Goal: Task Accomplishment & Management: Manage account settings

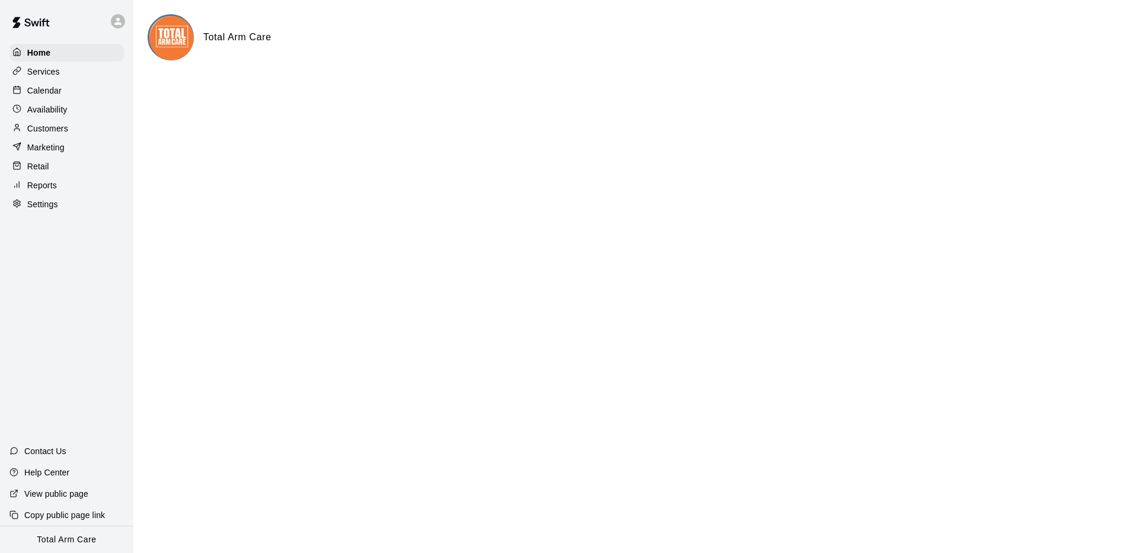
click at [115, 25] on icon at bounding box center [118, 21] width 11 height 11
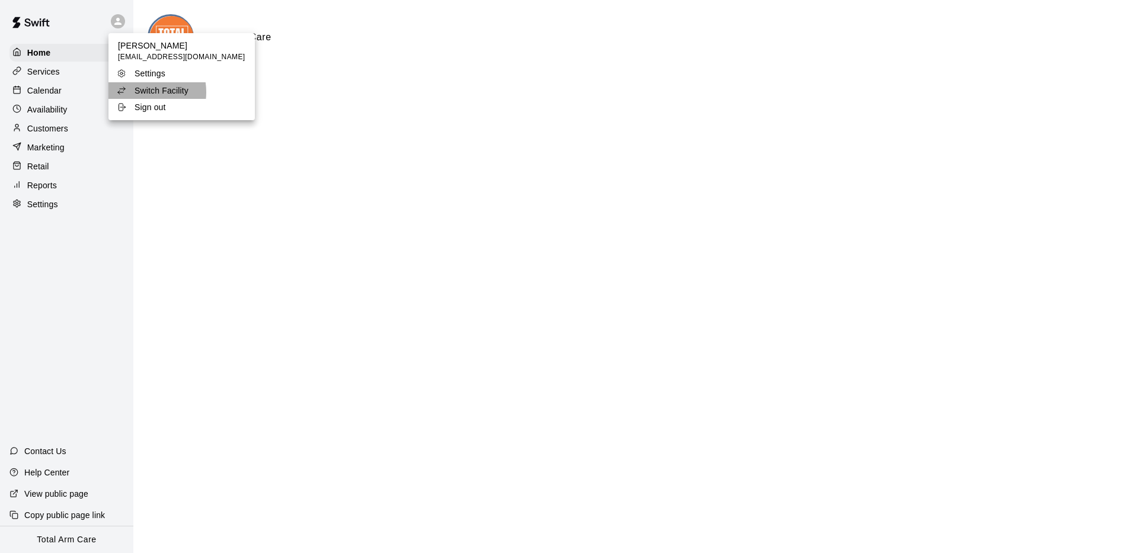
click at [142, 92] on p "Switch Facility" at bounding box center [162, 91] width 54 height 12
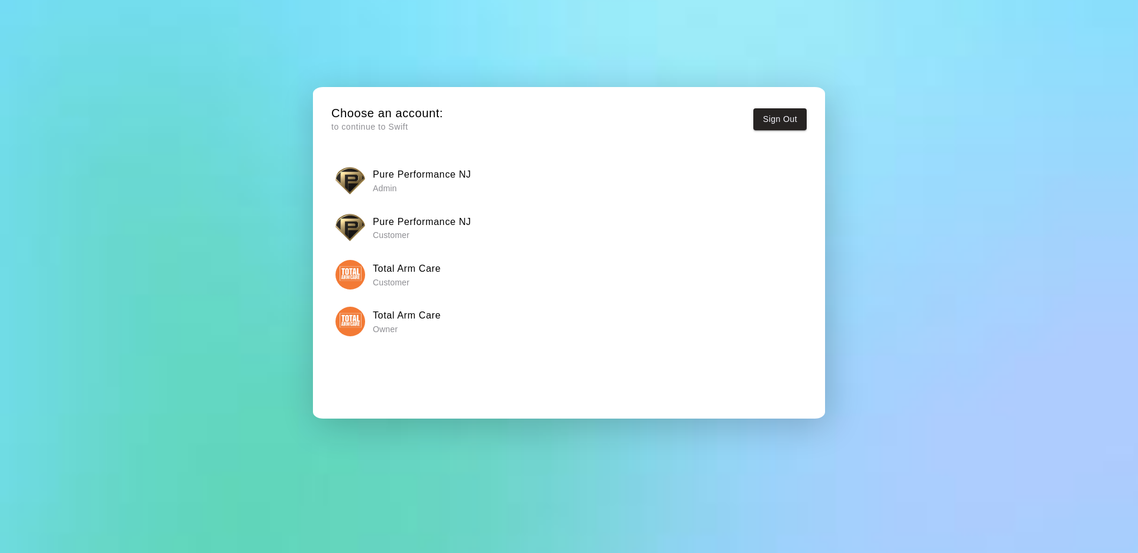
click at [342, 177] on img "button" at bounding box center [350, 181] width 30 height 30
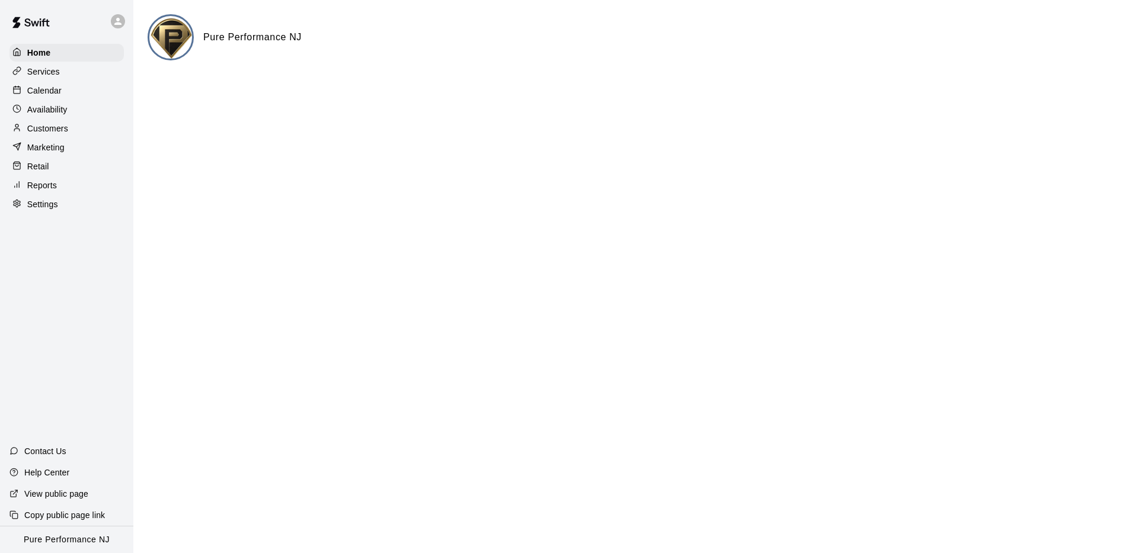
click at [43, 89] on p "Calendar" at bounding box center [44, 91] width 34 height 12
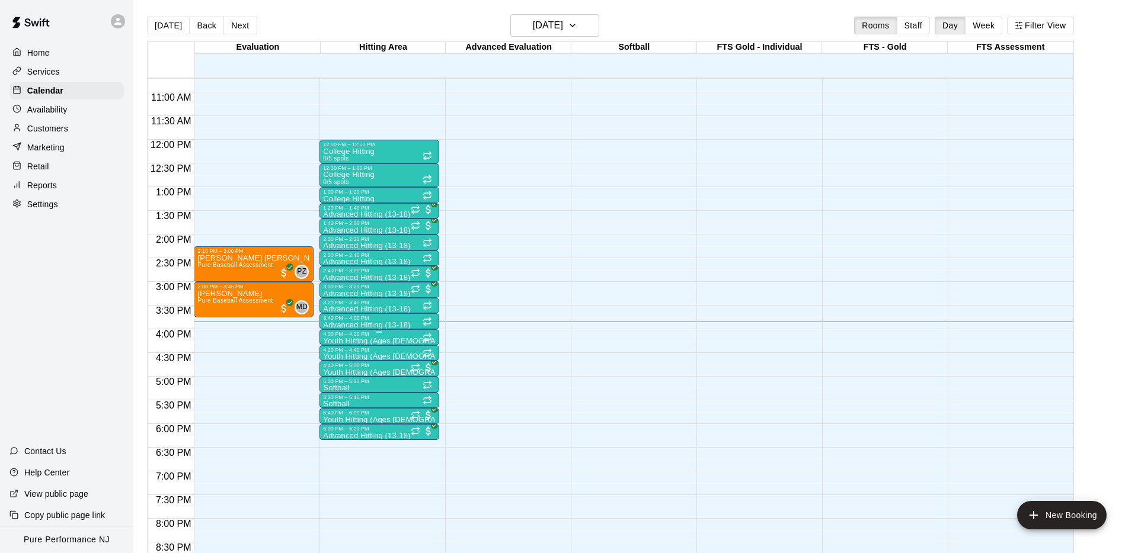
scroll to position [502, 0]
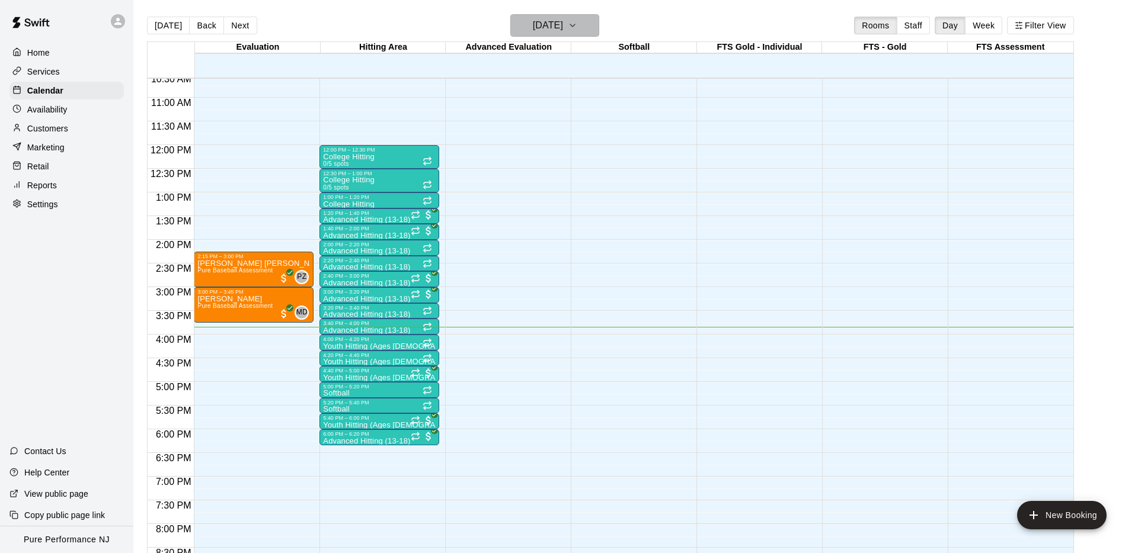
click at [574, 34] on button "[DATE]" at bounding box center [554, 25] width 89 height 23
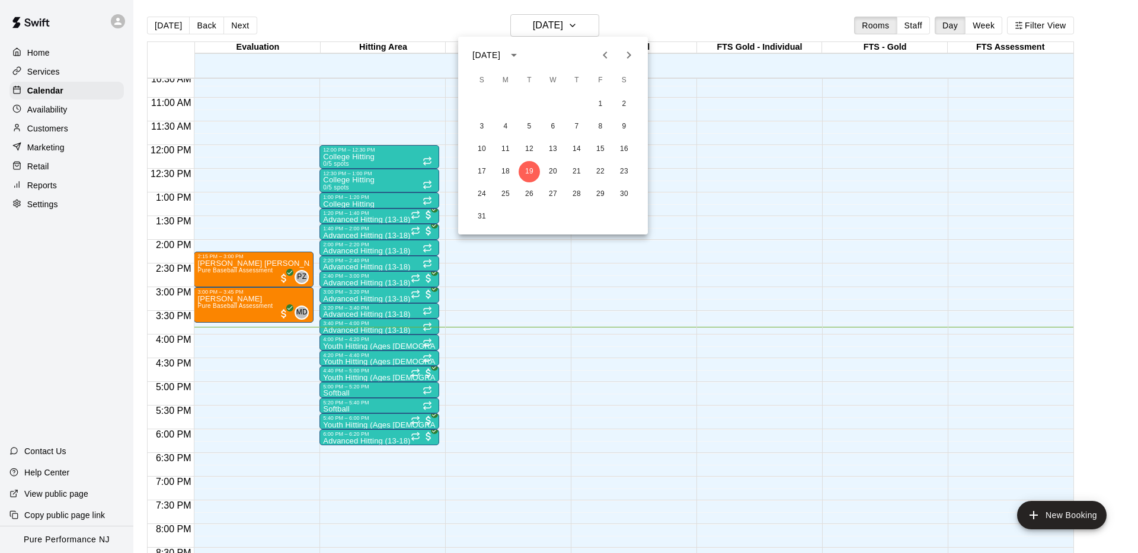
click at [630, 56] on icon "Next month" at bounding box center [629, 55] width 14 height 14
click at [507, 105] on button "1" at bounding box center [505, 104] width 21 height 21
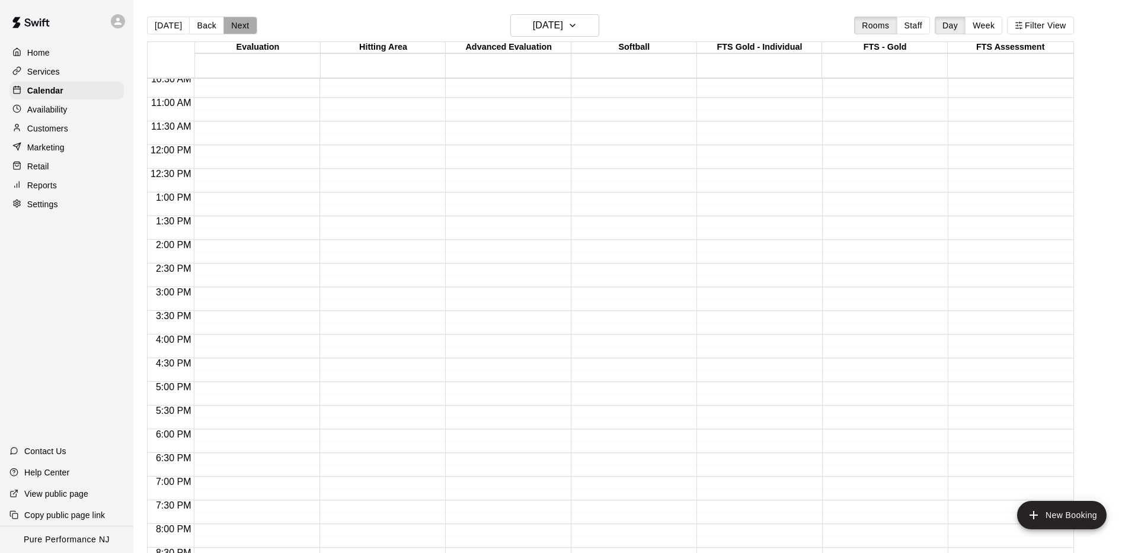
click at [230, 29] on button "Next" at bounding box center [239, 26] width 33 height 18
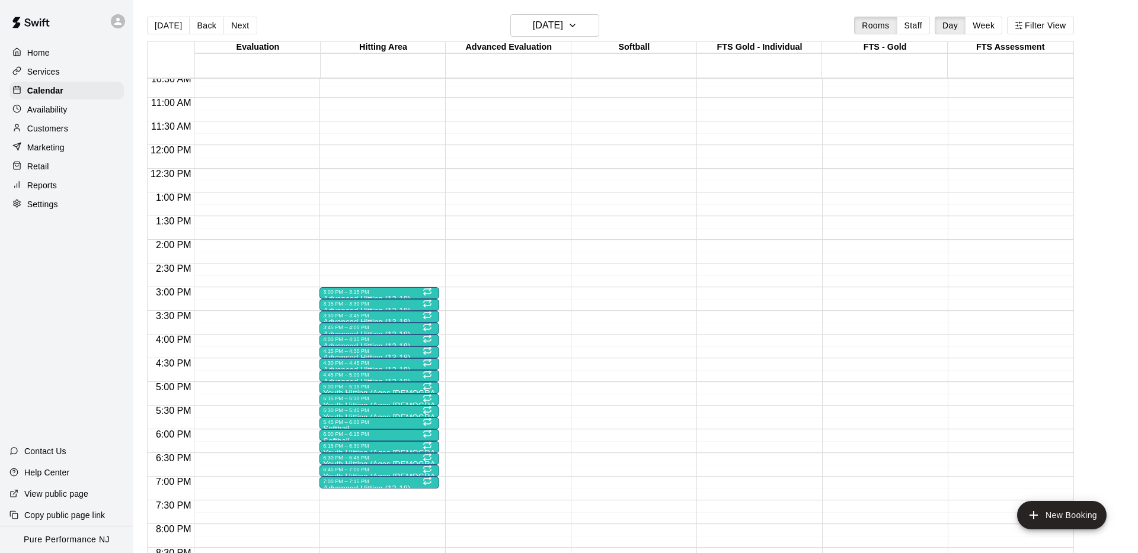
scroll to position [1, 0]
click at [39, 130] on p "Customers" at bounding box center [47, 129] width 41 height 12
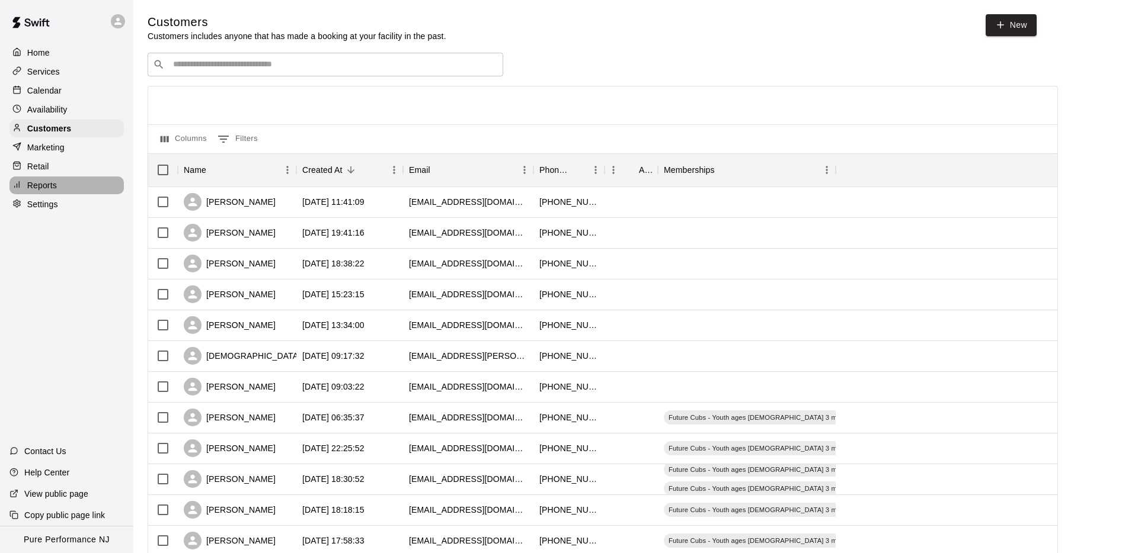
click at [64, 183] on div "Reports" at bounding box center [66, 186] width 114 height 18
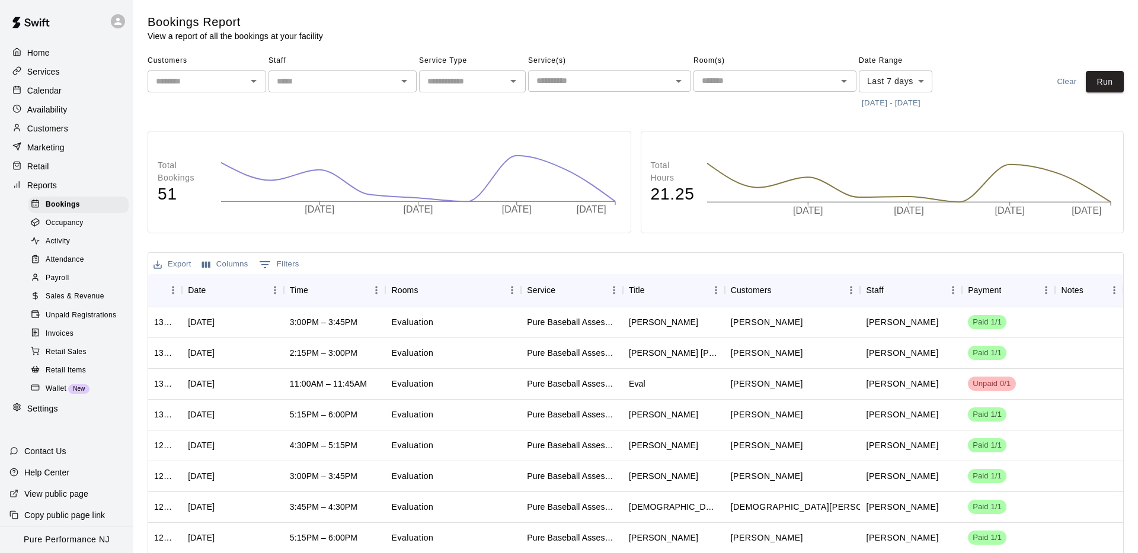
click at [50, 135] on div "Customers" at bounding box center [66, 129] width 114 height 18
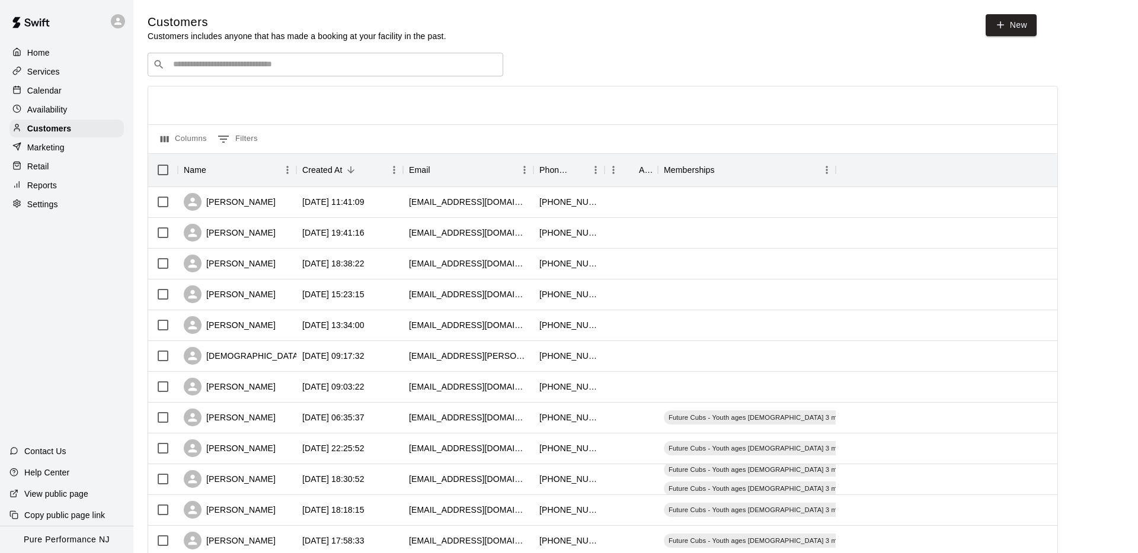
click at [54, 144] on p "Marketing" at bounding box center [45, 148] width 37 height 12
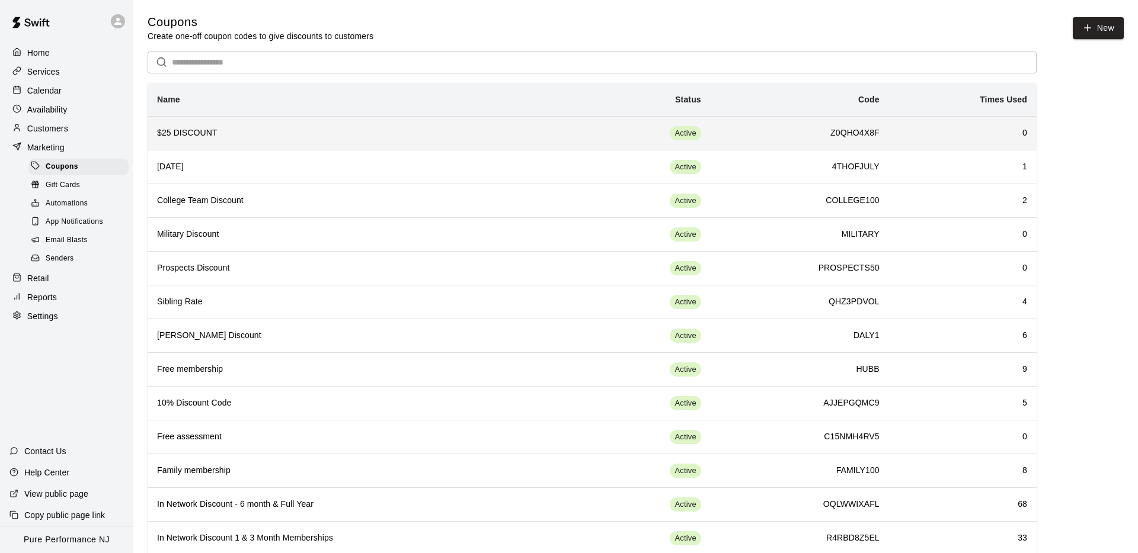
scroll to position [25, 0]
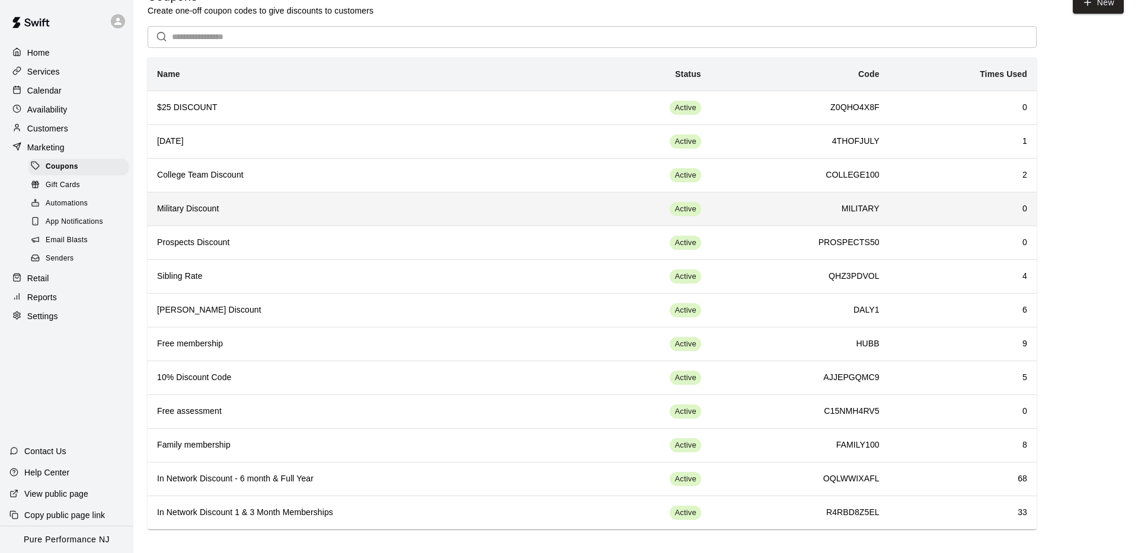
click at [265, 203] on h6 "Military Discount" at bounding box center [364, 209] width 415 height 13
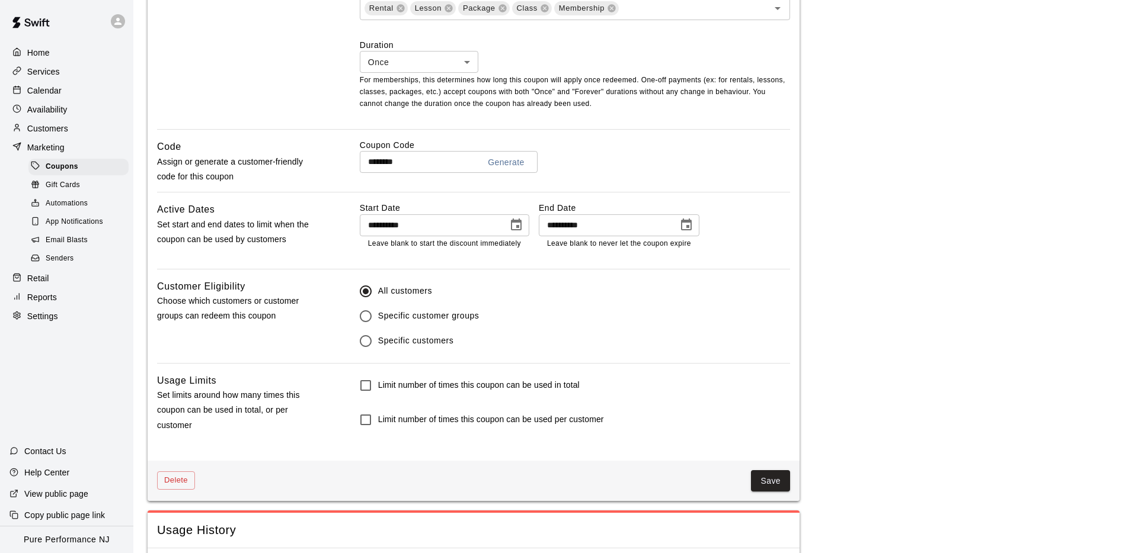
scroll to position [562, 0]
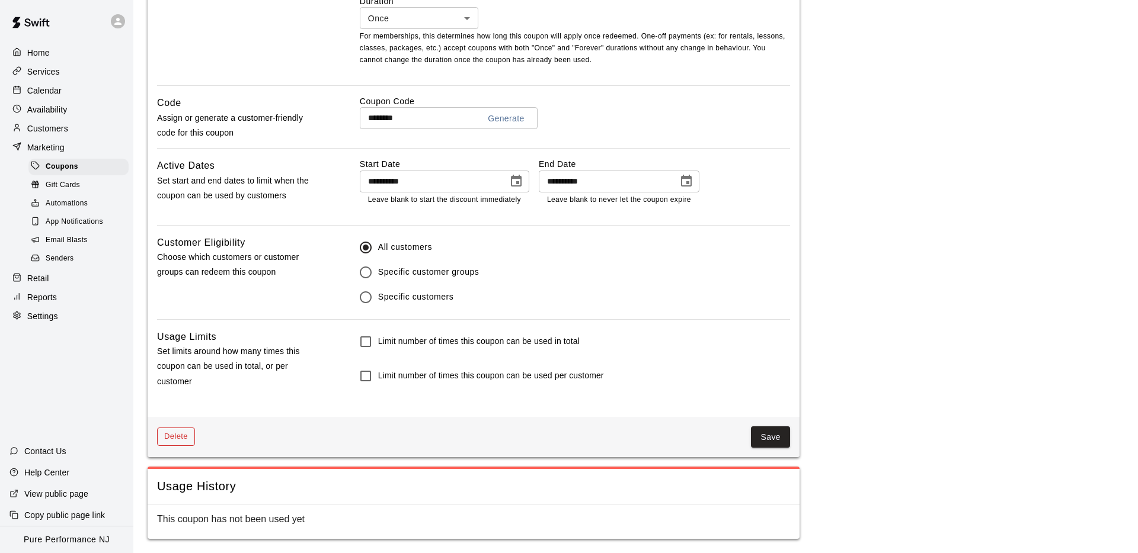
click at [169, 443] on button "Delete" at bounding box center [176, 437] width 38 height 18
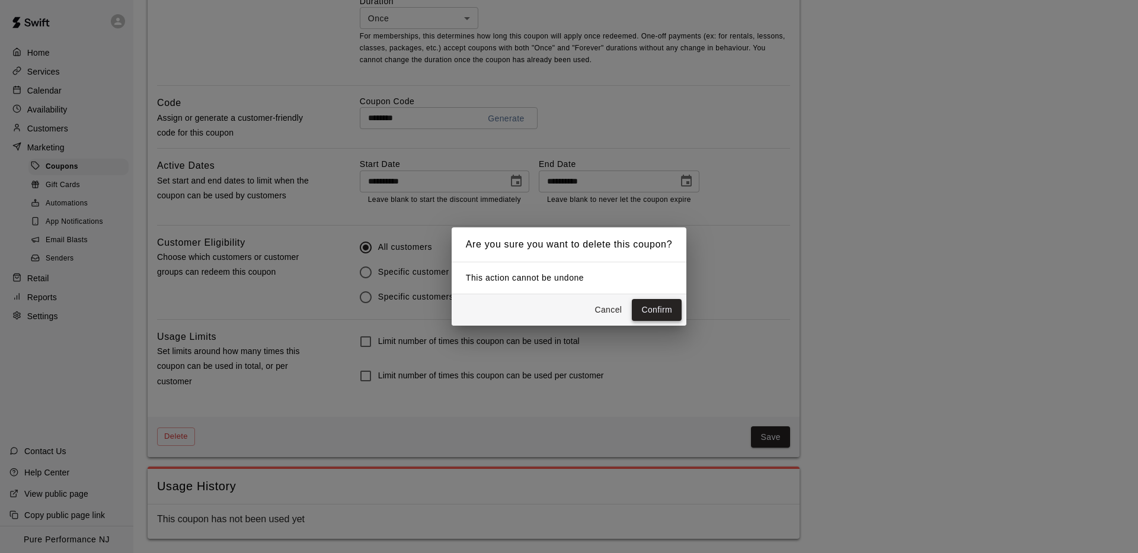
click at [657, 315] on button "Confirm" at bounding box center [657, 310] width 50 height 22
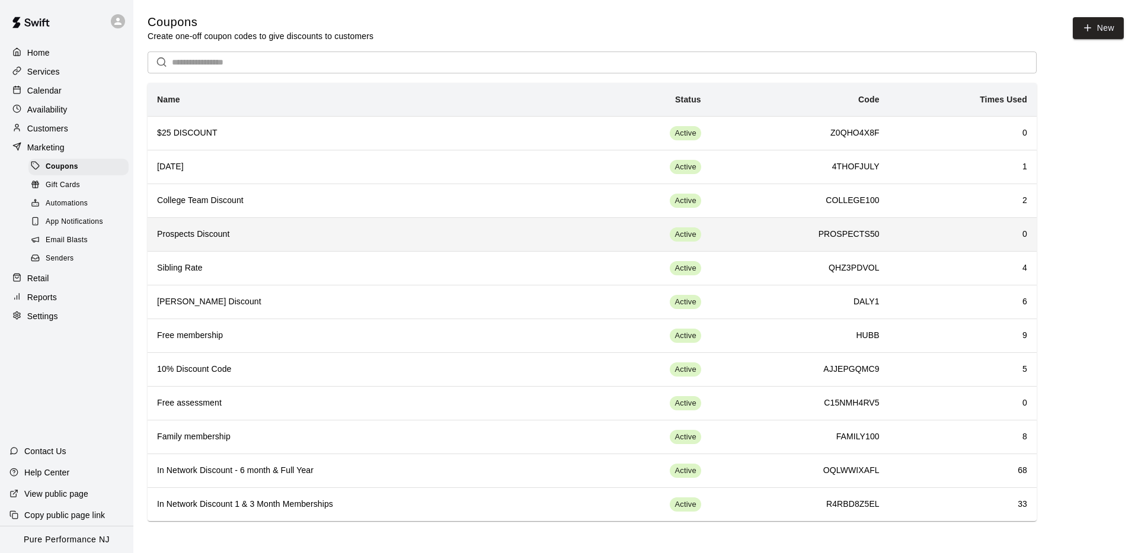
click at [293, 232] on h6 "Prospects Discount" at bounding box center [364, 234] width 415 height 13
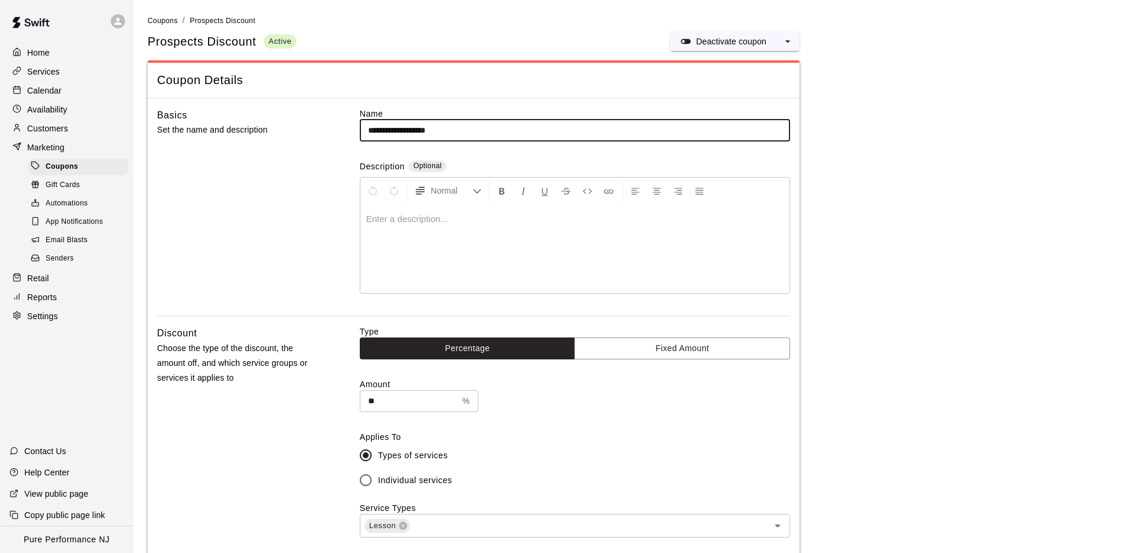
click at [402, 123] on input "**********" at bounding box center [575, 131] width 430 height 22
type input "*"
type input "**********"
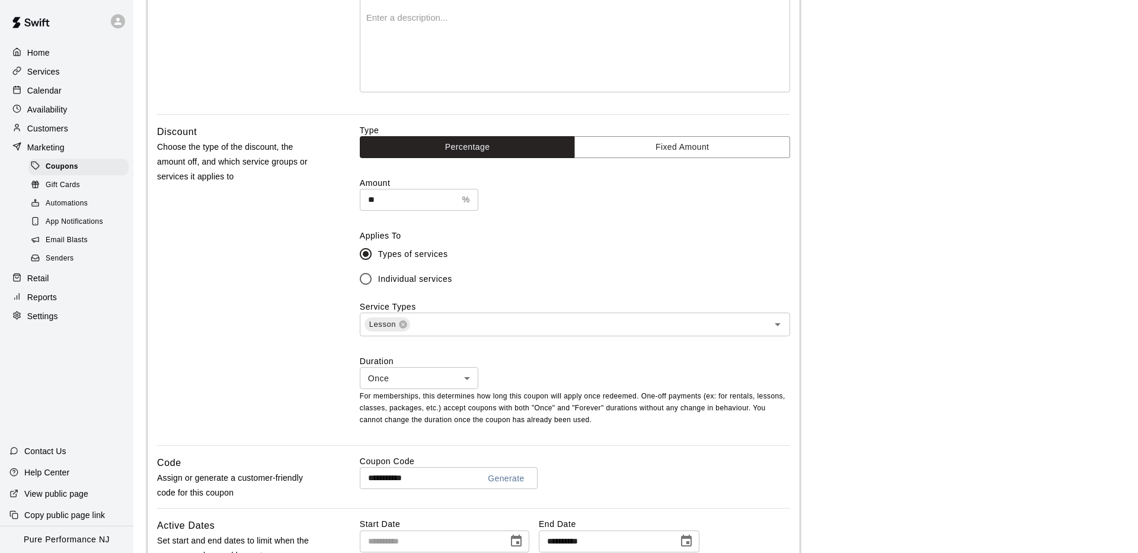
scroll to position [202, 0]
click at [454, 318] on input "text" at bounding box center [581, 324] width 340 height 15
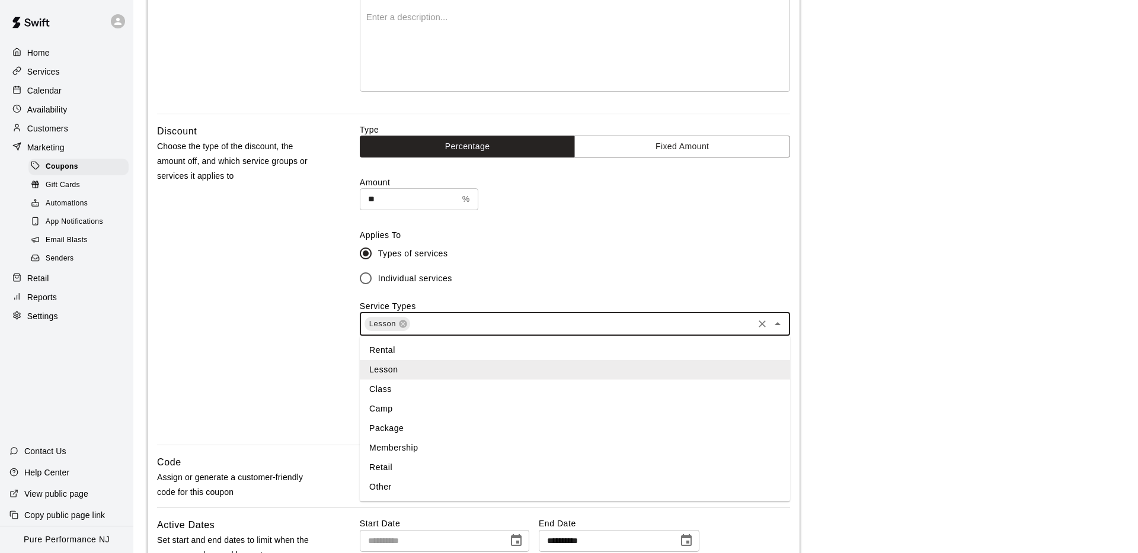
click at [406, 443] on li "Membership" at bounding box center [575, 448] width 430 height 20
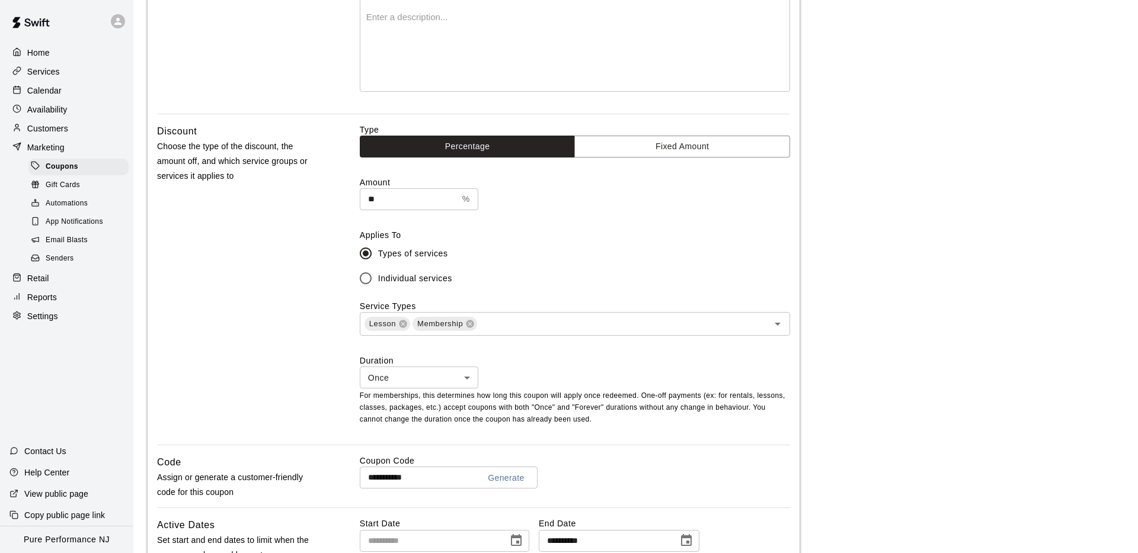
click at [299, 343] on div "Discount Choose the type of the discount, the amount off, and which service gro…" at bounding box center [239, 284] width 165 height 321
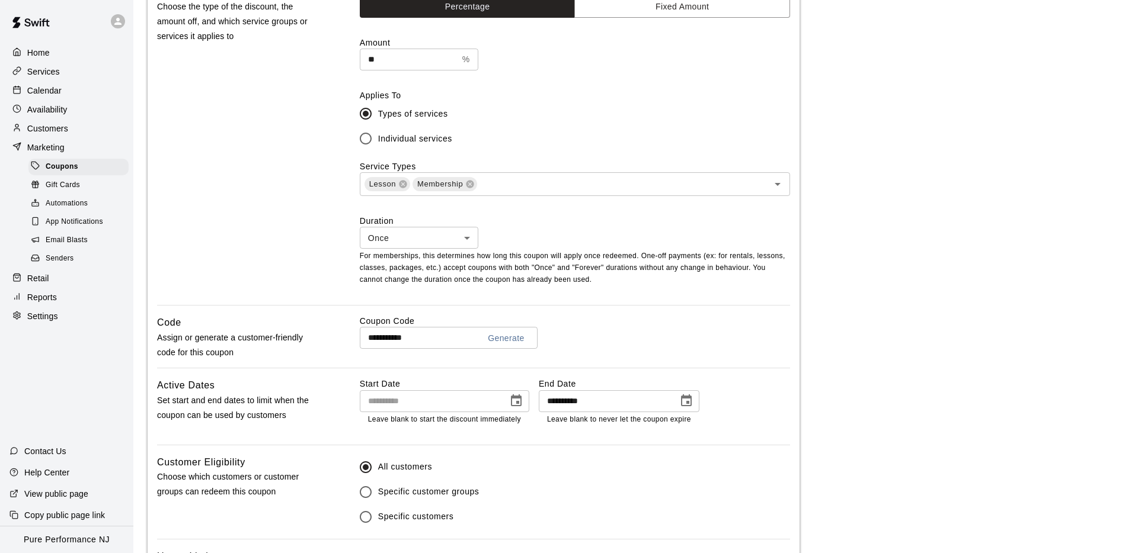
scroll to position [344, 0]
click at [498, 335] on button "Generate" at bounding box center [506, 337] width 46 height 22
type input "**********"
click at [244, 266] on div "Discount Choose the type of the discount, the amount off, and which service gro…" at bounding box center [239, 142] width 165 height 321
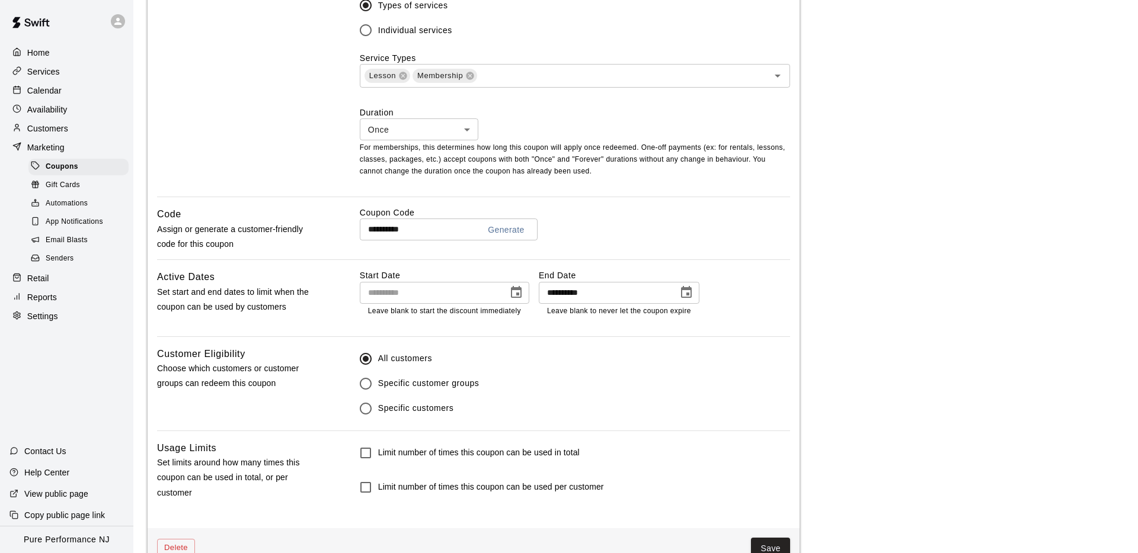
scroll to position [460, 0]
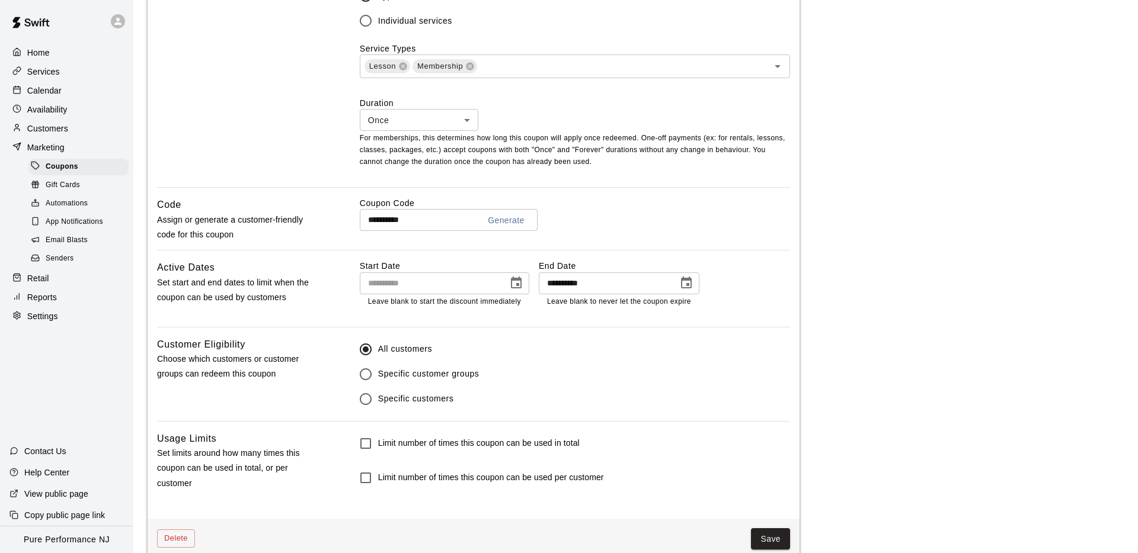
click at [687, 280] on icon "Choose date, selected date is Jul 1, 2025" at bounding box center [686, 283] width 11 height 12
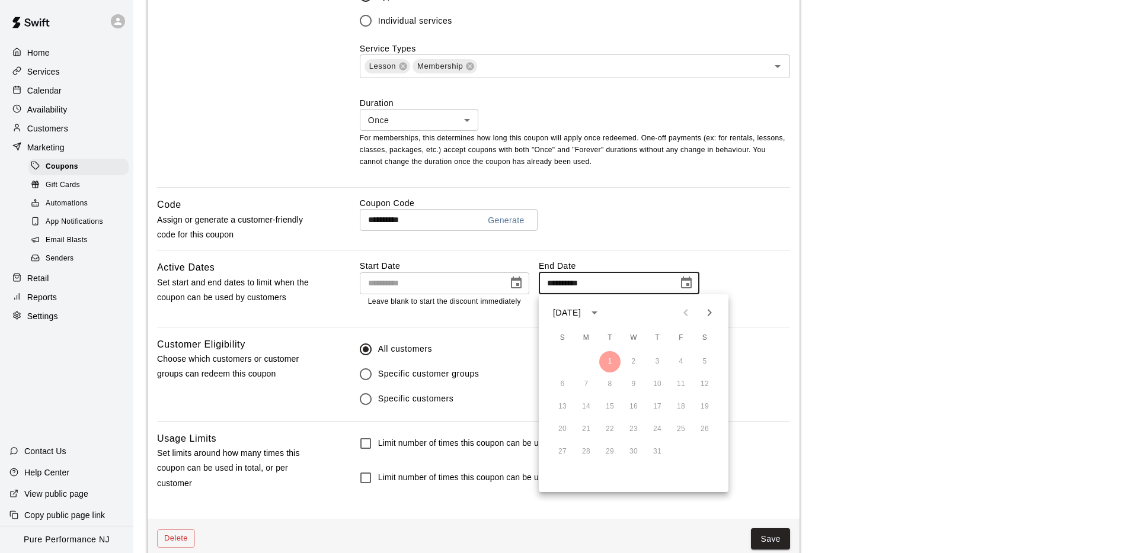
click at [614, 287] on input "**********" at bounding box center [604, 284] width 131 height 22
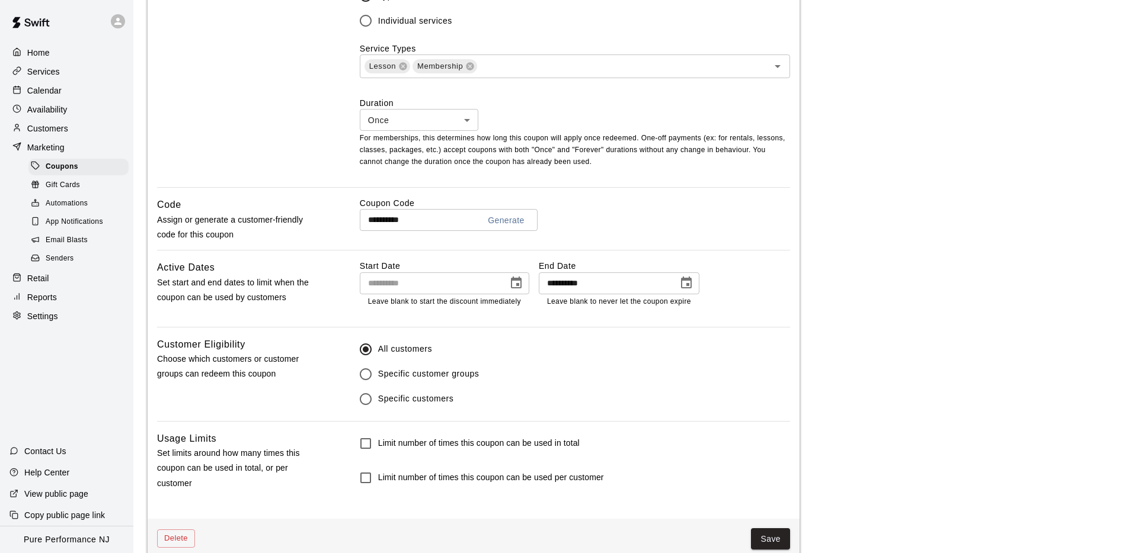
click at [615, 285] on input "**********" at bounding box center [604, 284] width 131 height 22
click at [568, 285] on input "**********" at bounding box center [604, 284] width 131 height 22
type input "**********"
click at [601, 245] on div "**********" at bounding box center [575, 223] width 430 height 53
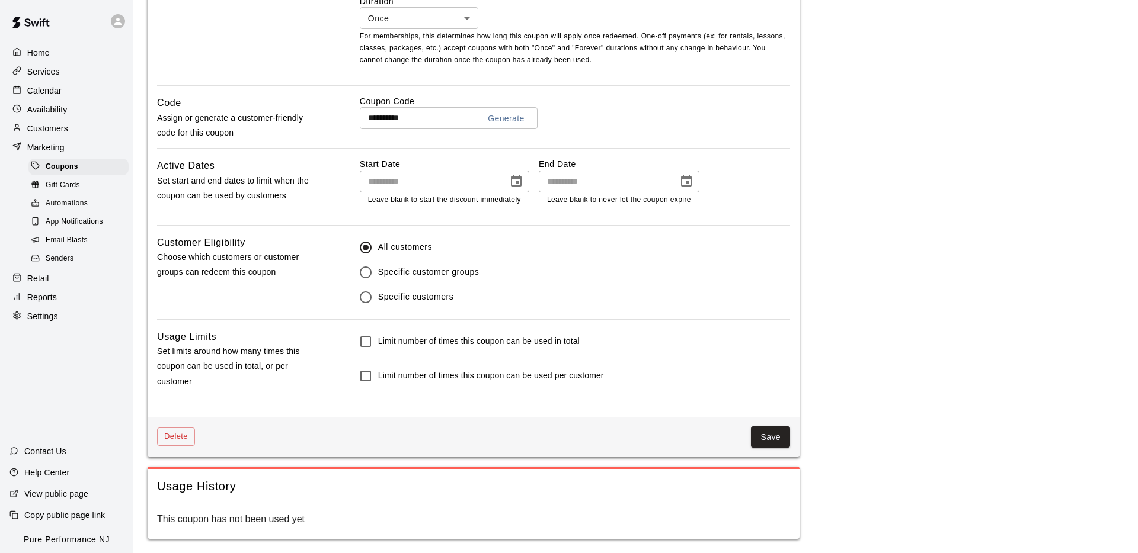
click at [609, 312] on div "All customers Specific customer groups Specific customers" at bounding box center [575, 277] width 430 height 84
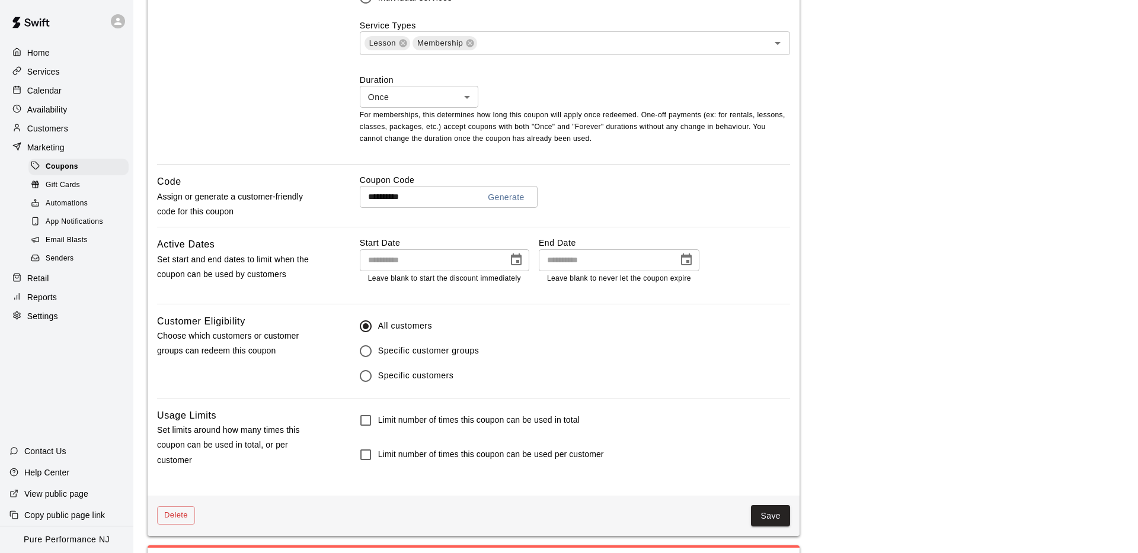
scroll to position [482, 0]
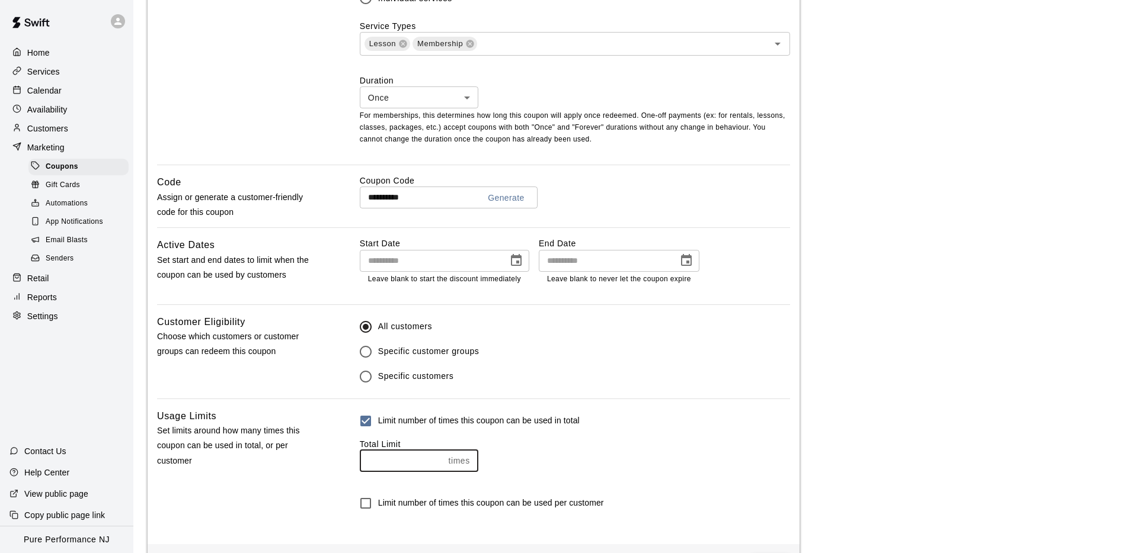
click at [390, 461] on input "*" at bounding box center [402, 461] width 84 height 22
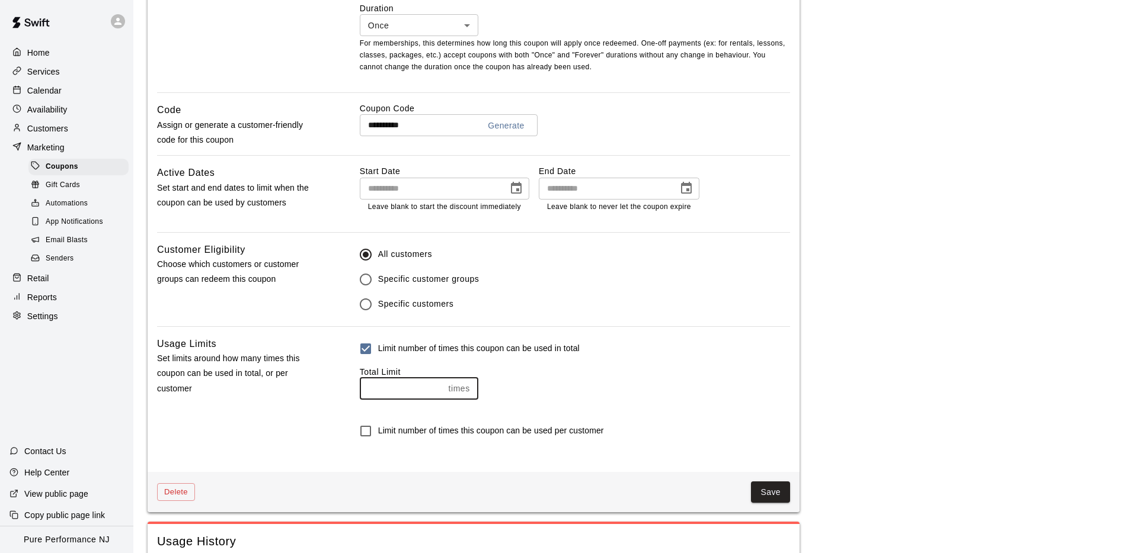
scroll to position [555, 0]
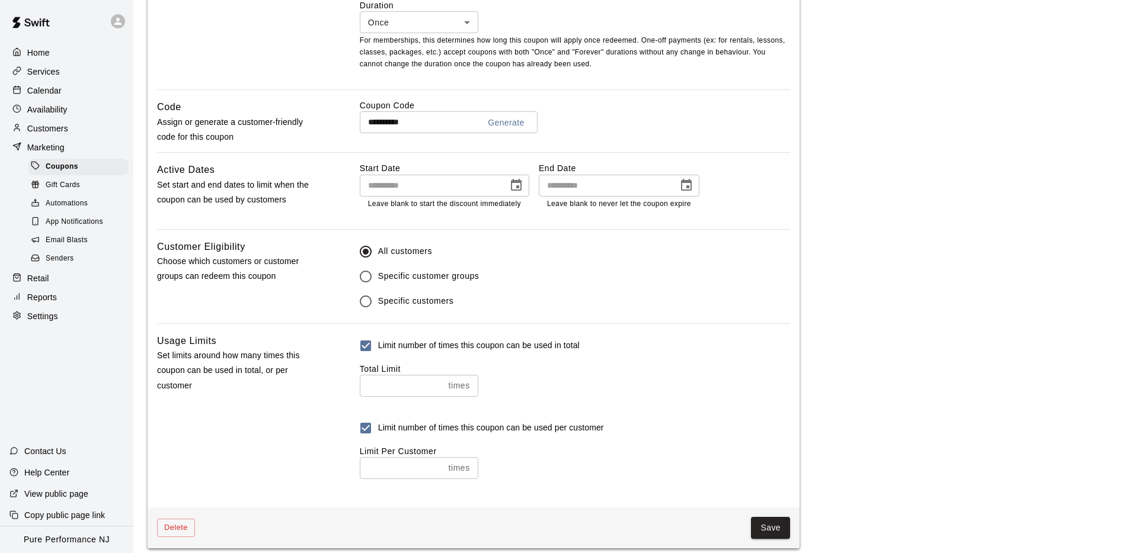
click at [402, 469] on input "*" at bounding box center [402, 468] width 84 height 22
type input "*"
click at [438, 468] on input "*" at bounding box center [402, 469] width 84 height 22
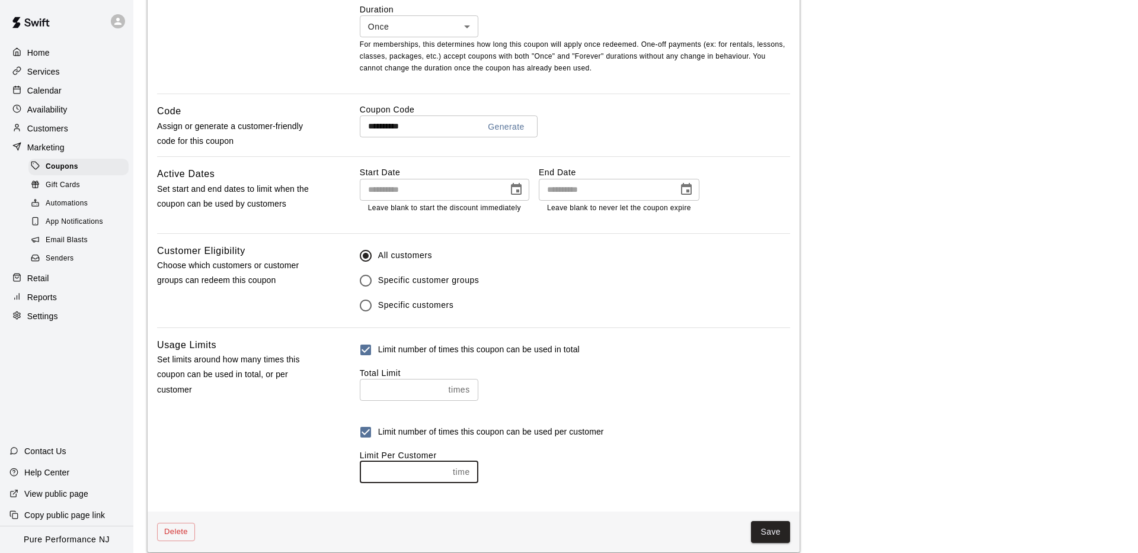
click at [555, 465] on div "Limit Per Customer * time ​" at bounding box center [575, 464] width 430 height 39
drag, startPoint x: 439, startPoint y: 395, endPoint x: 387, endPoint y: 380, distance: 54.4
click at [439, 395] on input "*" at bounding box center [402, 390] width 84 height 22
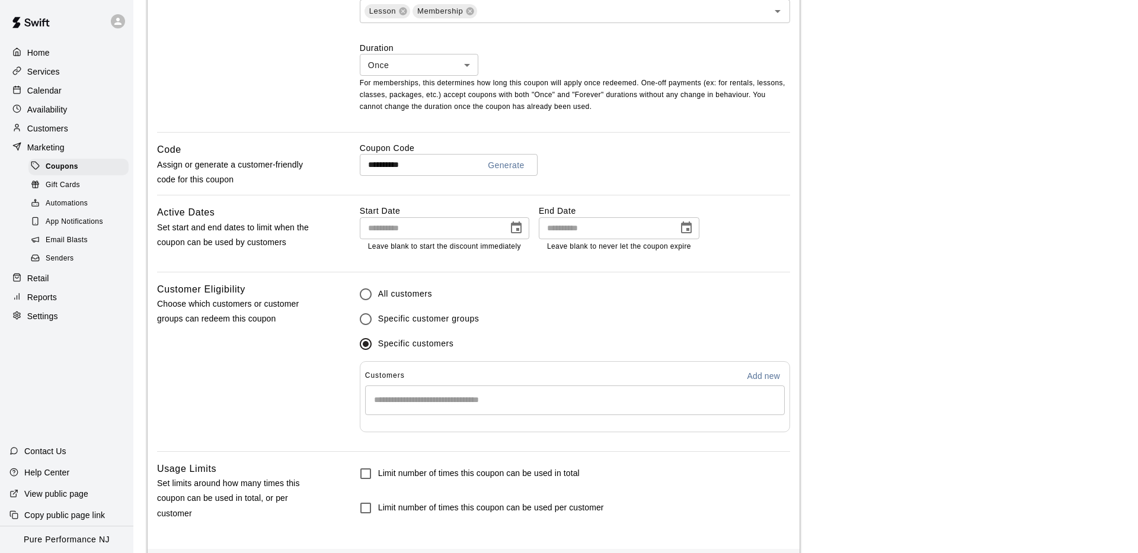
scroll to position [516, 0]
click at [388, 401] on input "Start typing to search customers..." at bounding box center [574, 399] width 409 height 12
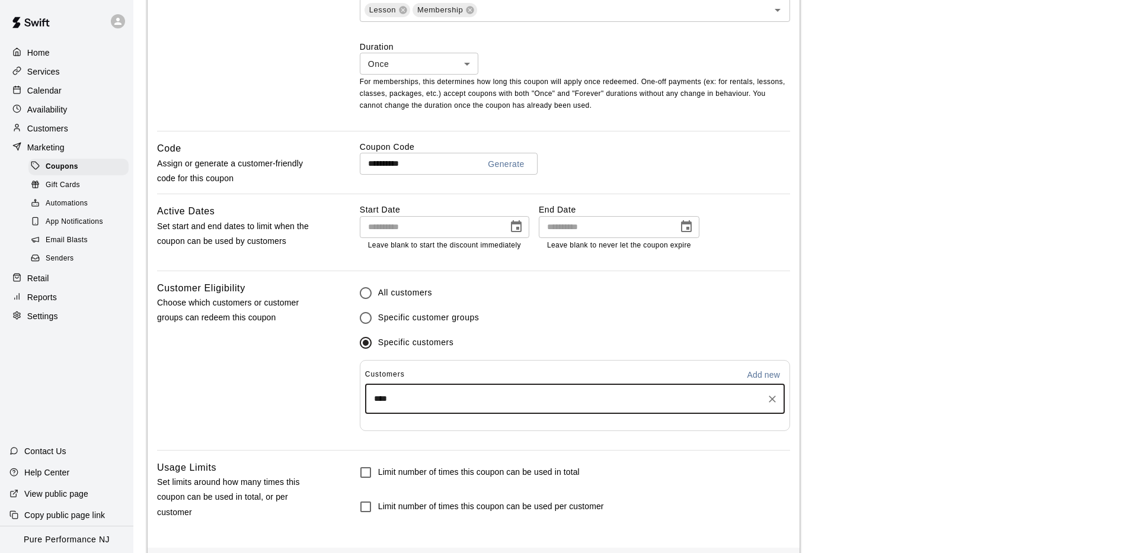
type input "*****"
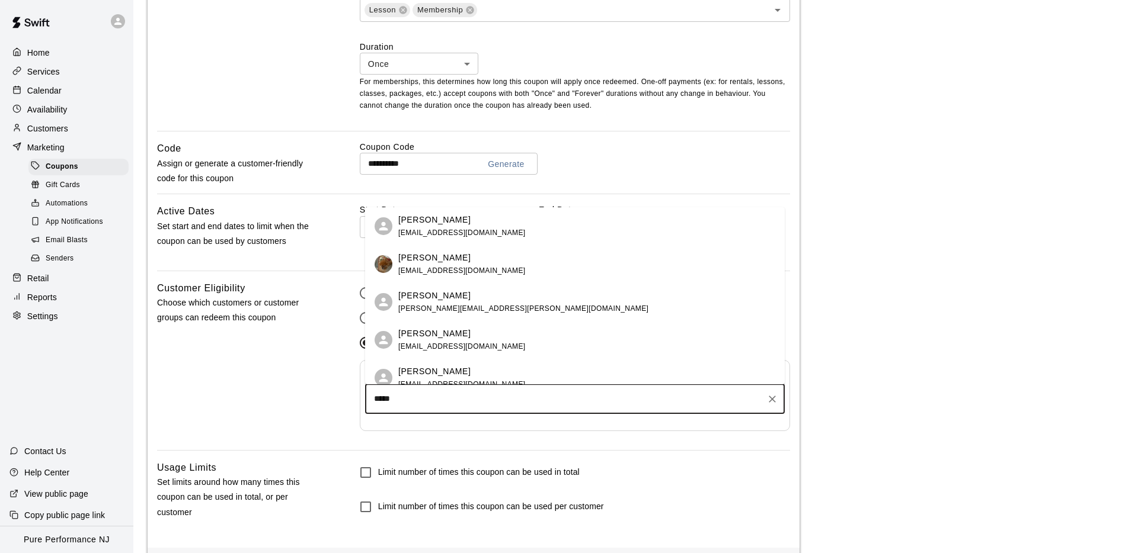
click at [397, 223] on div "Kevin Auten kwauten@yahoo.com" at bounding box center [575, 226] width 420 height 38
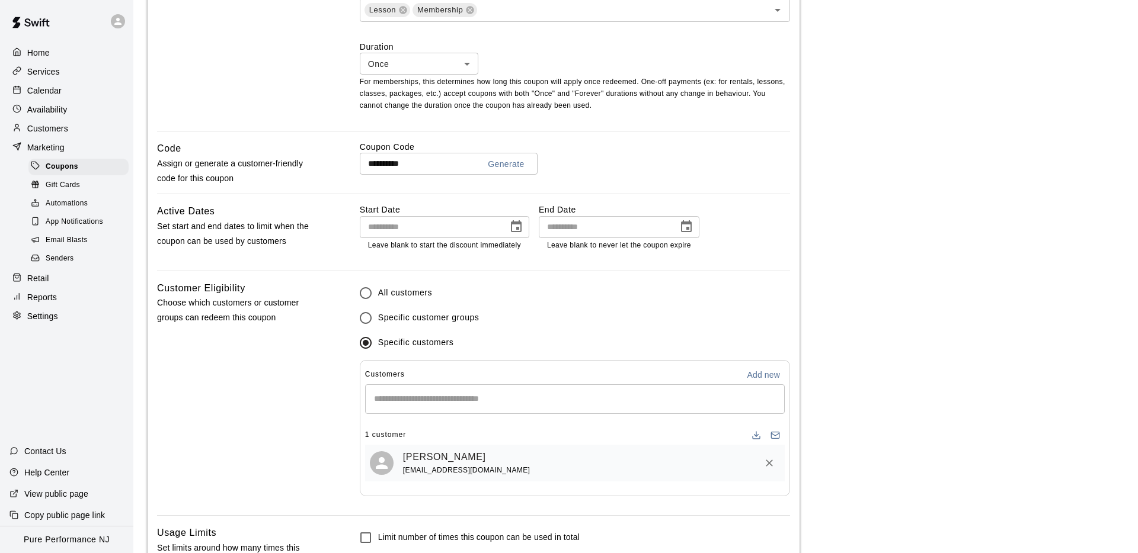
click at [301, 319] on p "Choose which customers or customer groups can redeem this coupon" at bounding box center [239, 311] width 165 height 30
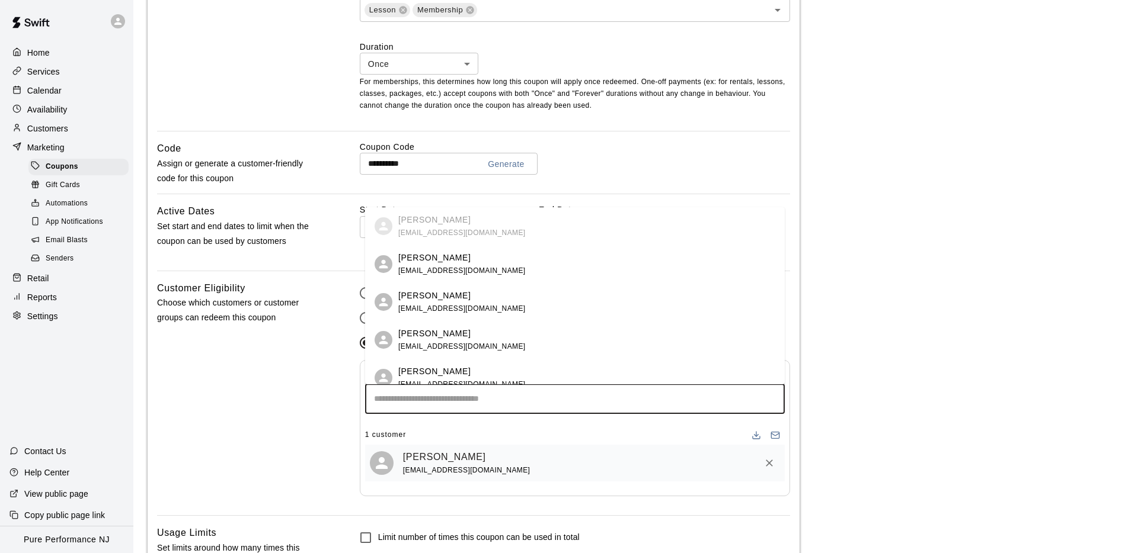
click at [441, 401] on input "Start typing to search customers..." at bounding box center [574, 399] width 409 height 12
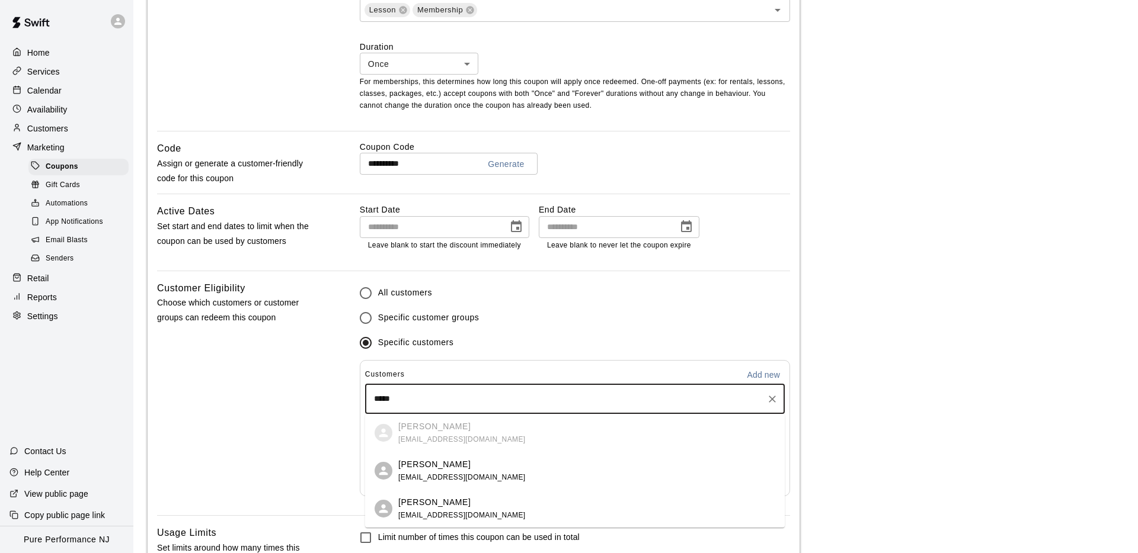
type input "*****"
click at [309, 450] on div "Customer Eligibility Choose which customers or customer groups can redeem this …" at bounding box center [239, 398] width 165 height 235
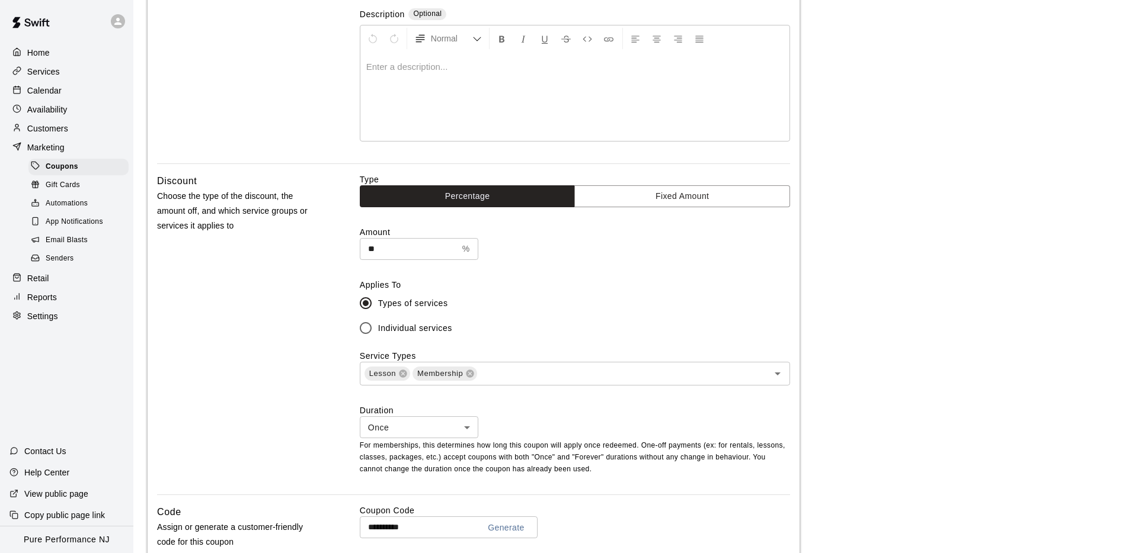
scroll to position [129, 0]
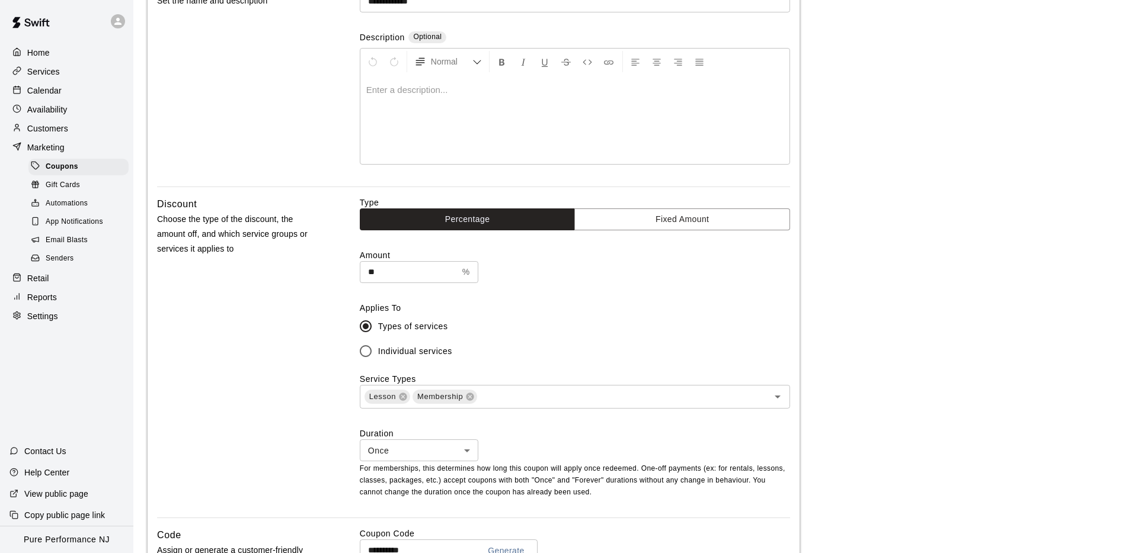
click at [406, 456] on body "**********" at bounding box center [569, 504] width 1138 height 1266
click at [412, 501] on li "Forever" at bounding box center [419, 496] width 119 height 20
type input "*******"
click at [295, 425] on div "Discount Choose the type of the discount, the amount off, and which service gro…" at bounding box center [239, 357] width 165 height 321
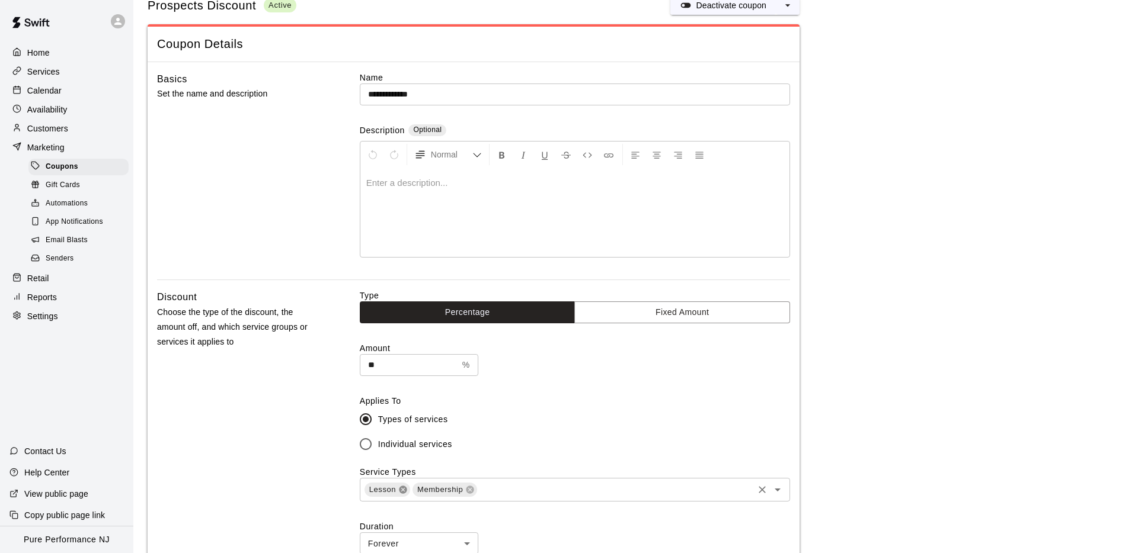
click at [401, 489] on icon at bounding box center [403, 490] width 8 height 8
click at [290, 441] on div "Discount Choose the type of the discount, the amount off, and which service gro…" at bounding box center [239, 450] width 165 height 321
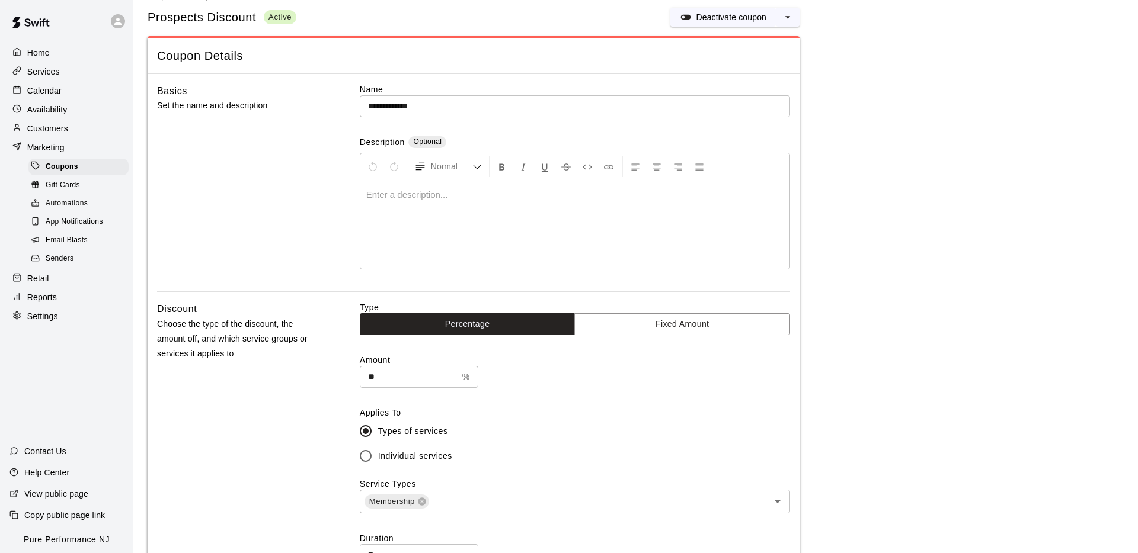
scroll to position [0, 0]
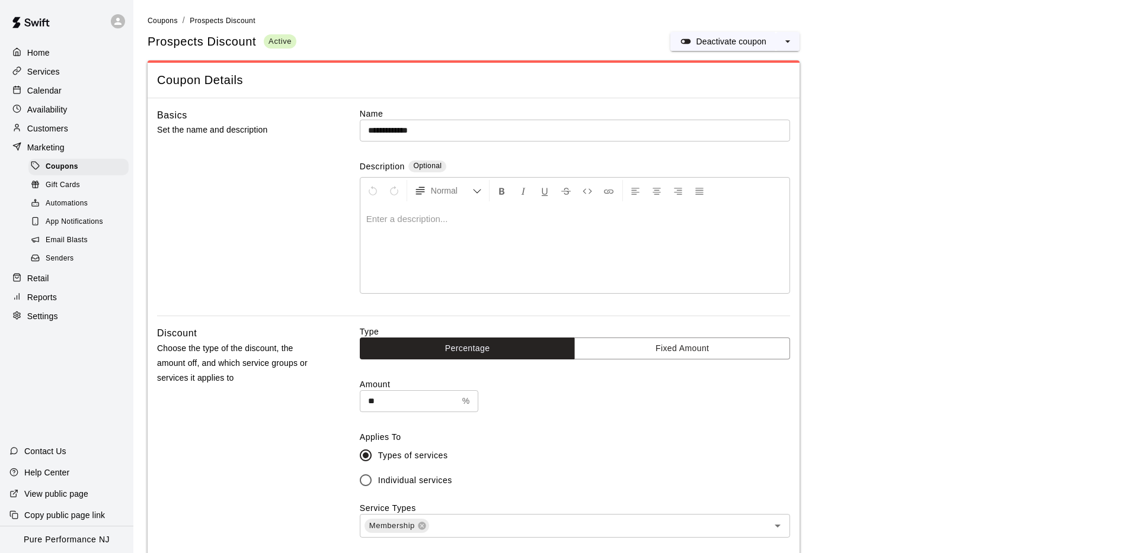
click at [385, 129] on input "**********" at bounding box center [575, 131] width 430 height 22
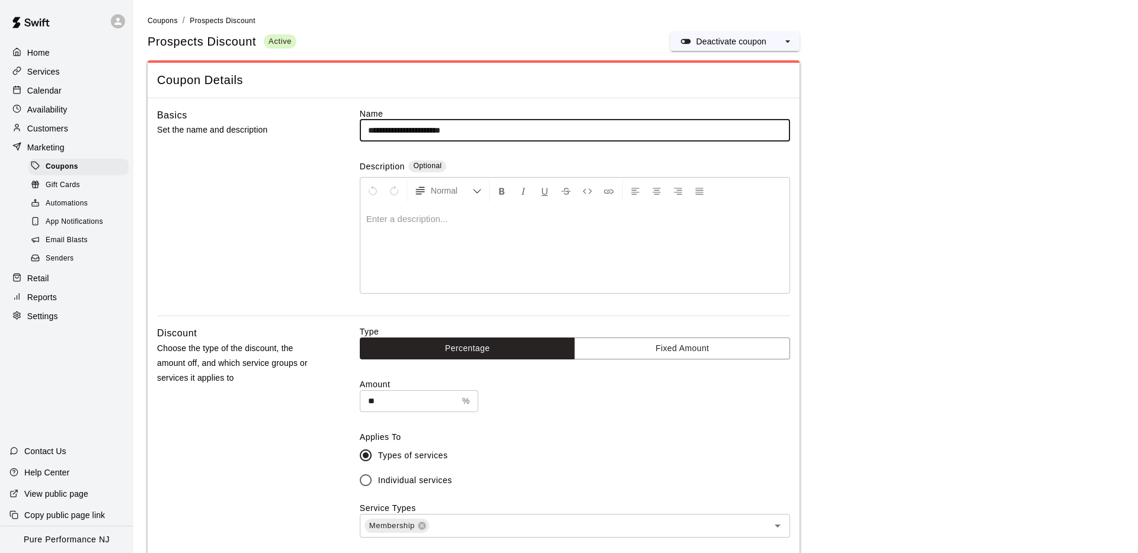
type input "**********"
click at [228, 175] on div "Basics Set the name and description" at bounding box center [239, 212] width 165 height 209
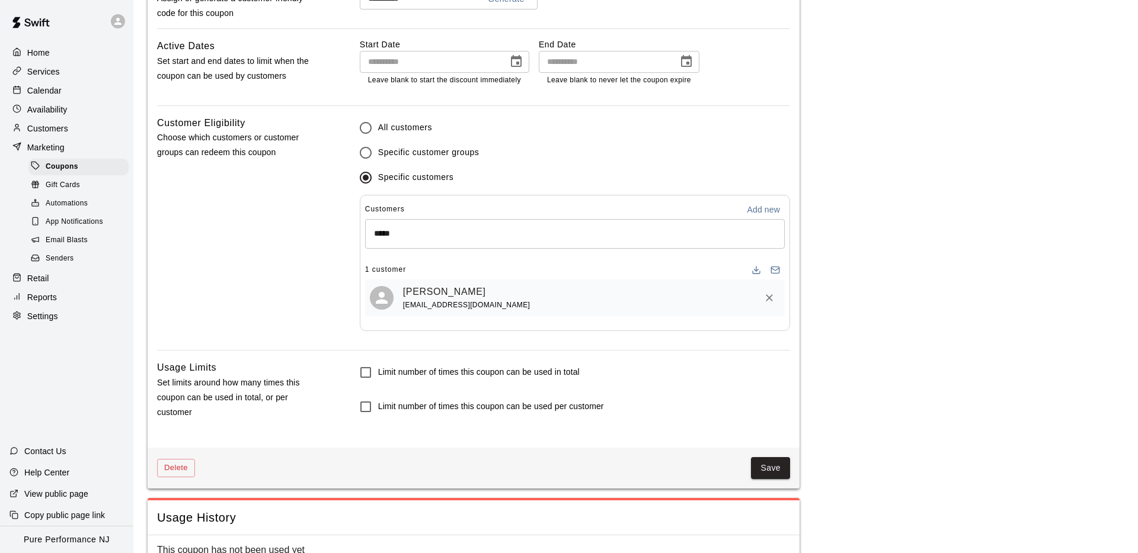
scroll to position [713, 0]
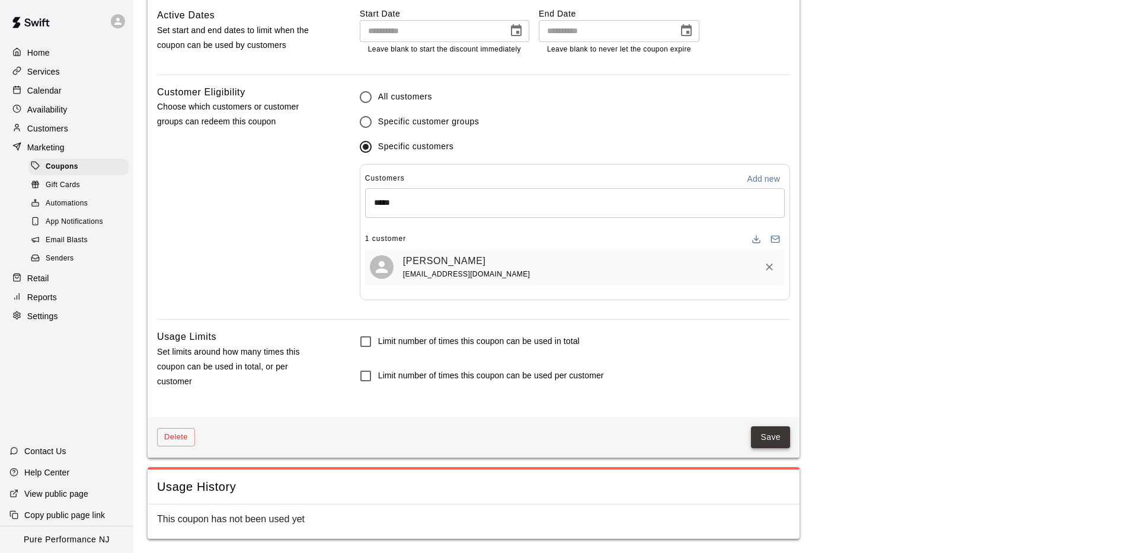
click at [765, 439] on button "Save" at bounding box center [770, 438] width 39 height 22
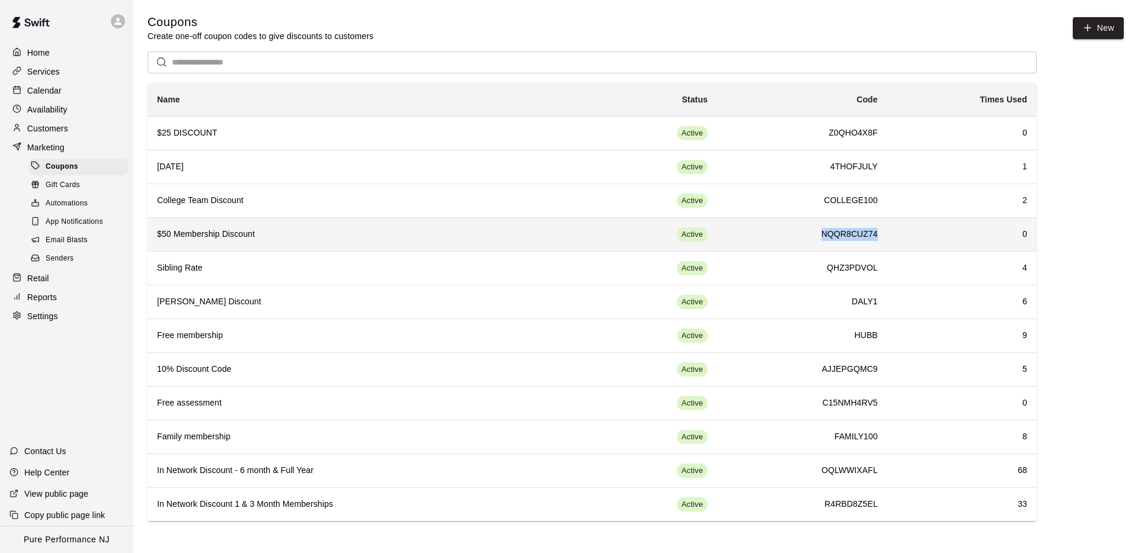
drag, startPoint x: 881, startPoint y: 232, endPoint x: 816, endPoint y: 231, distance: 65.2
click at [816, 231] on td "NQQR8CUZ74" at bounding box center [802, 234] width 170 height 34
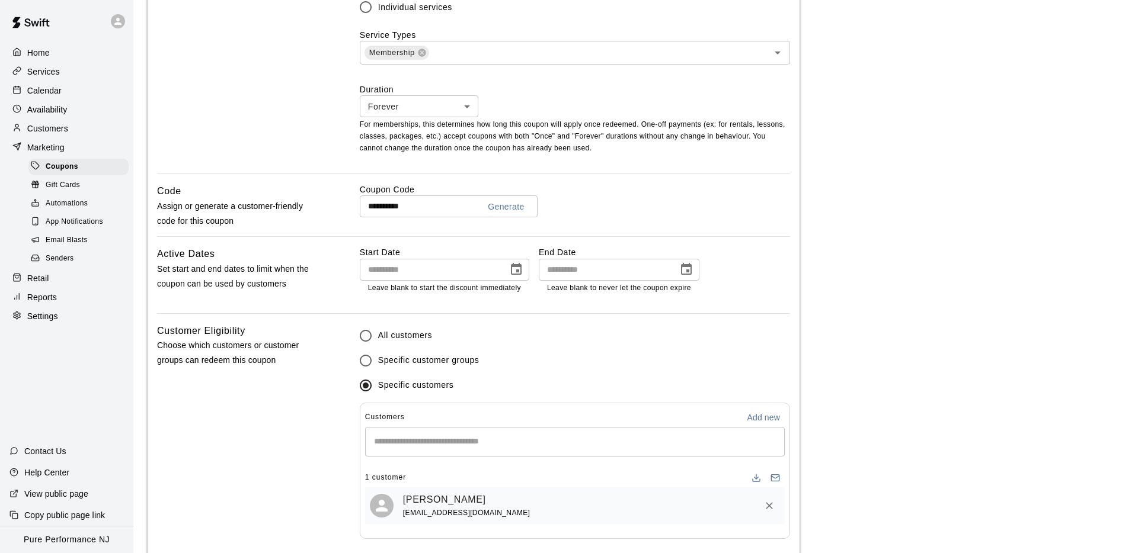
scroll to position [505, 0]
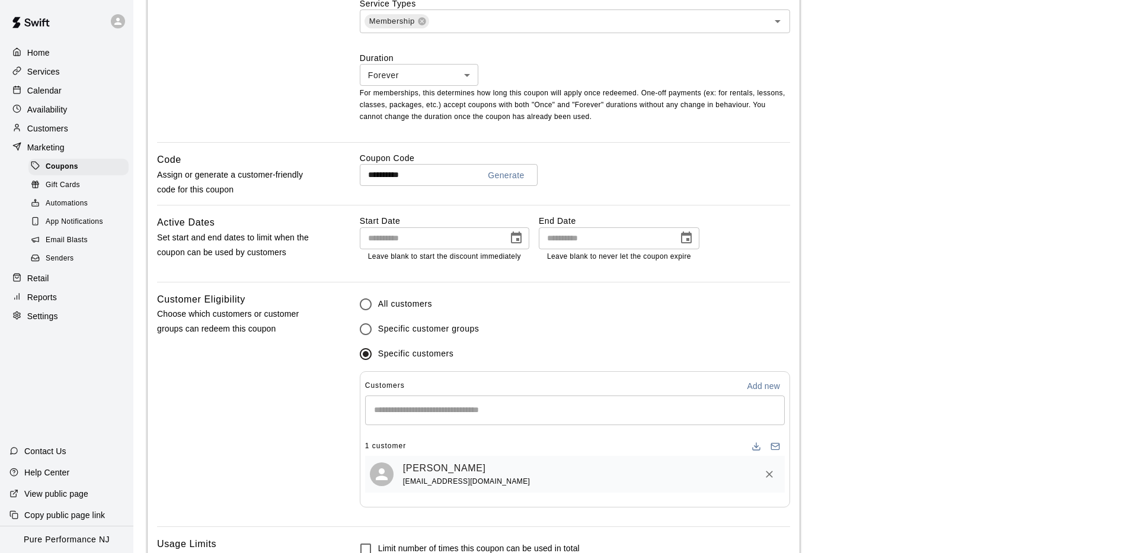
click at [435, 172] on input "**********" at bounding box center [415, 175] width 110 height 22
click at [755, 174] on div "**********" at bounding box center [575, 175] width 430 height 22
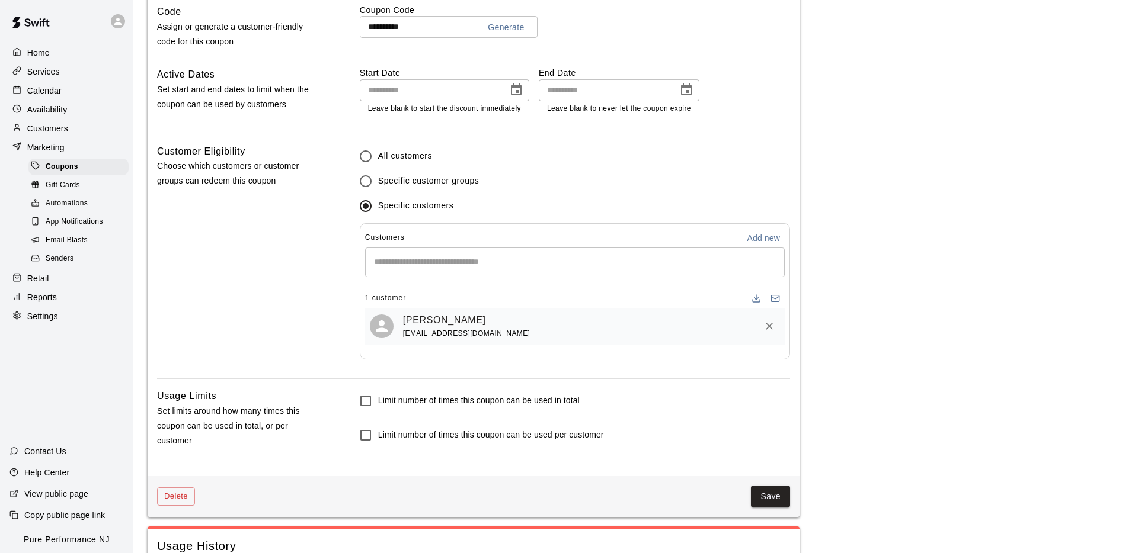
scroll to position [713, 0]
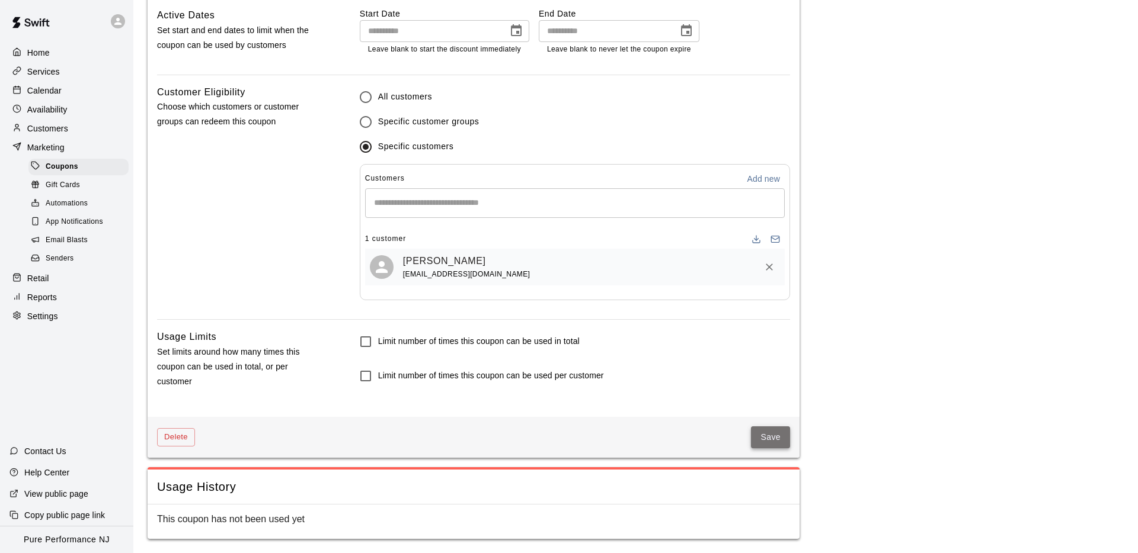
click at [772, 428] on button "Save" at bounding box center [770, 438] width 39 height 22
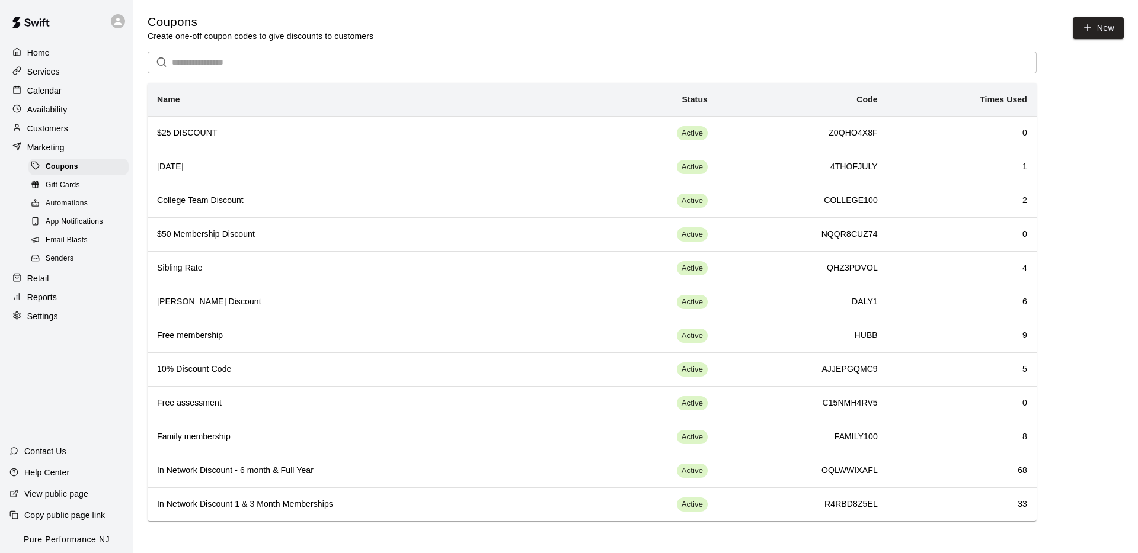
click at [50, 82] on div "Calendar" at bounding box center [66, 91] width 114 height 18
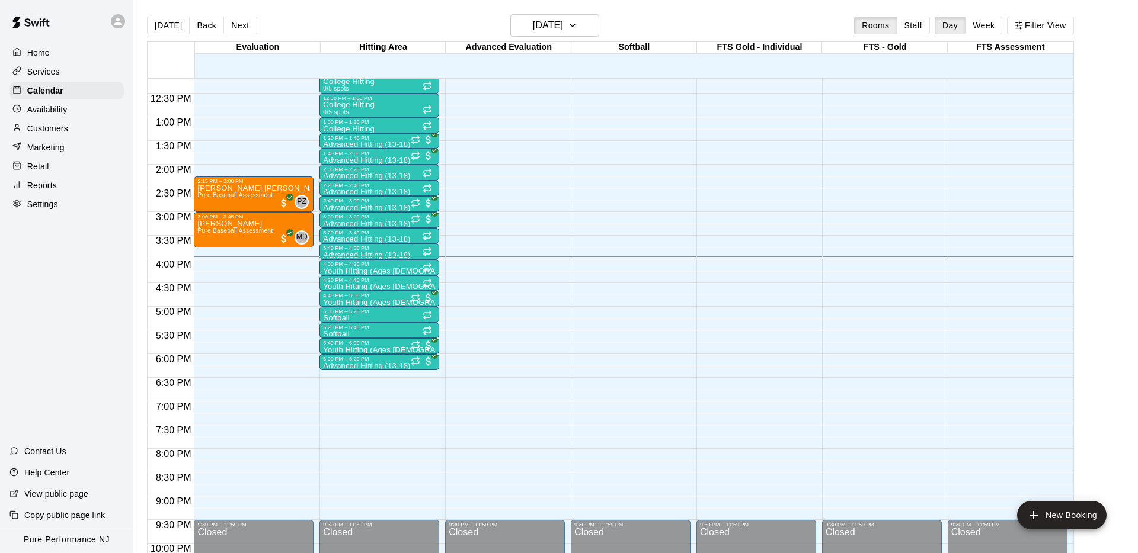
scroll to position [573, 0]
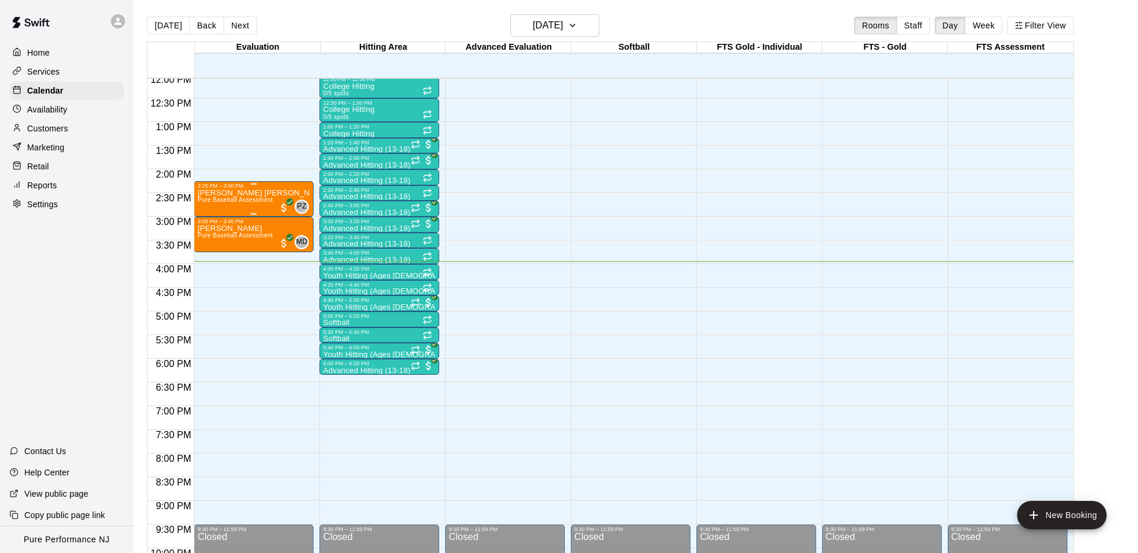
click at [245, 193] on div "Kevin Kevin Pure Baseball Assessment" at bounding box center [253, 465] width 113 height 553
click at [209, 230] on img "edit" at bounding box center [210, 230] width 14 height 14
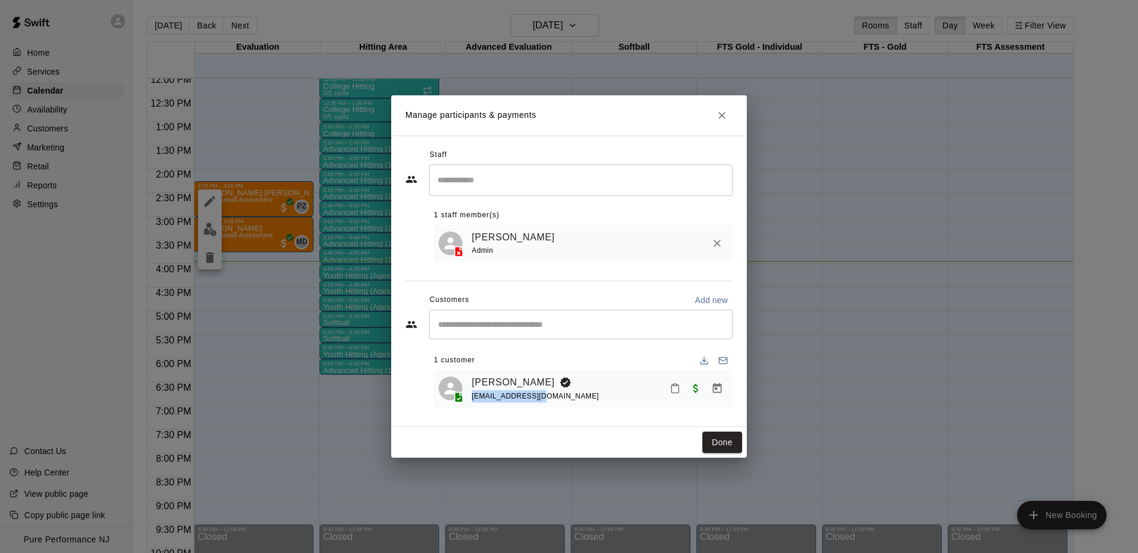
drag, startPoint x: 512, startPoint y: 398, endPoint x: 469, endPoint y: 399, distance: 42.7
click at [469, 399] on div "Kevin Auten kwauten@yahoo.com" at bounding box center [582, 389] width 289 height 28
copy span "kwauten@yahoo.com"
click at [716, 119] on icon "Close" at bounding box center [722, 116] width 12 height 12
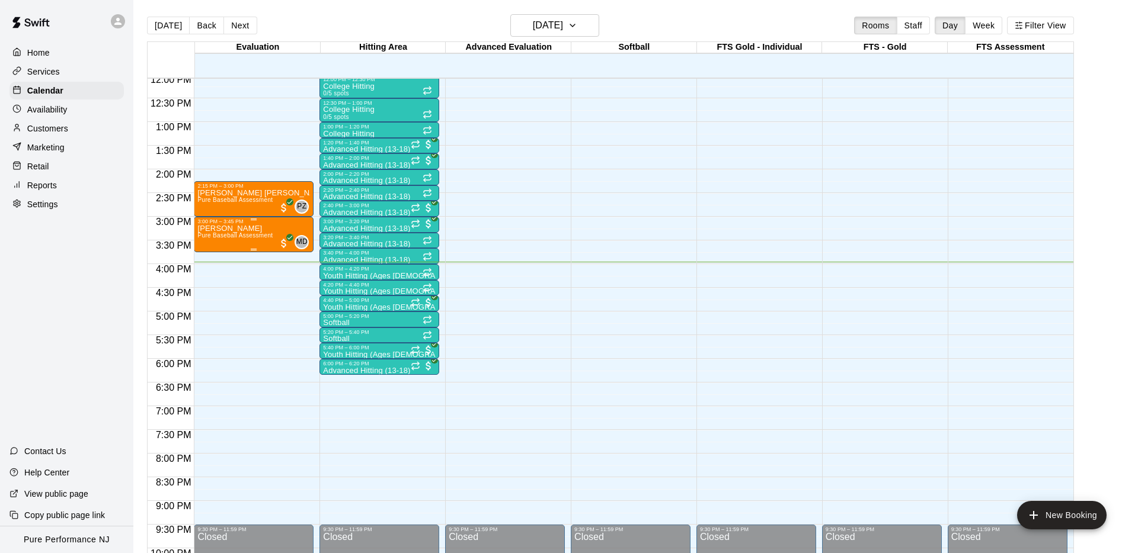
scroll to position [574, 0]
click at [246, 238] on span "Pure Baseball Assessment" at bounding box center [234, 235] width 75 height 7
click at [209, 276] on img "edit" at bounding box center [210, 272] width 14 height 14
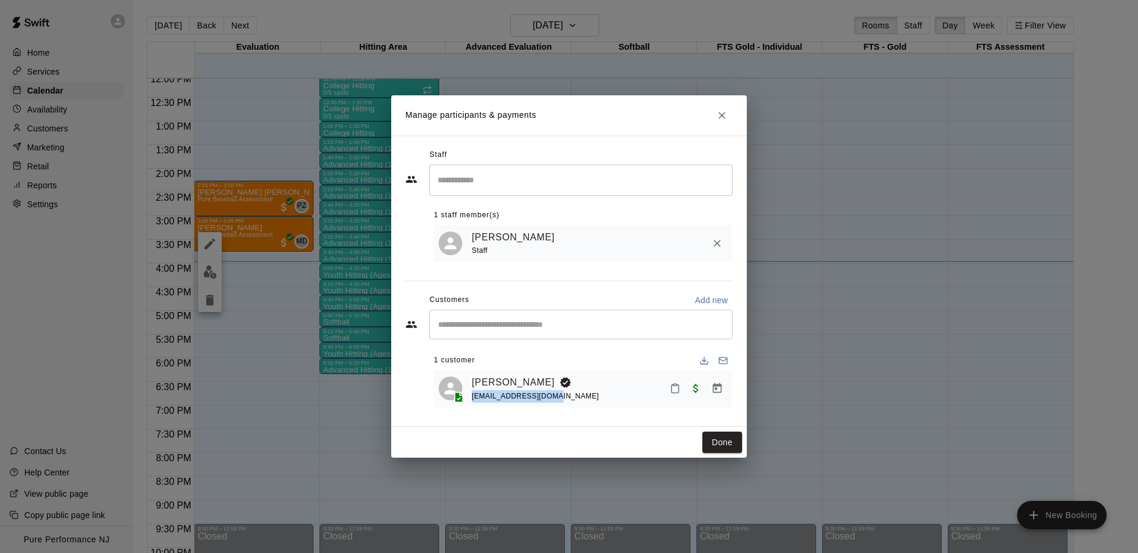
drag, startPoint x: 539, startPoint y: 399, endPoint x: 471, endPoint y: 398, distance: 67.6
click at [470, 398] on div "Matthew LaRose alarose625@gmail.com" at bounding box center [582, 389] width 289 height 28
copy span "alarose625@gmail.com"
click at [719, 122] on button "Close" at bounding box center [721, 115] width 21 height 21
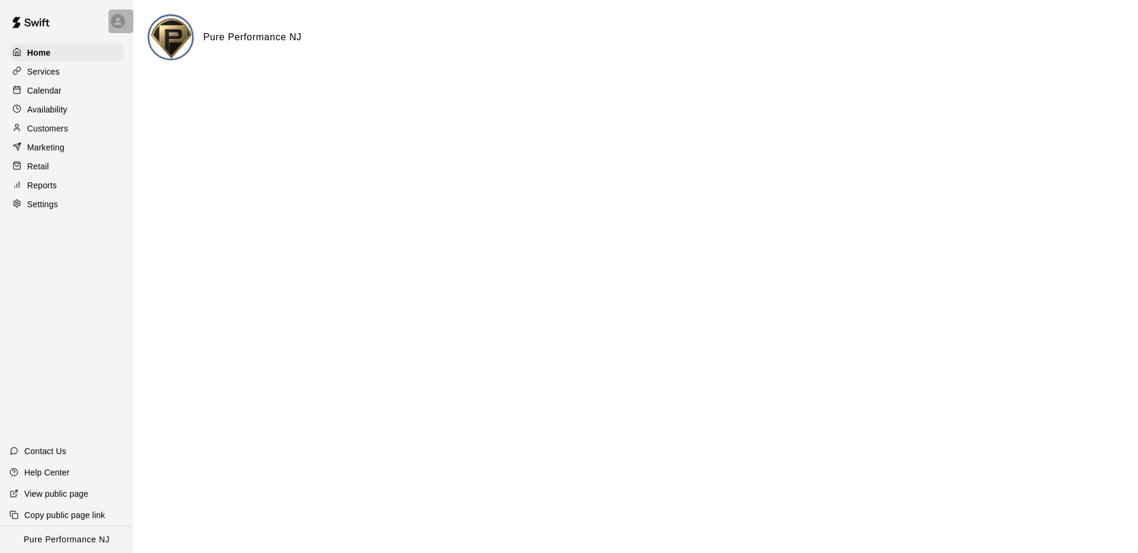
click at [121, 21] on icon at bounding box center [118, 21] width 11 height 11
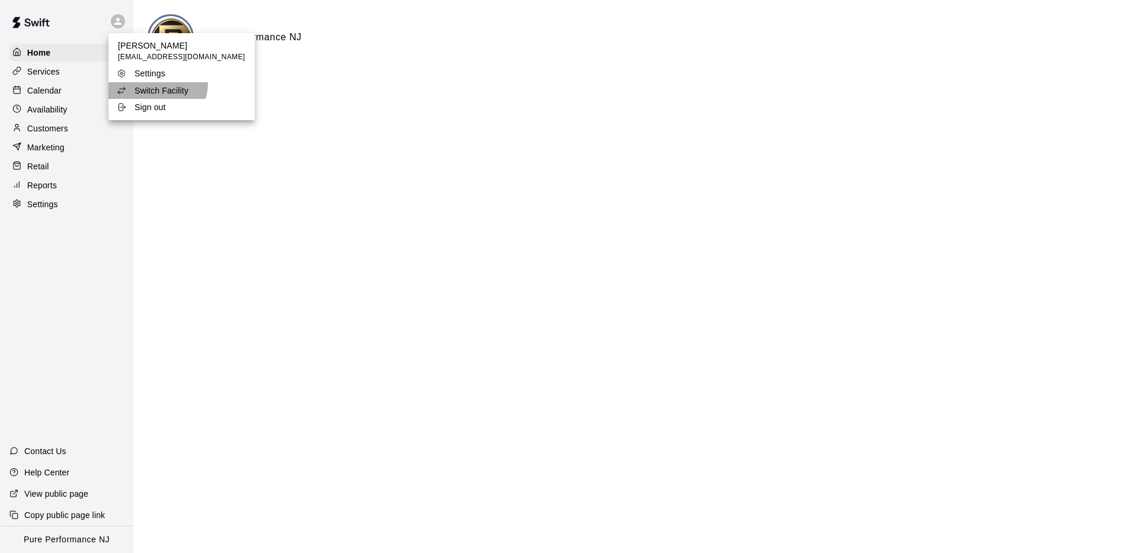
click at [152, 83] on li "Switch Facility" at bounding box center [181, 90] width 146 height 17
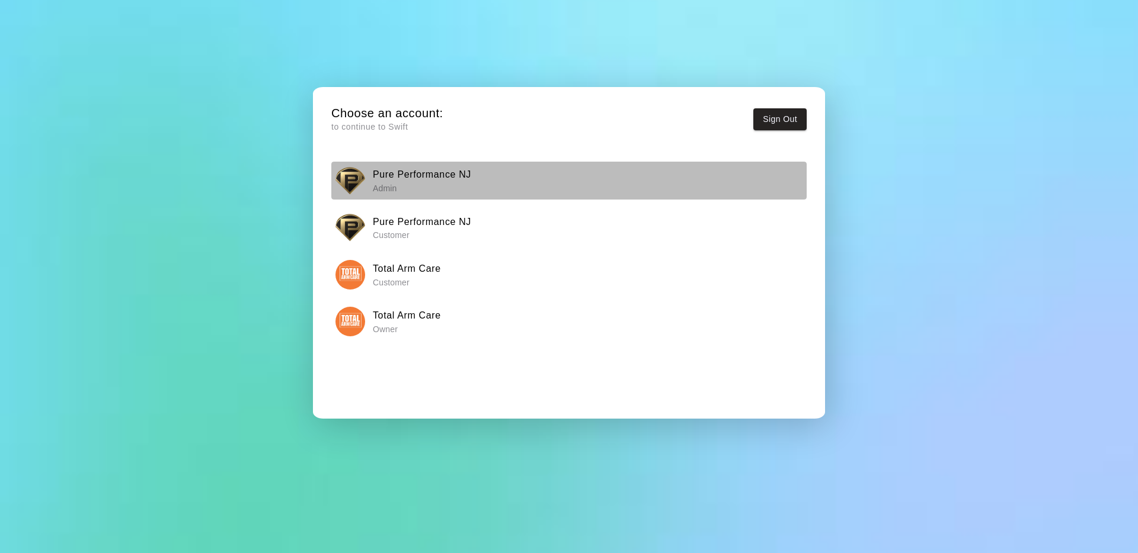
click at [353, 183] on img "button" at bounding box center [350, 181] width 30 height 30
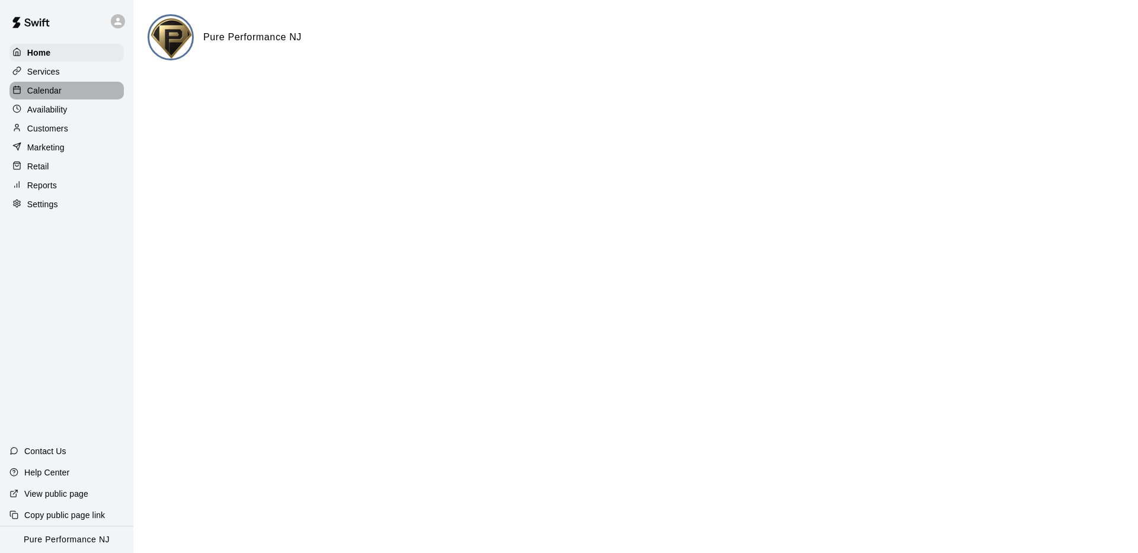
click at [52, 95] on p "Calendar" at bounding box center [44, 91] width 34 height 12
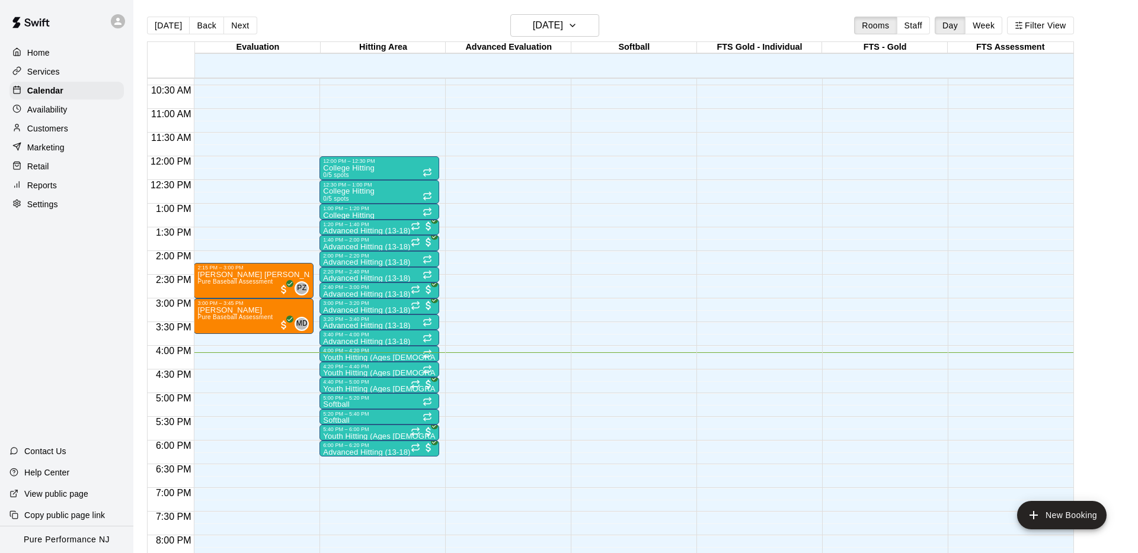
scroll to position [497, 0]
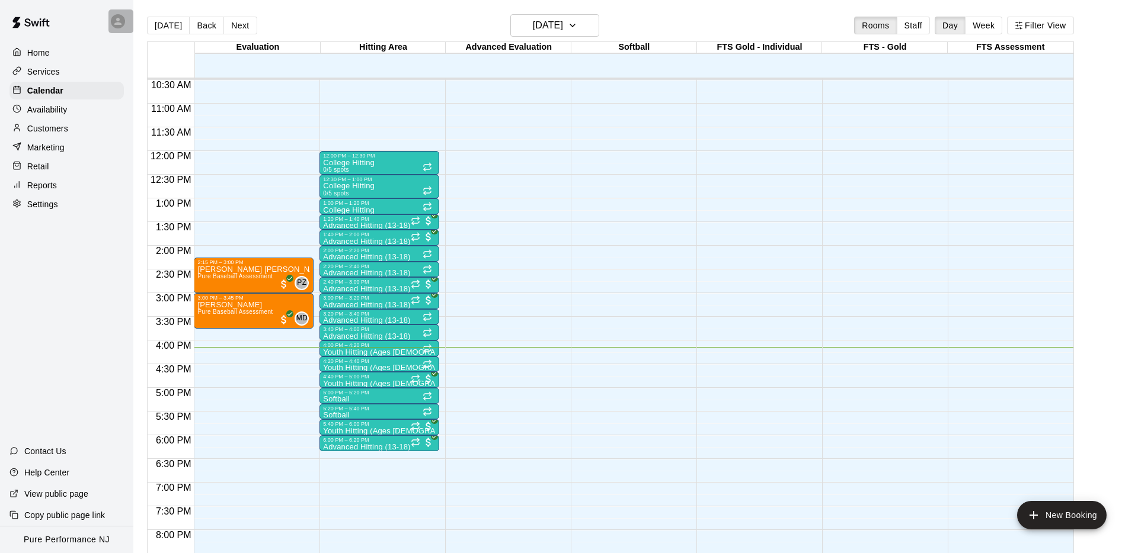
click at [124, 24] on div at bounding box center [118, 21] width 14 height 14
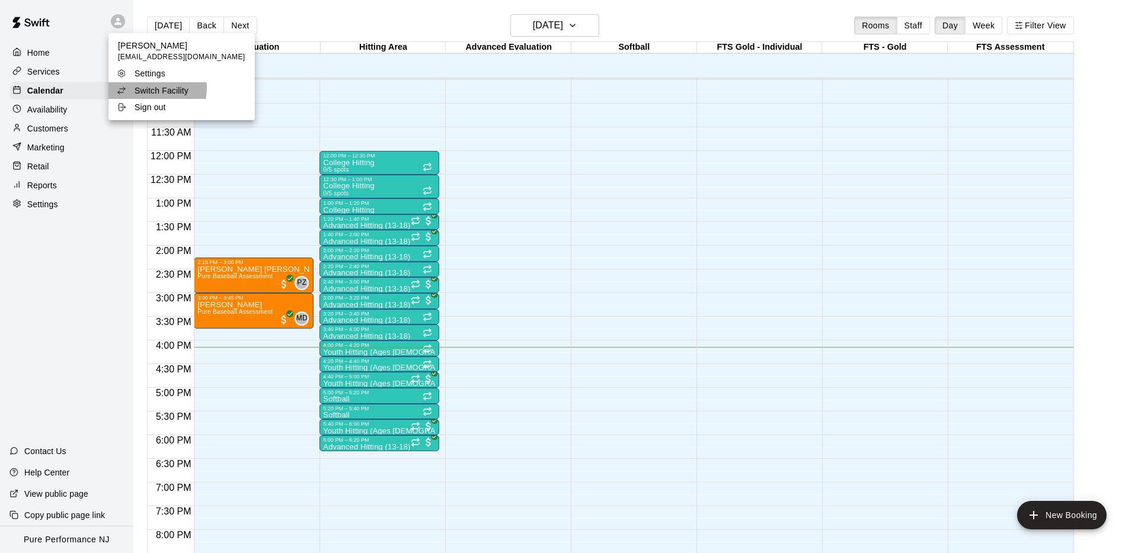
click at [139, 88] on p "Switch Facility" at bounding box center [162, 91] width 54 height 12
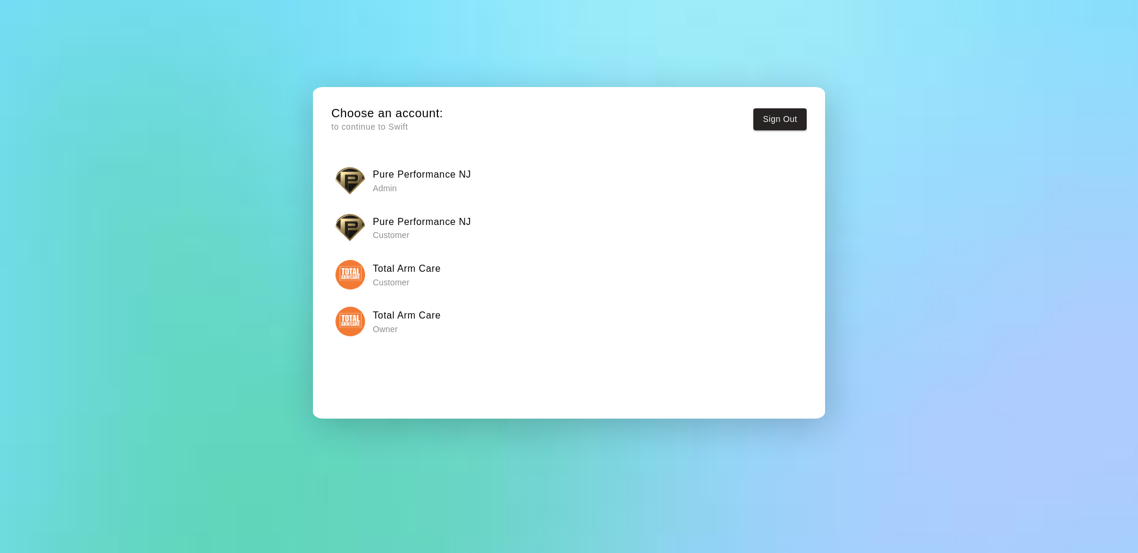
click at [339, 324] on img "button" at bounding box center [350, 322] width 30 height 30
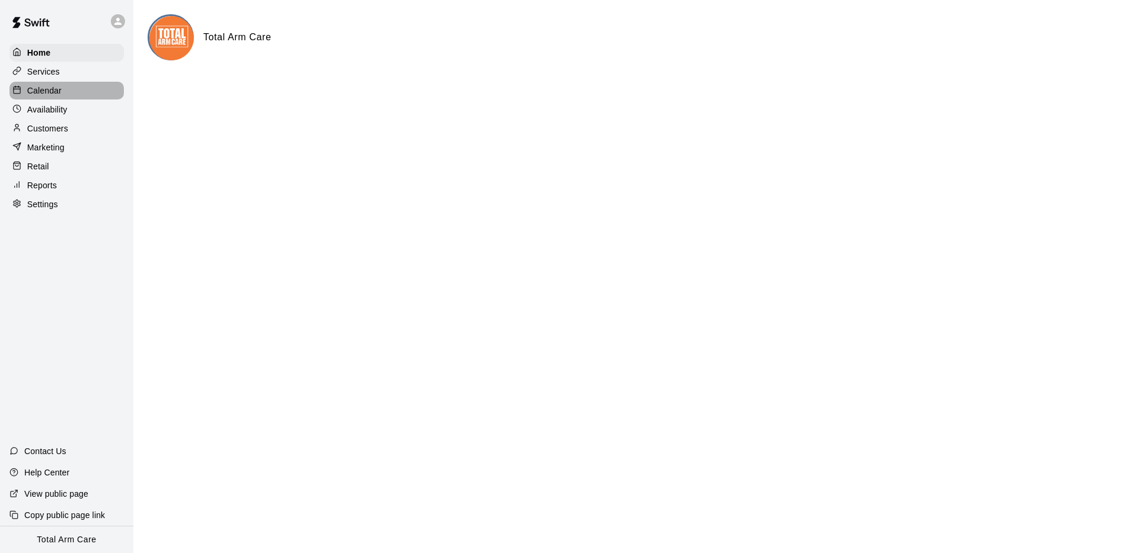
click at [49, 90] on p "Calendar" at bounding box center [44, 91] width 34 height 12
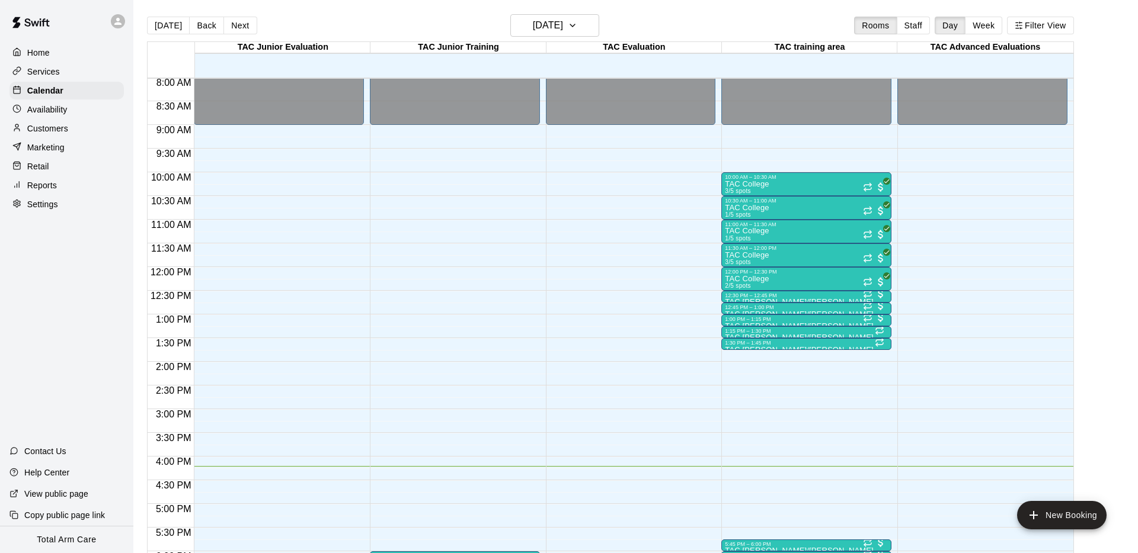
scroll to position [19, 0]
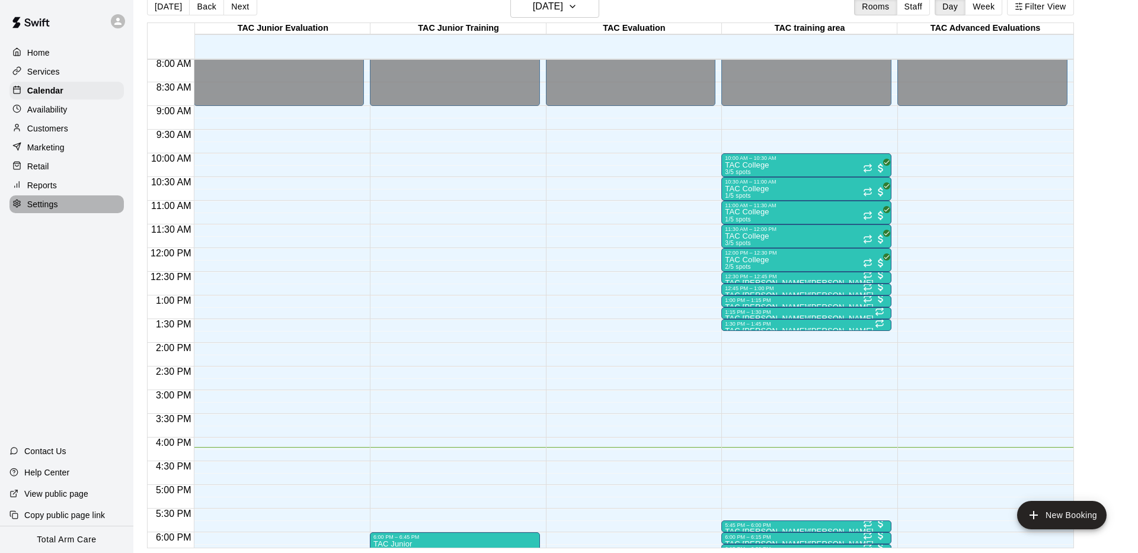
click at [41, 205] on p "Settings" at bounding box center [42, 205] width 31 height 12
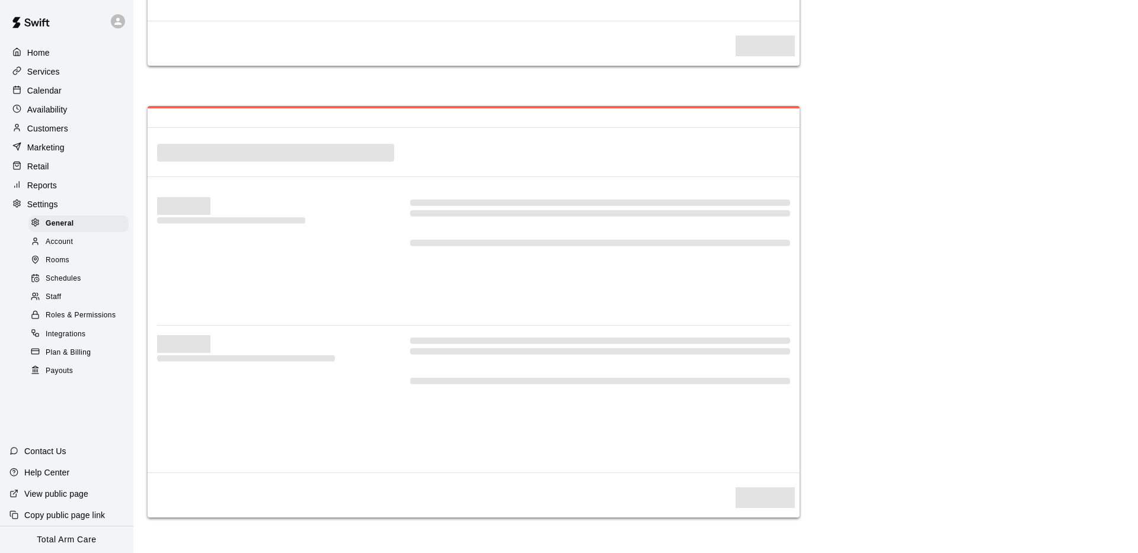
select select "**"
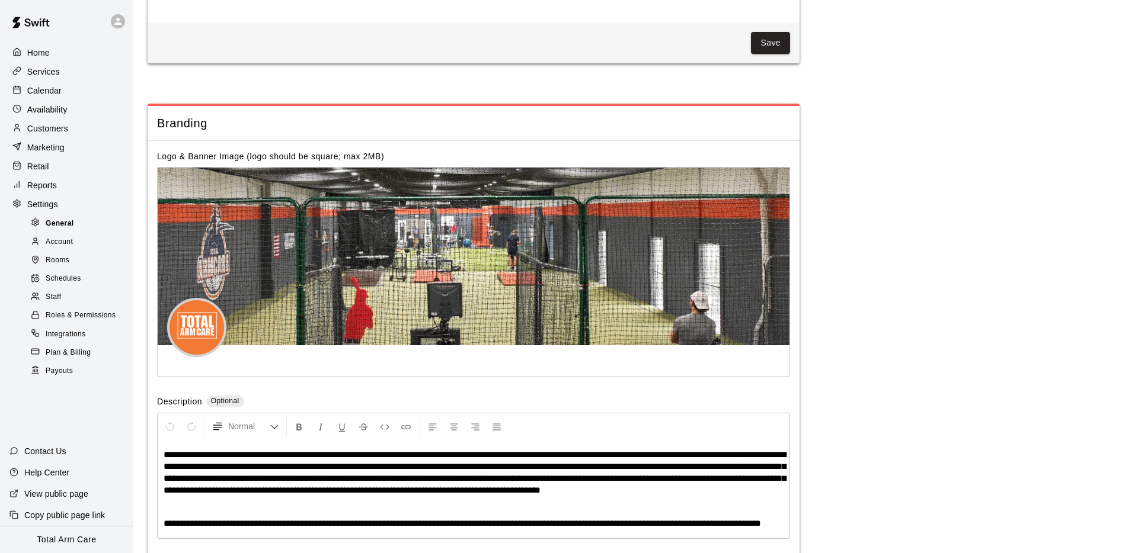
scroll to position [2347, 0]
click at [63, 290] on div "Staff" at bounding box center [78, 297] width 100 height 17
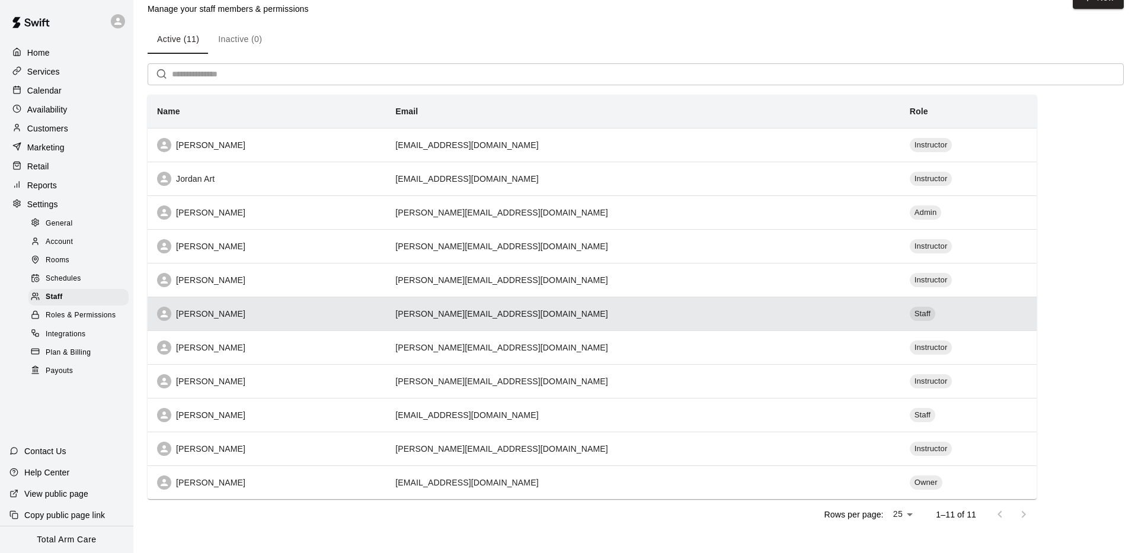
scroll to position [37, 0]
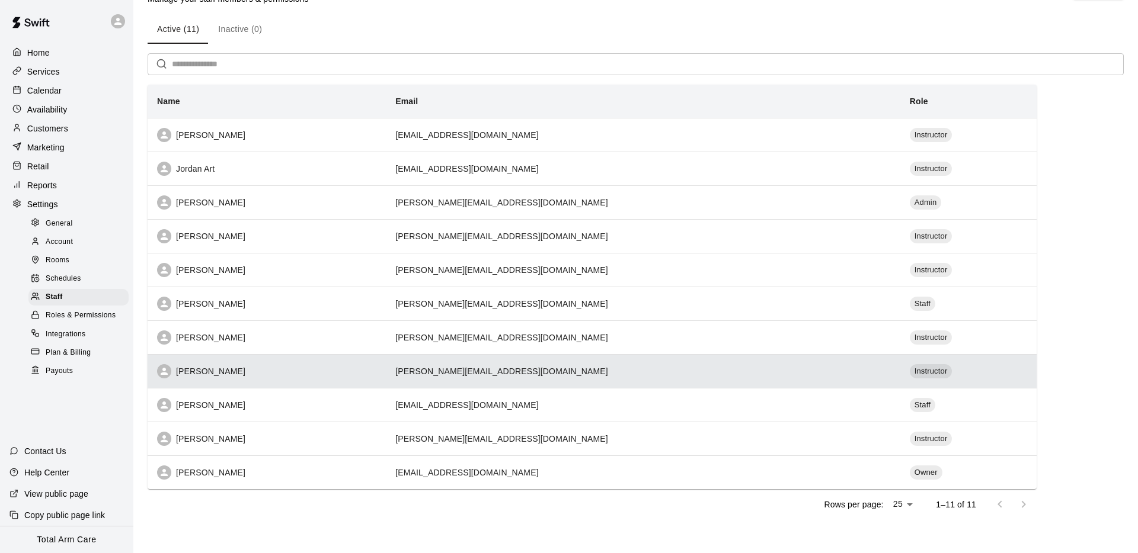
click at [260, 372] on div "[PERSON_NAME]" at bounding box center [266, 371] width 219 height 14
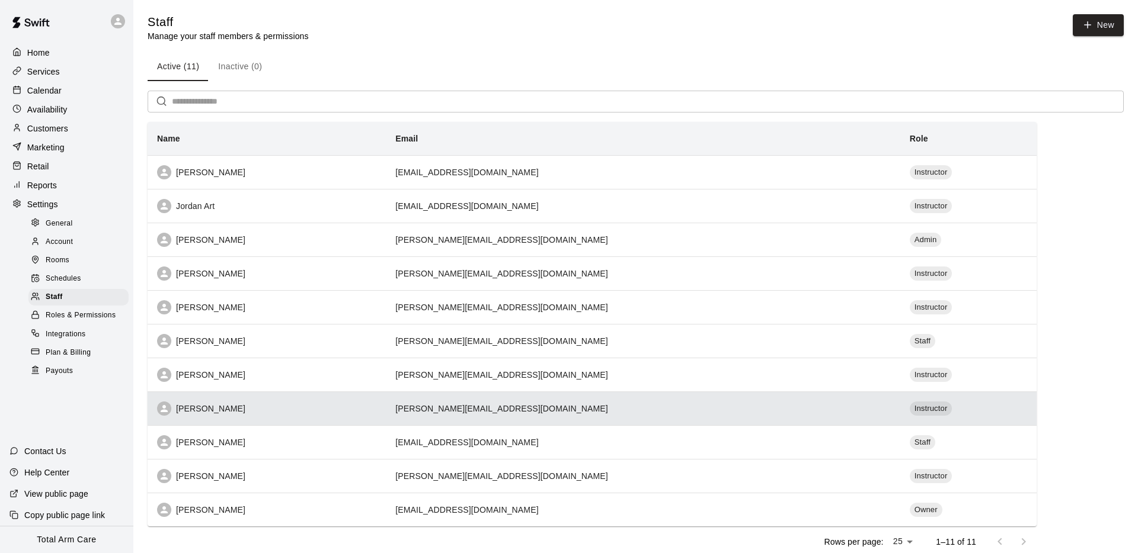
select select "**"
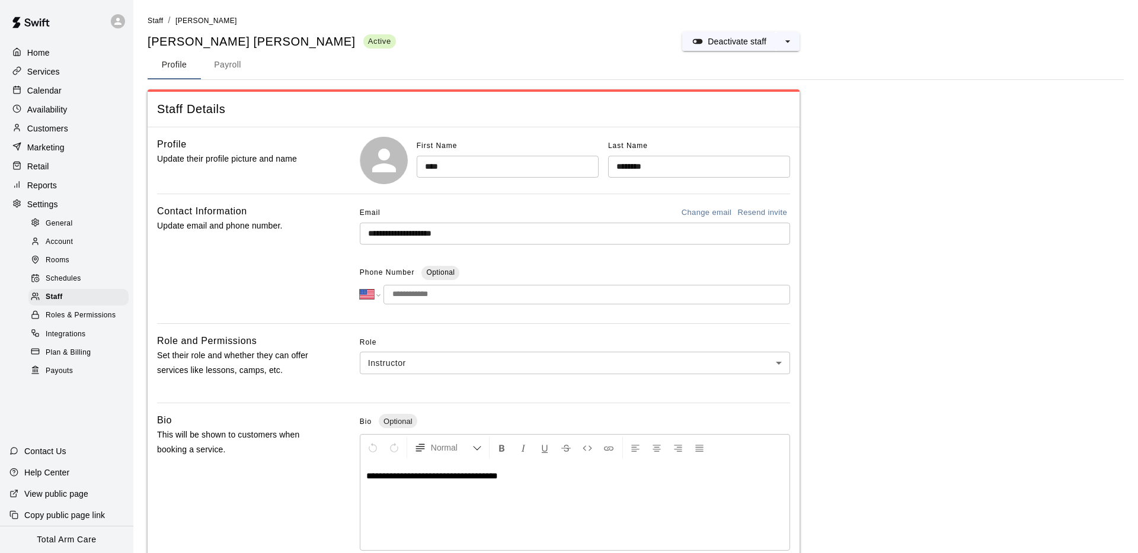
click at [233, 68] on button "Payroll" at bounding box center [227, 65] width 53 height 28
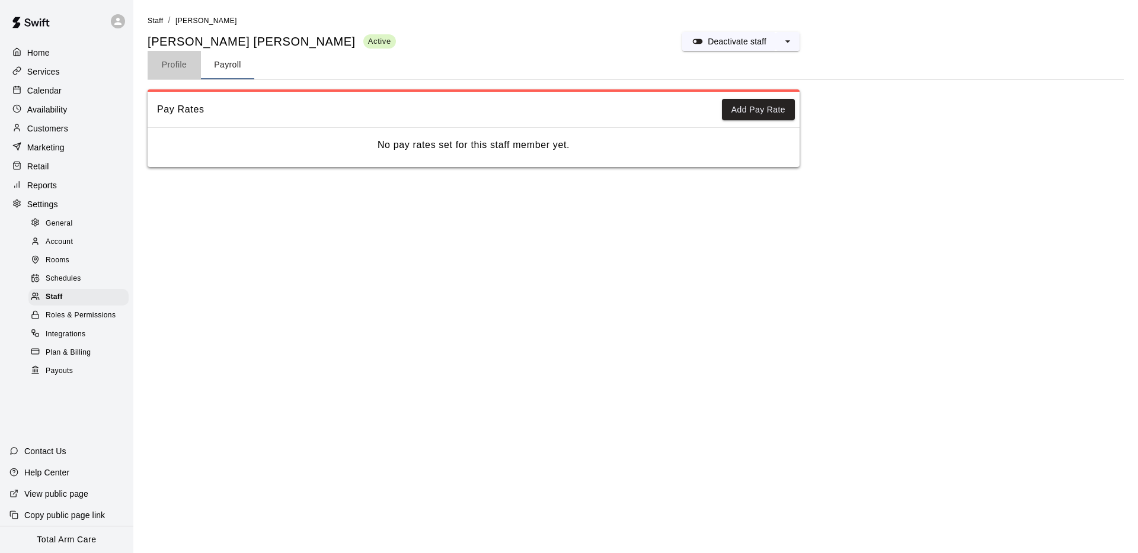
click at [163, 71] on button "Profile" at bounding box center [174, 65] width 53 height 28
select select "**"
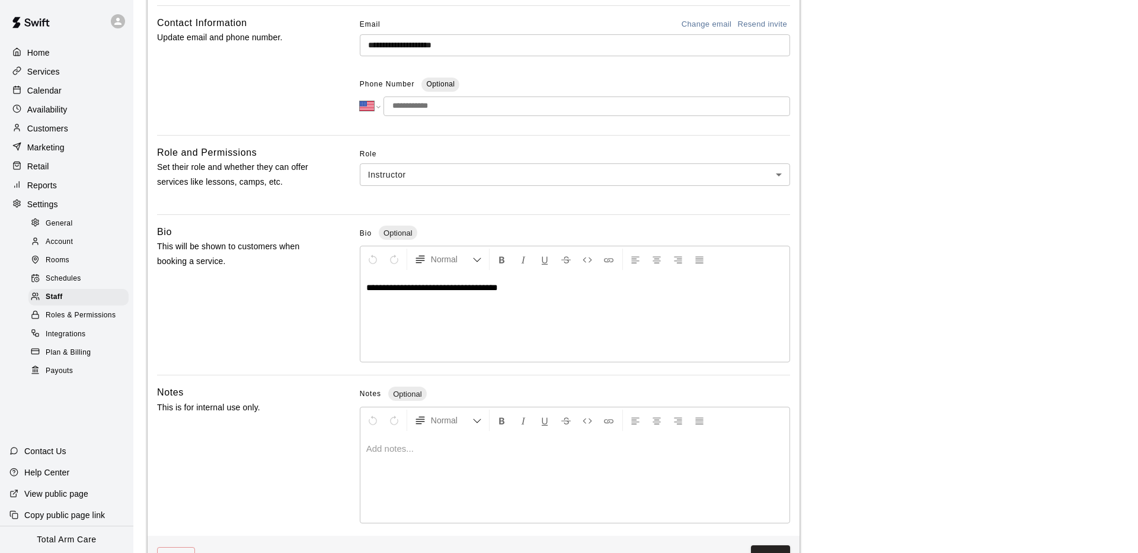
scroll to position [227, 0]
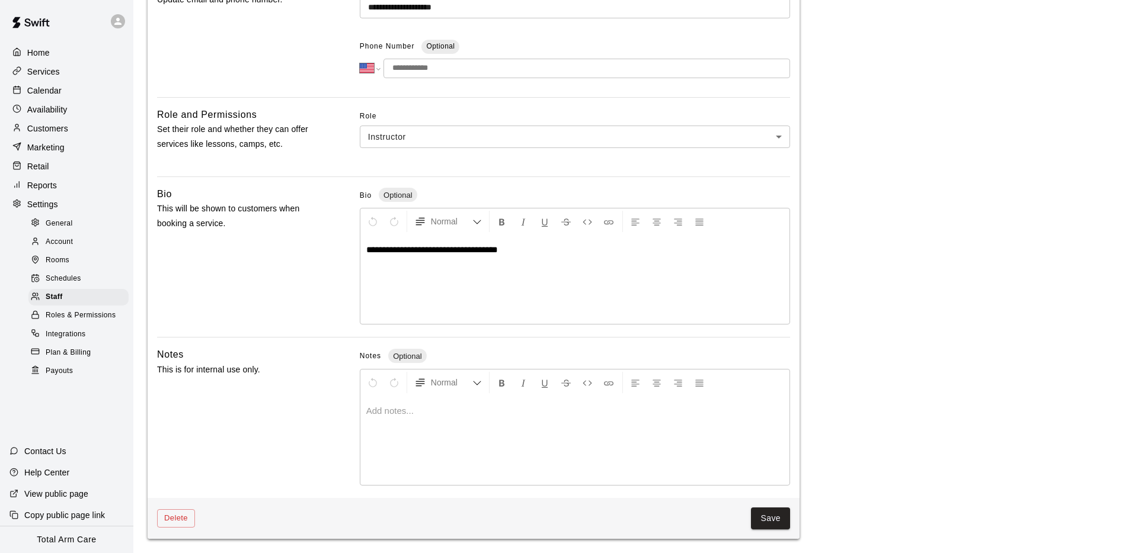
click at [67, 312] on span "Roles & Permissions" at bounding box center [81, 316] width 70 height 12
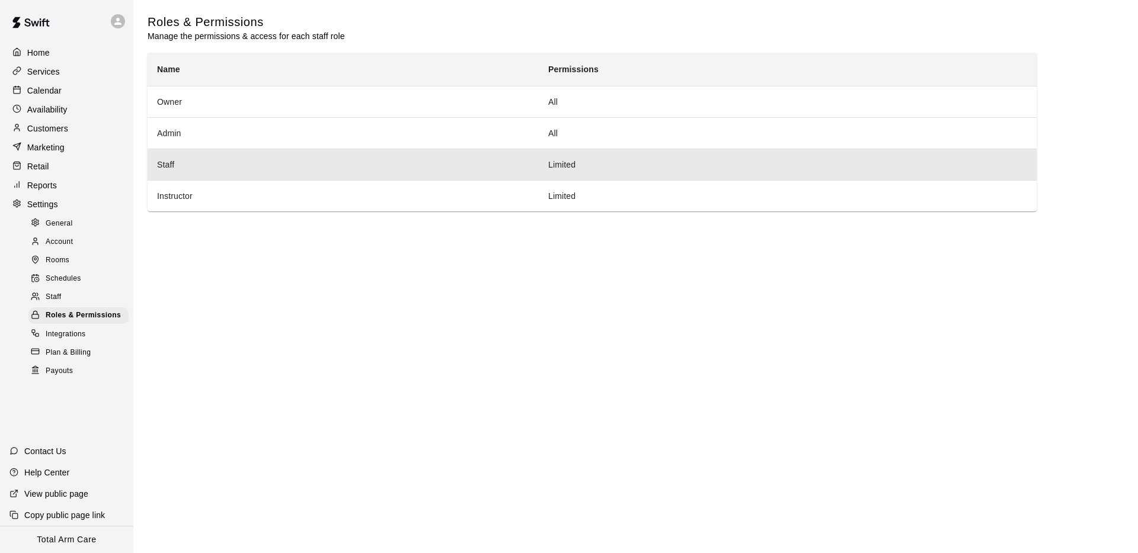
click at [218, 169] on th "Staff" at bounding box center [343, 164] width 391 height 31
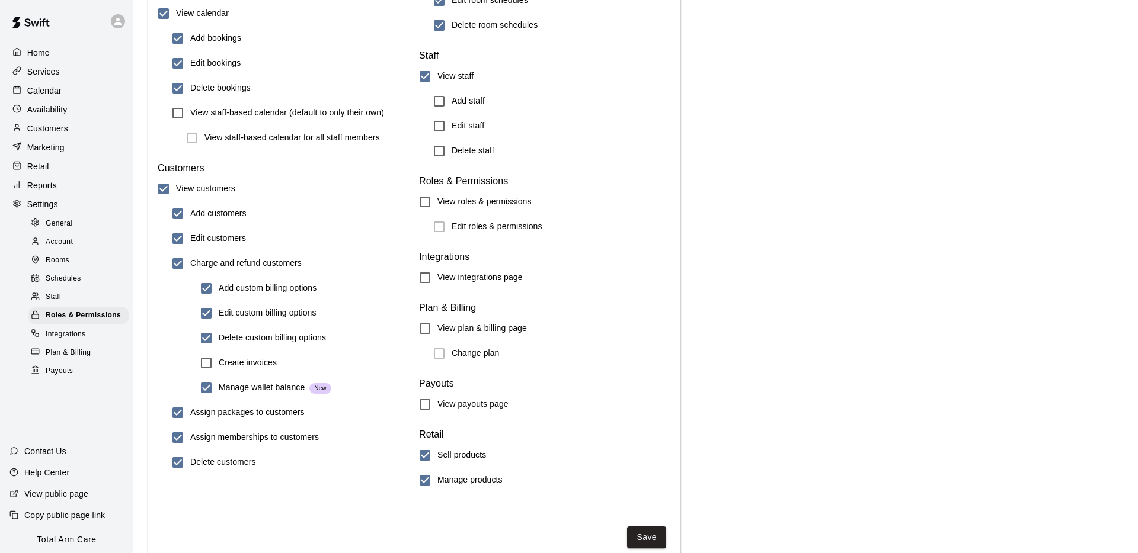
scroll to position [1244, 0]
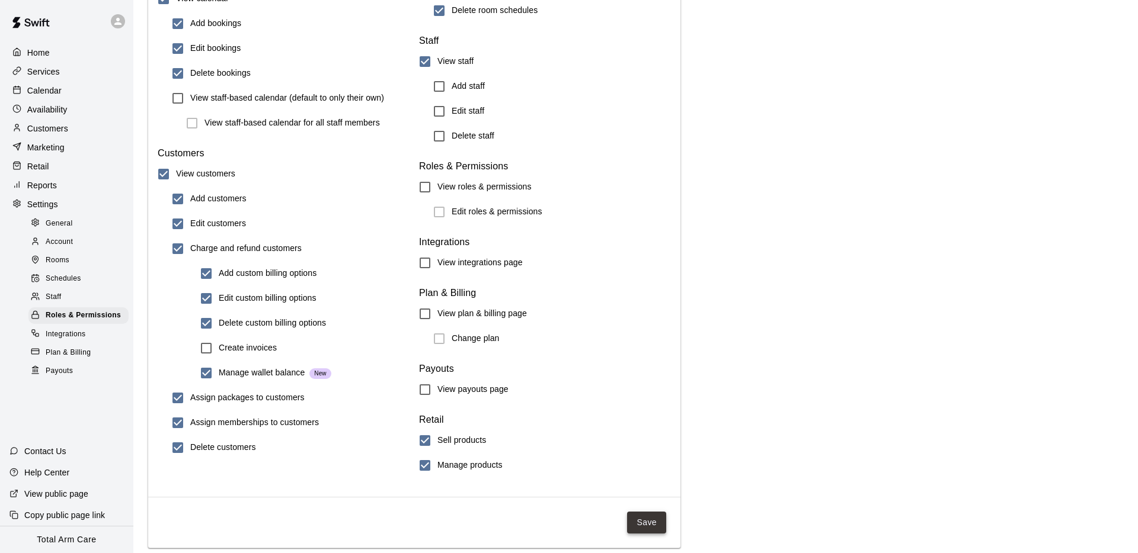
click at [658, 523] on button "Save" at bounding box center [646, 523] width 39 height 22
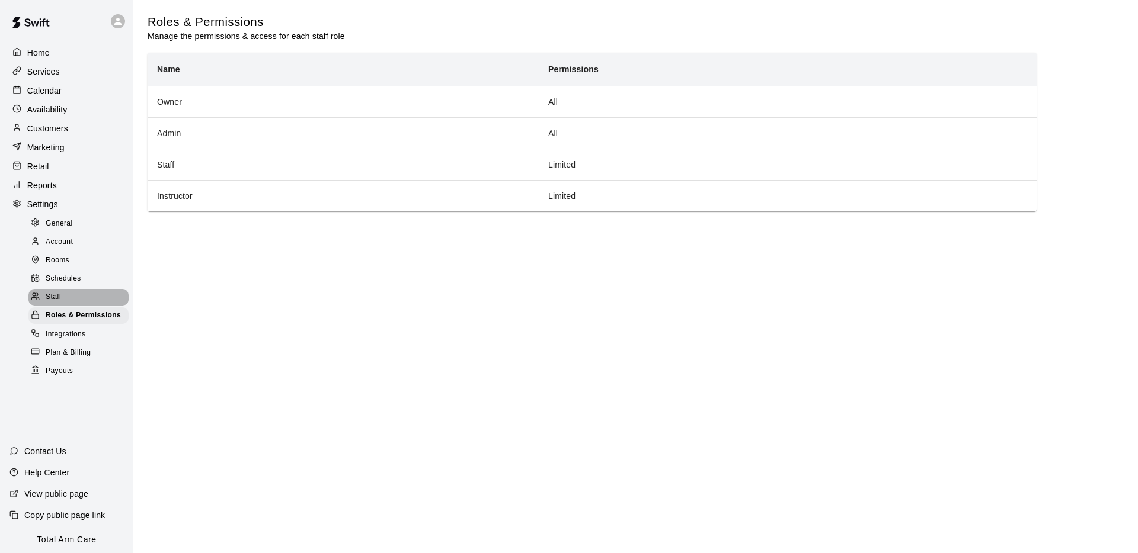
click at [72, 296] on div "Staff" at bounding box center [78, 297] width 100 height 17
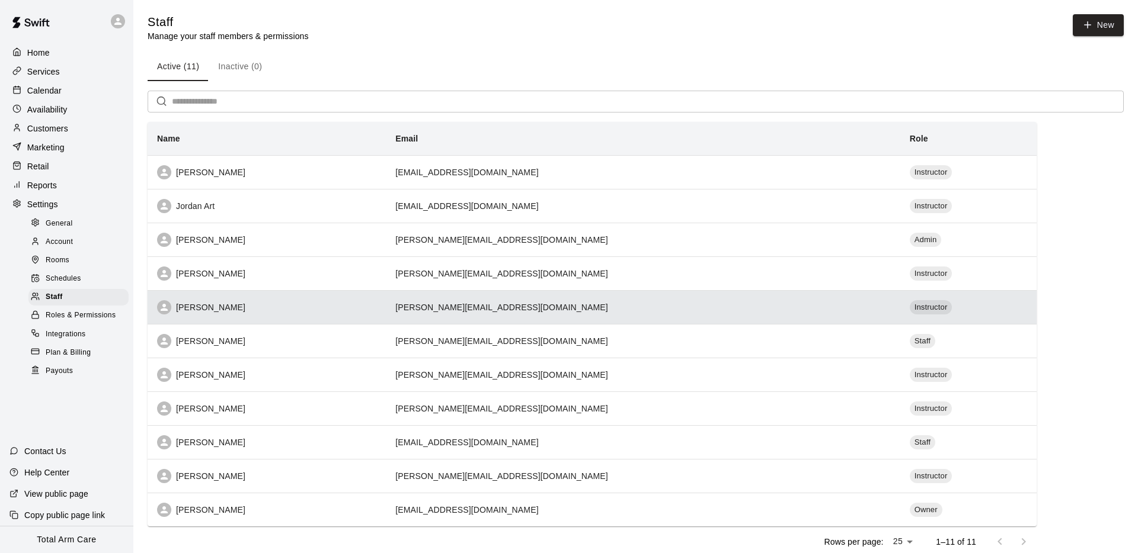
scroll to position [37, 0]
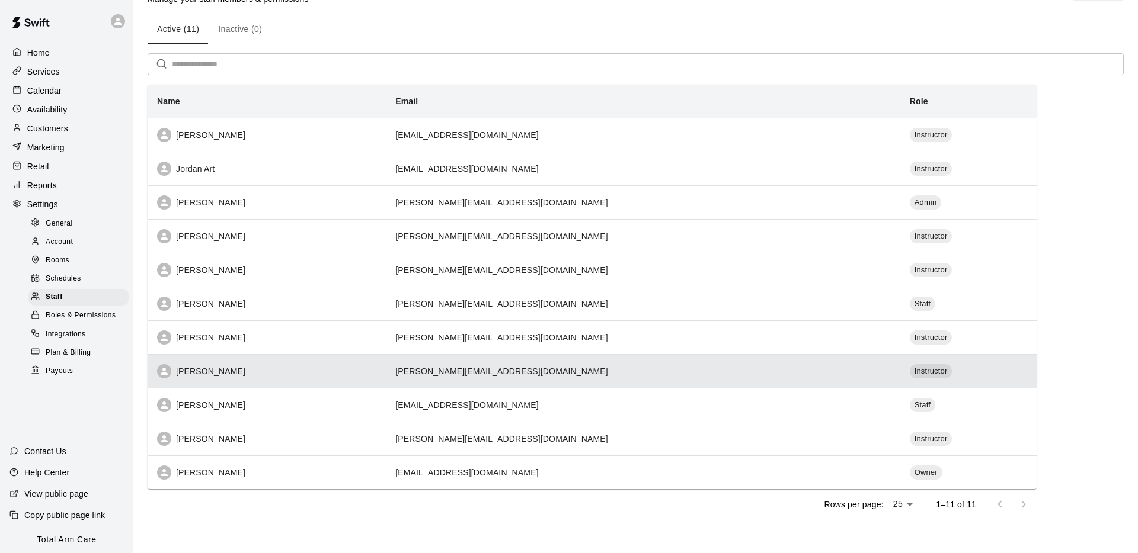
click at [241, 374] on div "[PERSON_NAME]" at bounding box center [266, 371] width 219 height 14
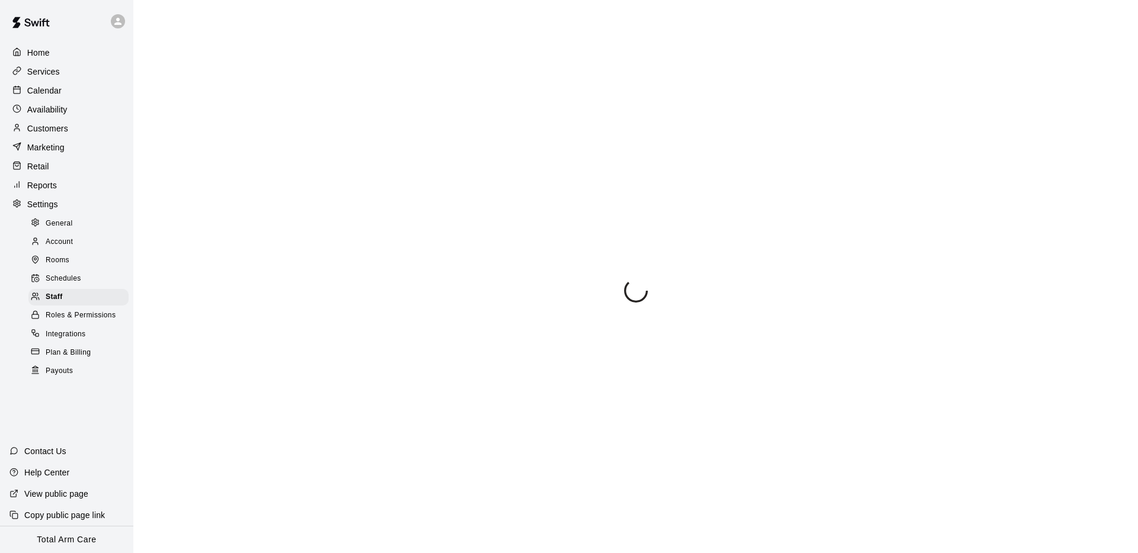
select select "**"
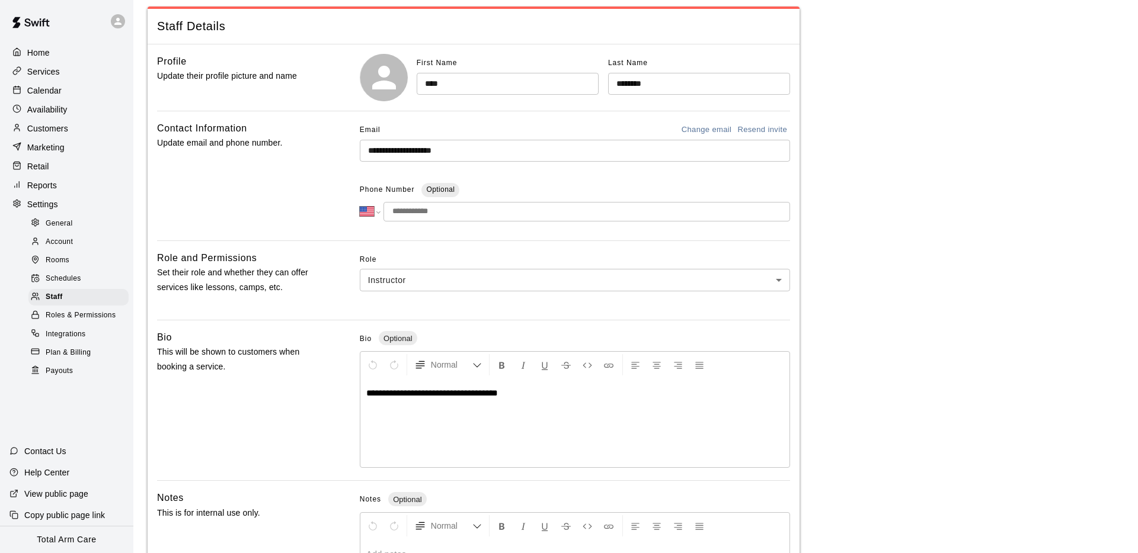
scroll to position [200, 0]
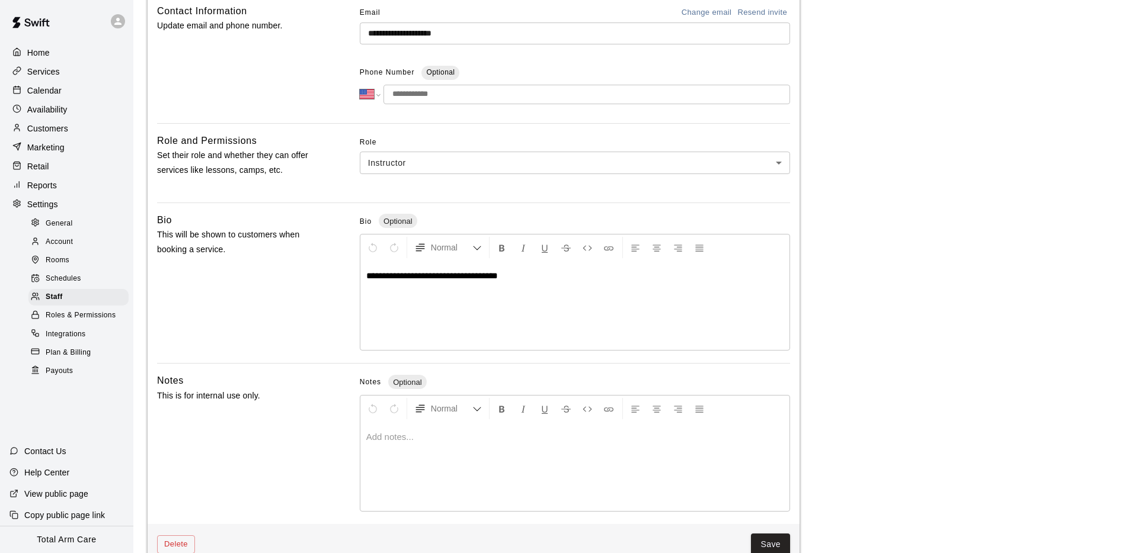
click at [388, 165] on body "**********" at bounding box center [569, 190] width 1138 height 780
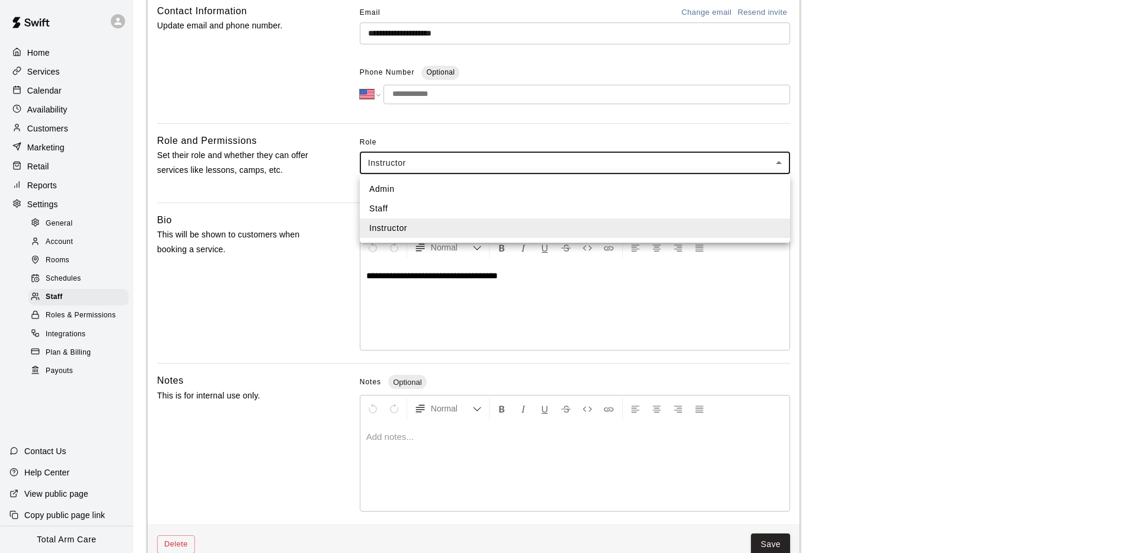
click at [400, 204] on li "Staff" at bounding box center [575, 209] width 430 height 20
type input "*****"
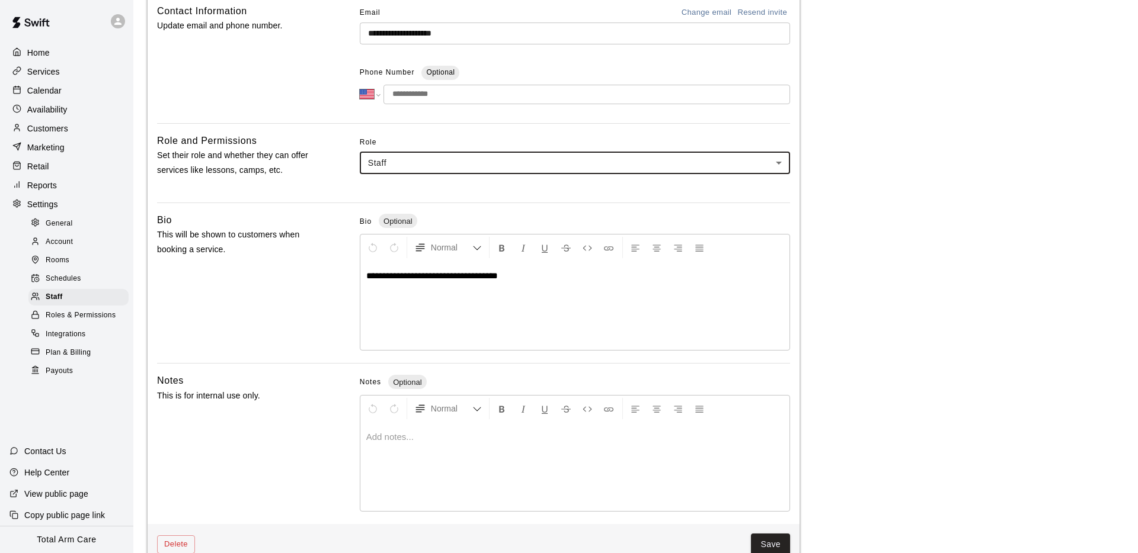
click at [325, 209] on div "**********" at bounding box center [474, 226] width 652 height 598
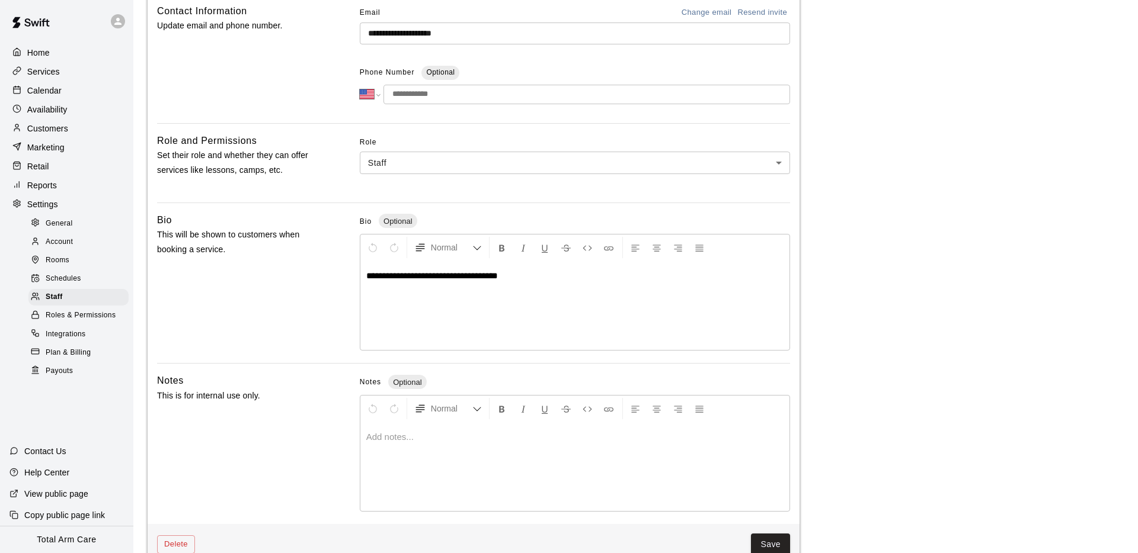
scroll to position [227, 0]
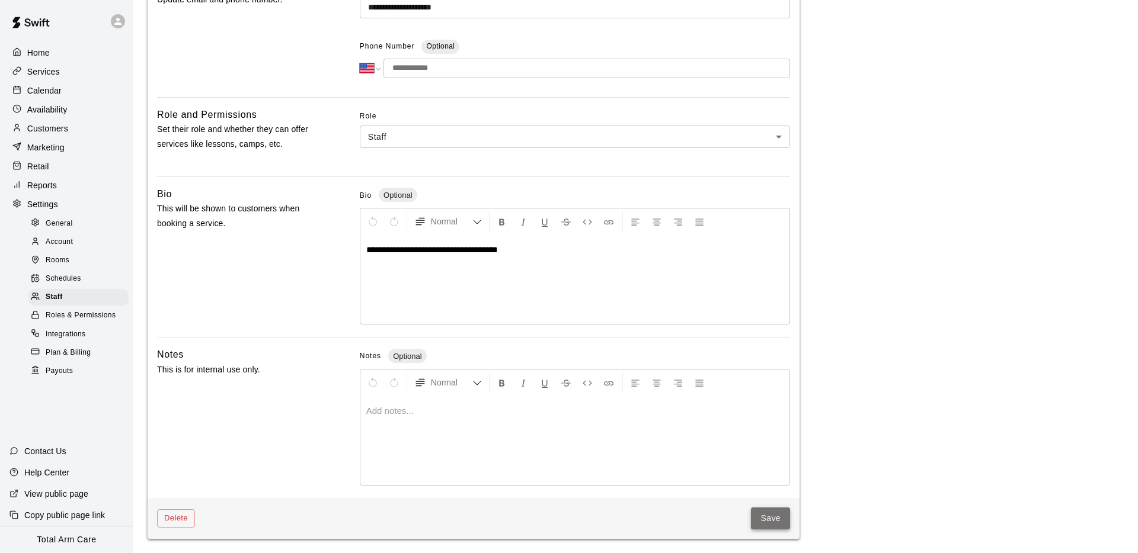
click at [758, 520] on button "Save" at bounding box center [770, 519] width 39 height 22
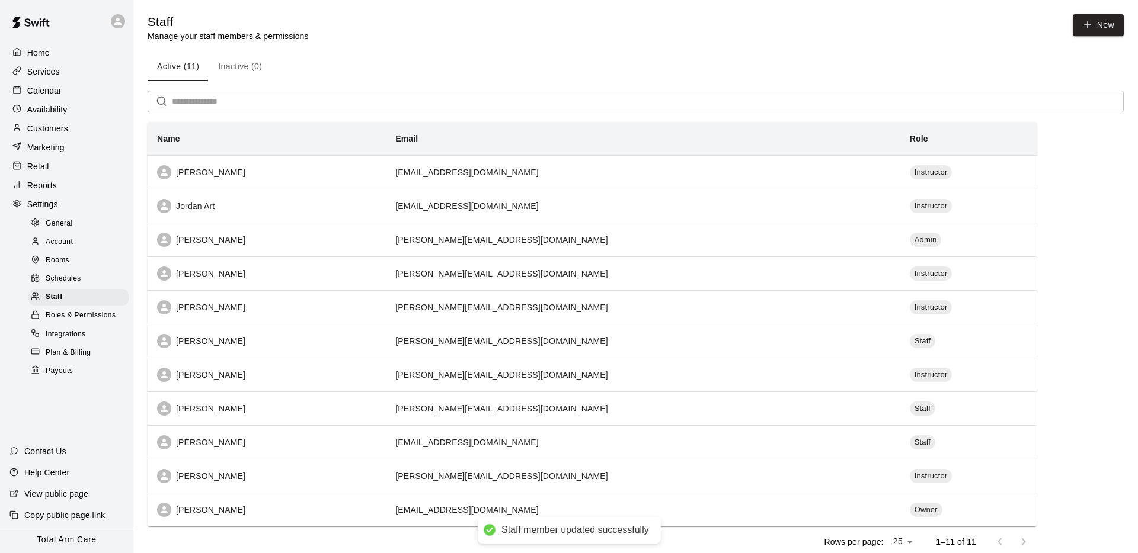
click at [729, 54] on div "Active (11) Inactive (0)" at bounding box center [636, 67] width 976 height 28
click at [123, 21] on div at bounding box center [118, 21] width 14 height 14
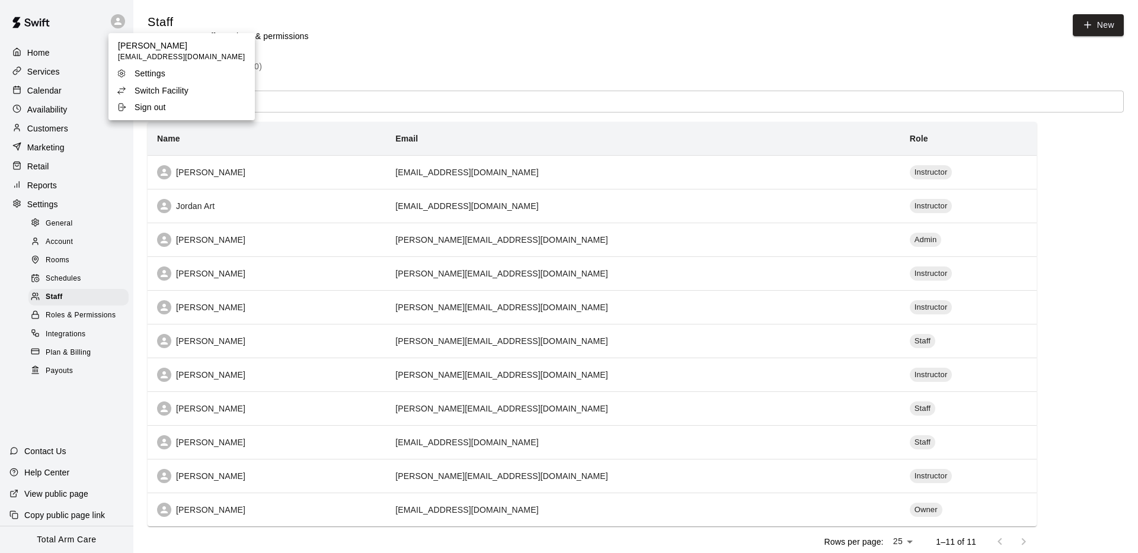
click at [157, 95] on p "Switch Facility" at bounding box center [162, 91] width 54 height 12
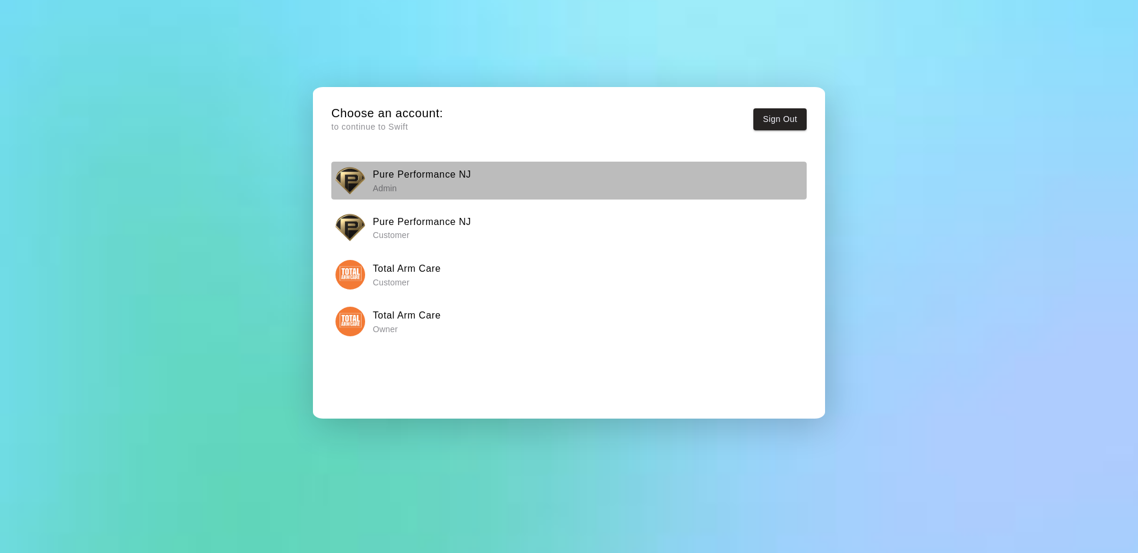
click at [397, 184] on p "Admin" at bounding box center [422, 189] width 98 height 12
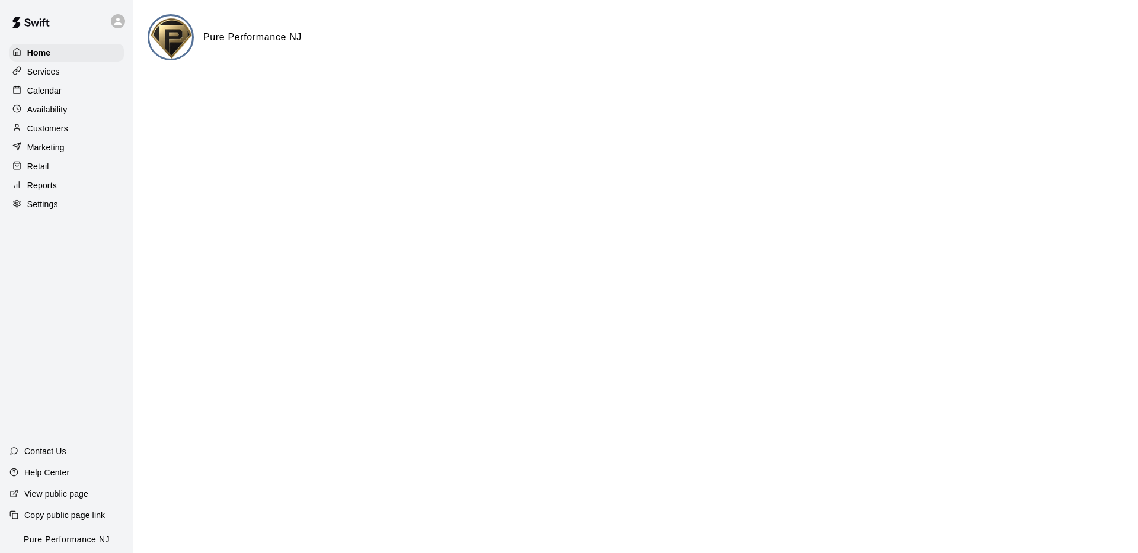
click at [60, 190] on div "Reports" at bounding box center [66, 186] width 114 height 18
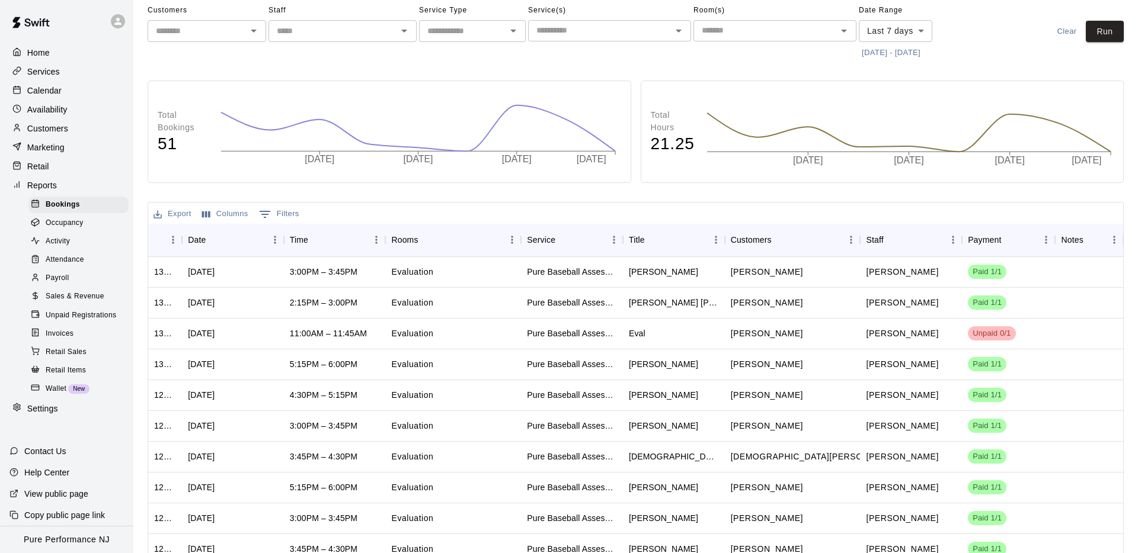
scroll to position [36, 0]
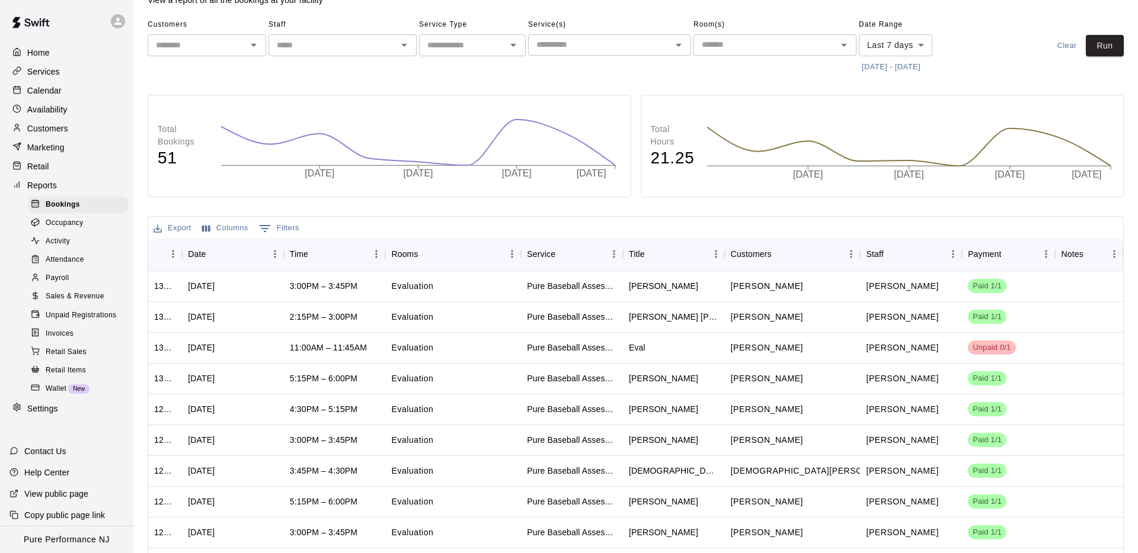
click at [59, 132] on p "Customers" at bounding box center [47, 129] width 41 height 12
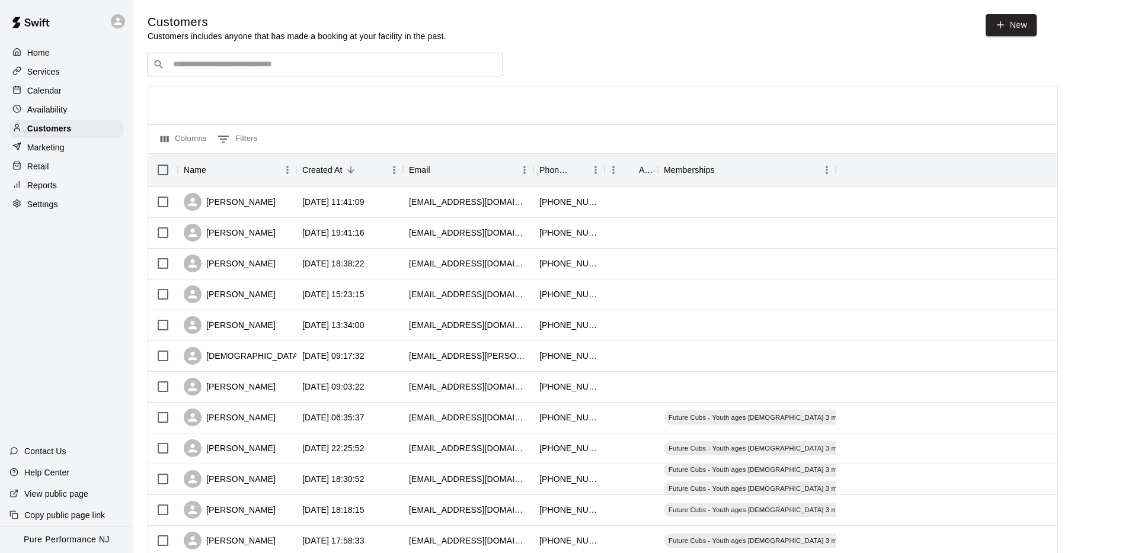
click at [51, 212] on div "Settings" at bounding box center [66, 205] width 114 height 18
select select "**"
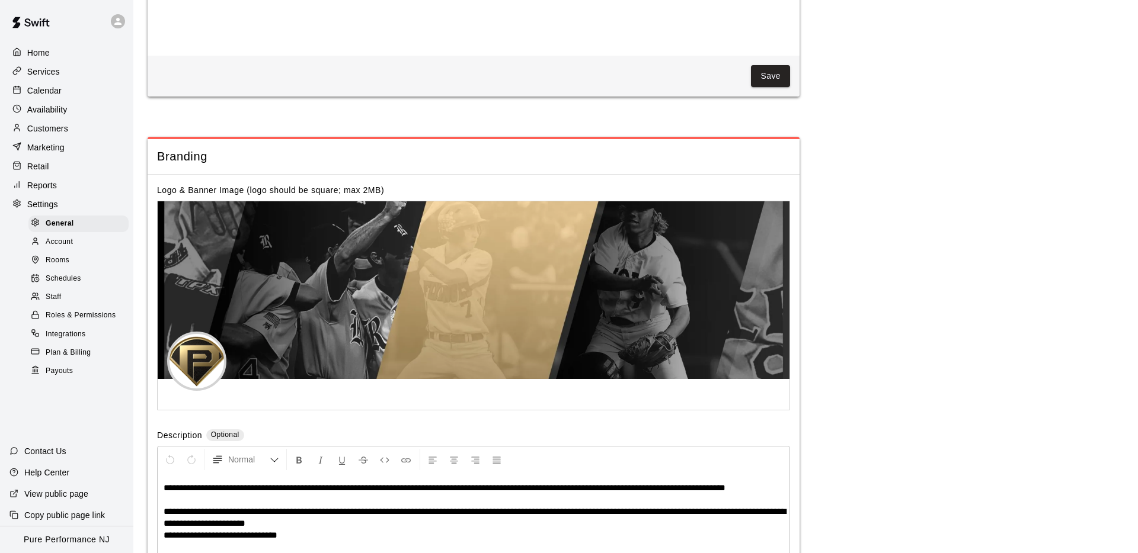
scroll to position [2301, 0]
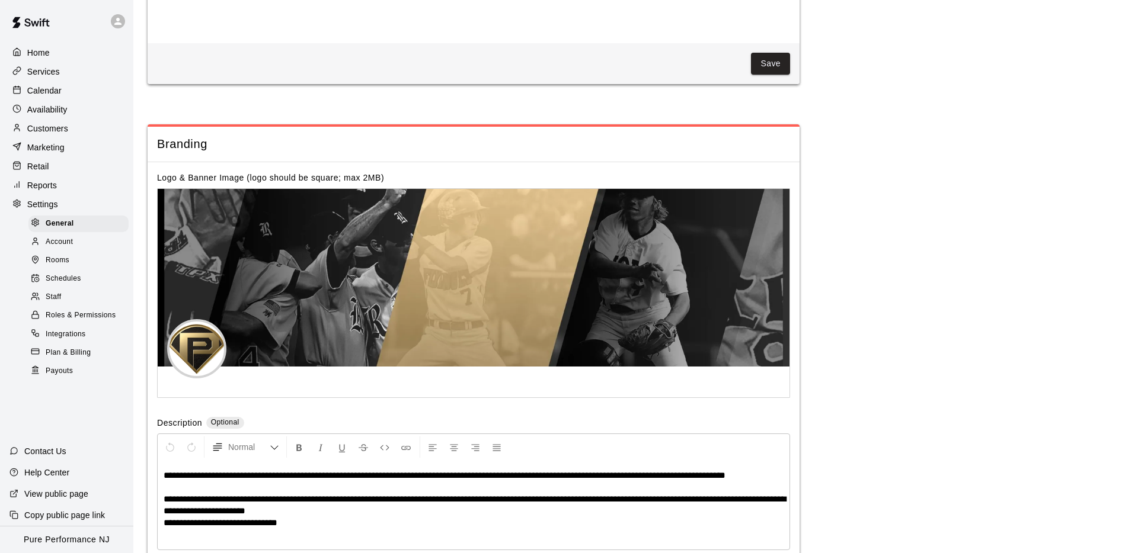
click at [91, 310] on span "Roles & Permissions" at bounding box center [81, 316] width 70 height 12
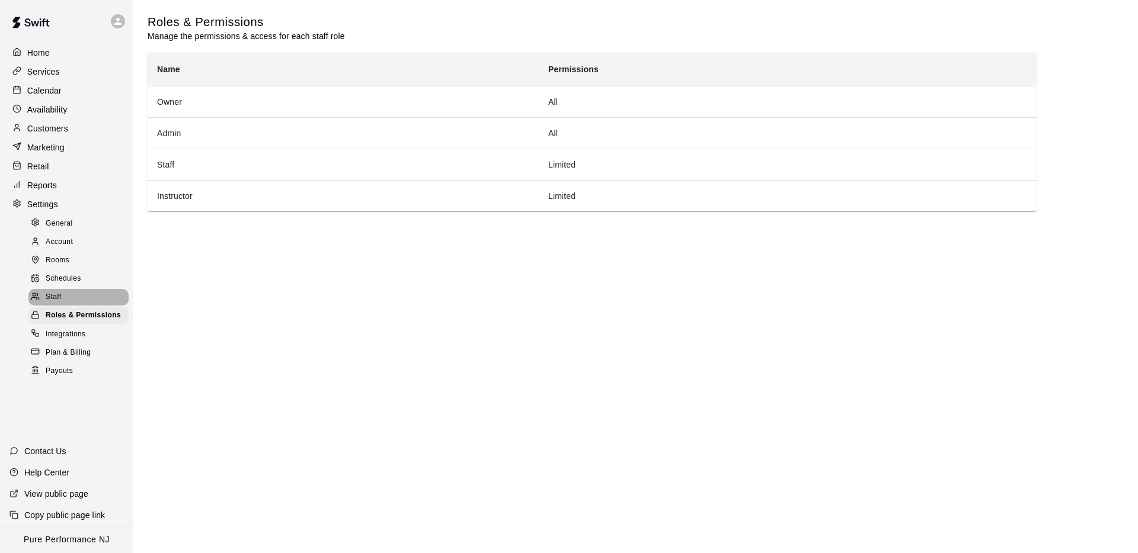
click at [65, 289] on div "Staff" at bounding box center [78, 297] width 100 height 17
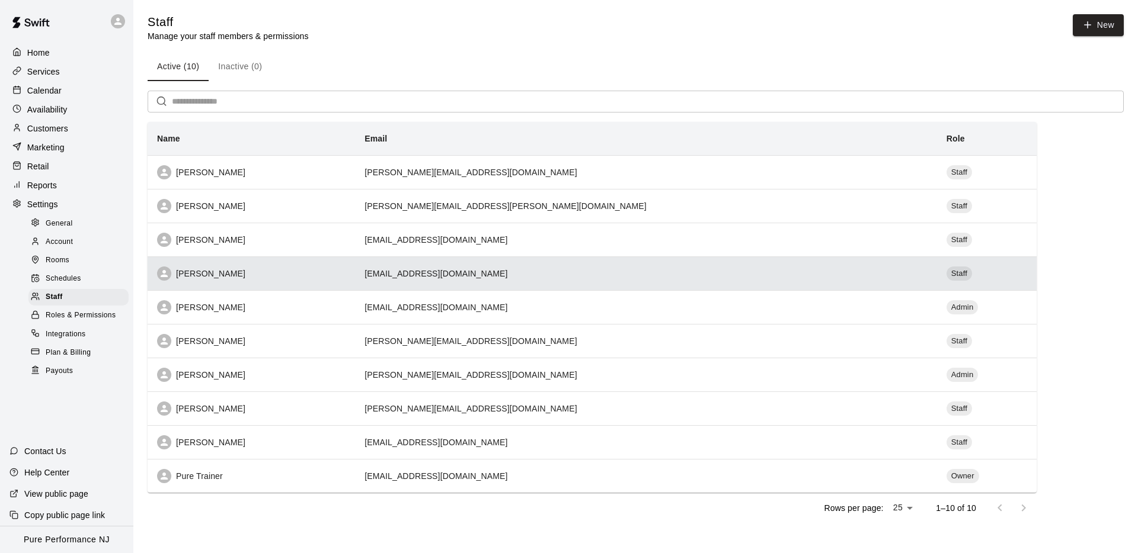
scroll to position [4, 0]
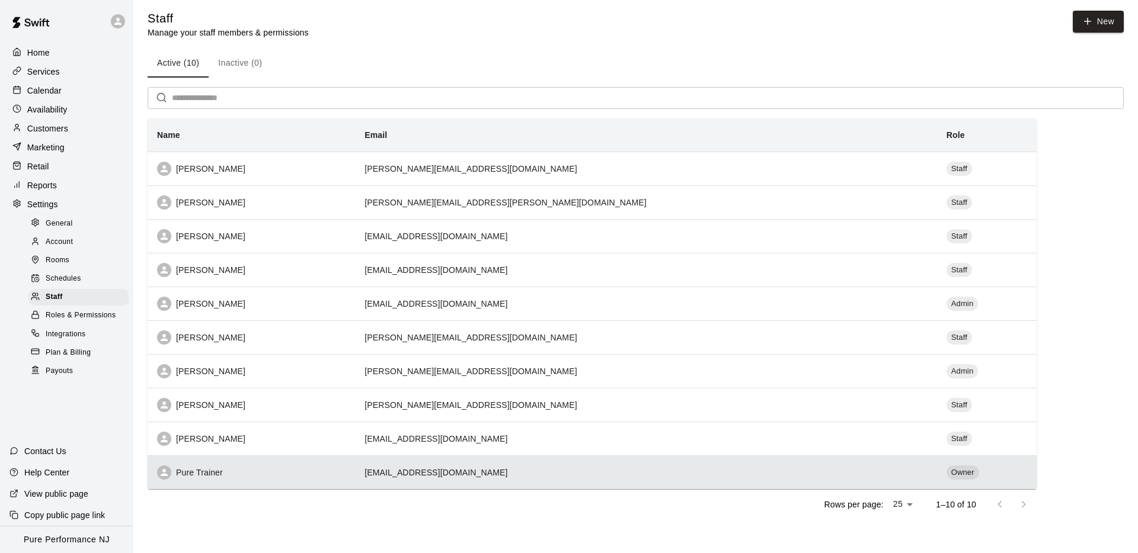
click at [344, 462] on th "Pure Trainer" at bounding box center [251, 473] width 207 height 34
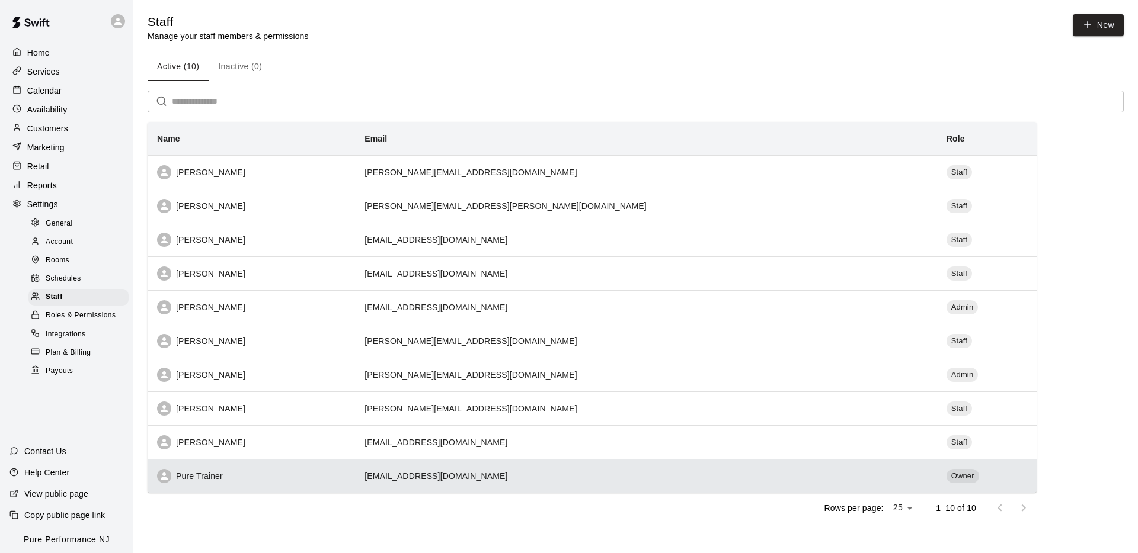
select select "**"
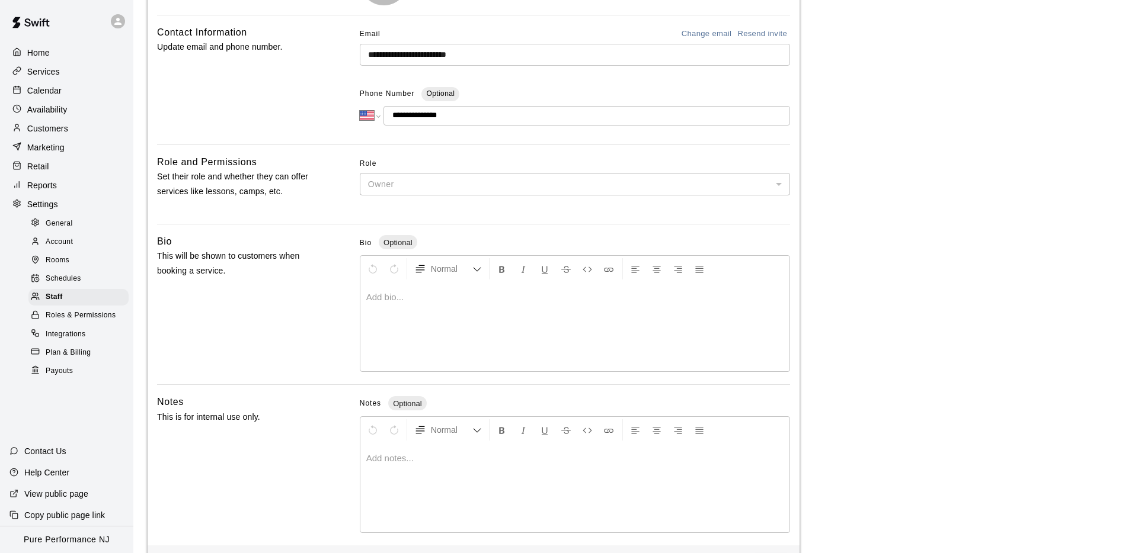
scroll to position [183, 0]
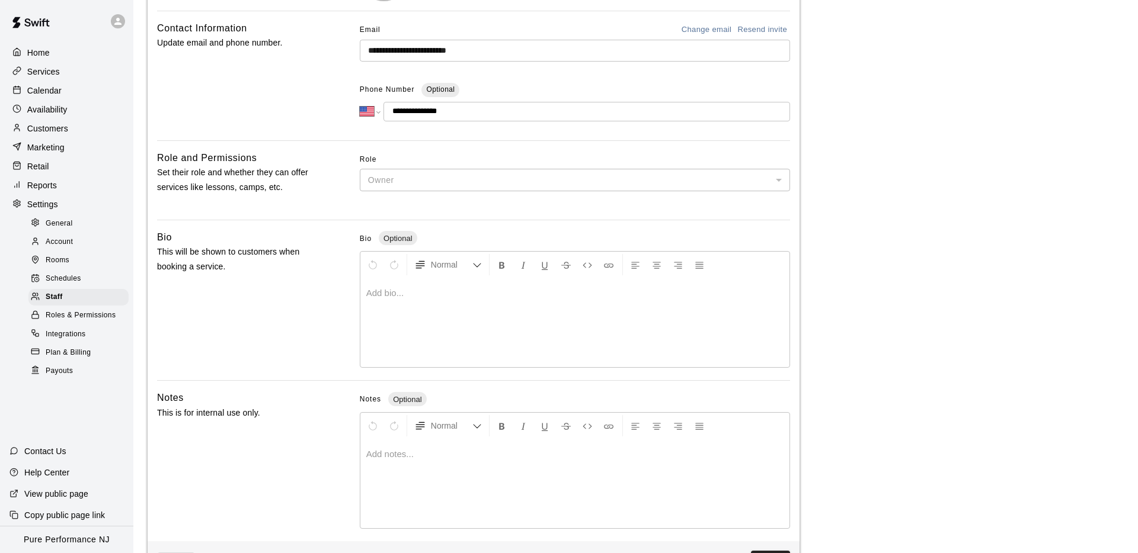
click at [405, 183] on div "Owner" at bounding box center [575, 180] width 430 height 22
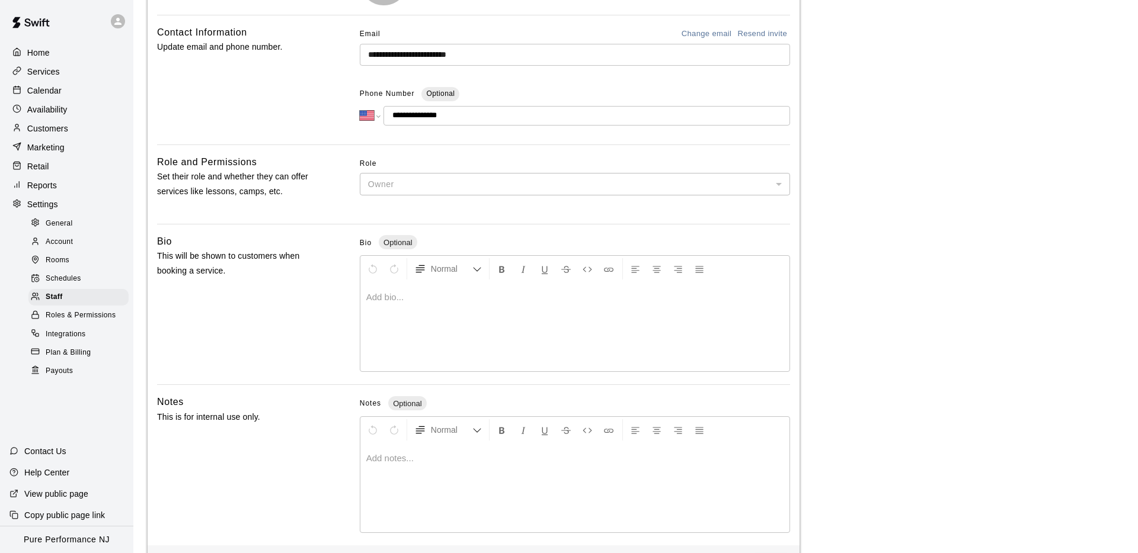
scroll to position [227, 0]
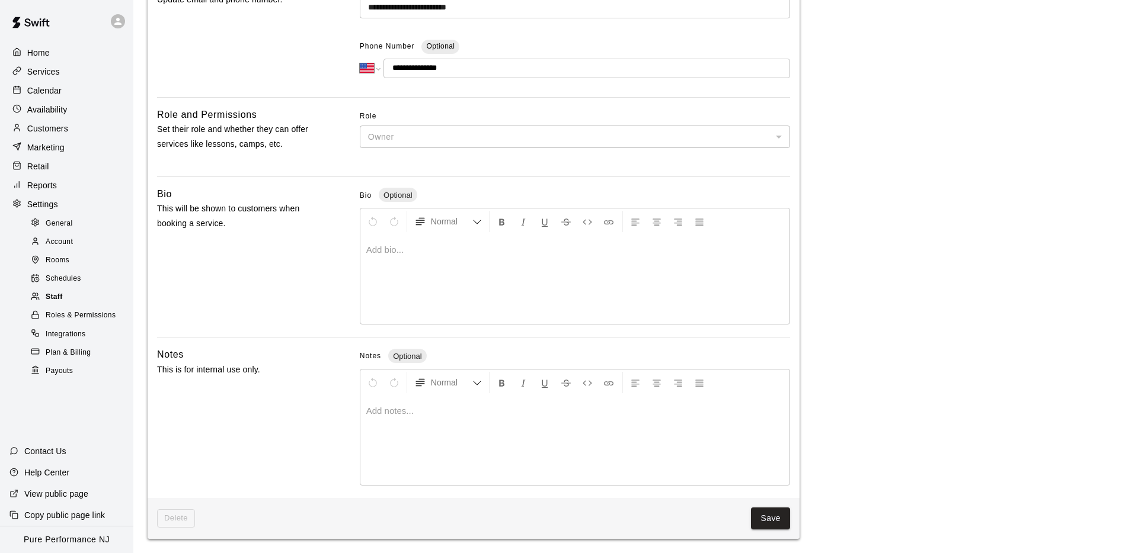
click at [74, 297] on div "Staff" at bounding box center [78, 297] width 100 height 17
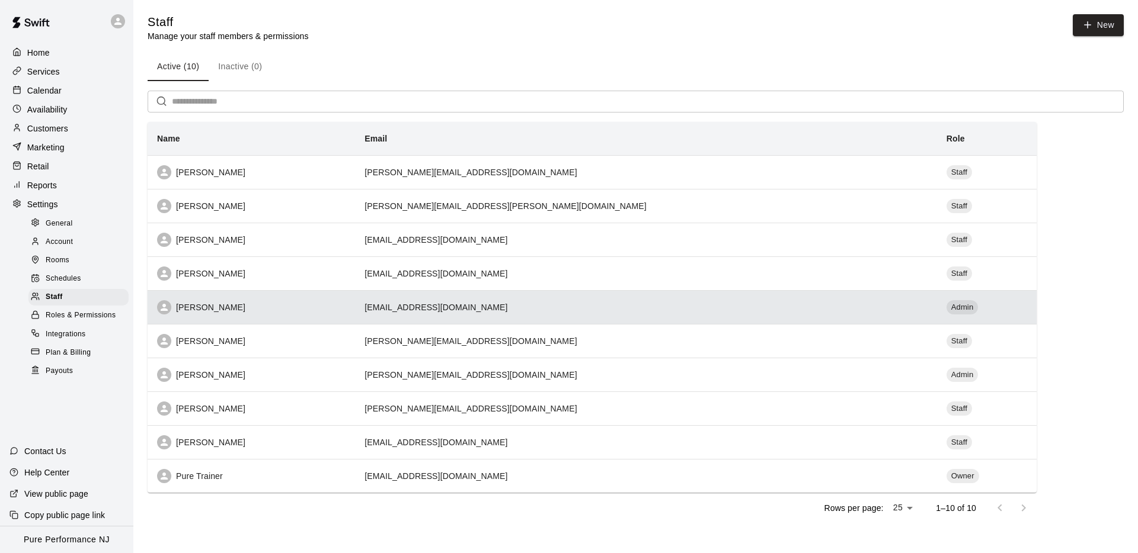
scroll to position [4, 0]
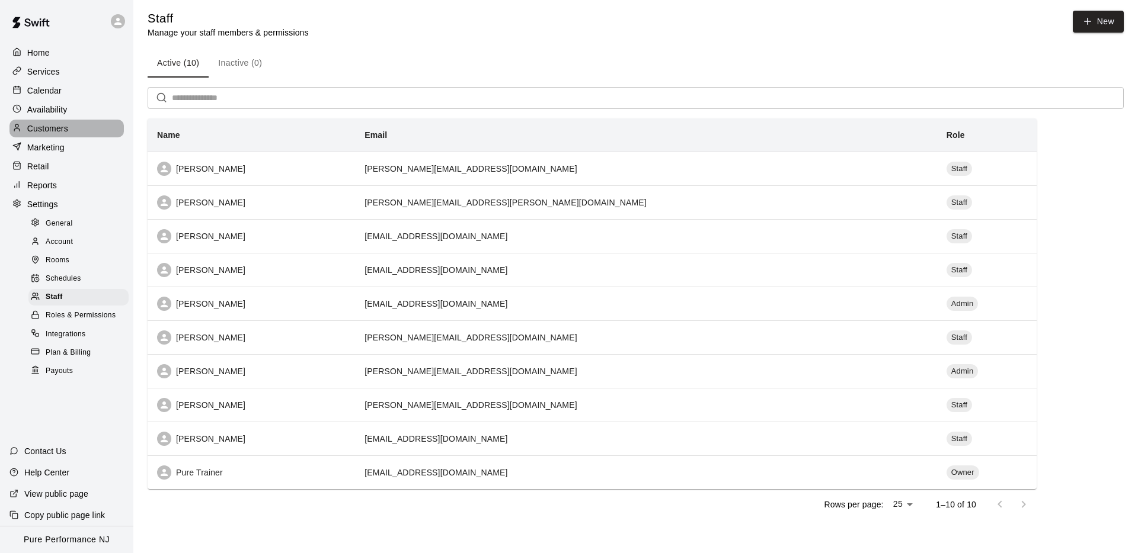
click at [57, 125] on p "Customers" at bounding box center [47, 129] width 41 height 12
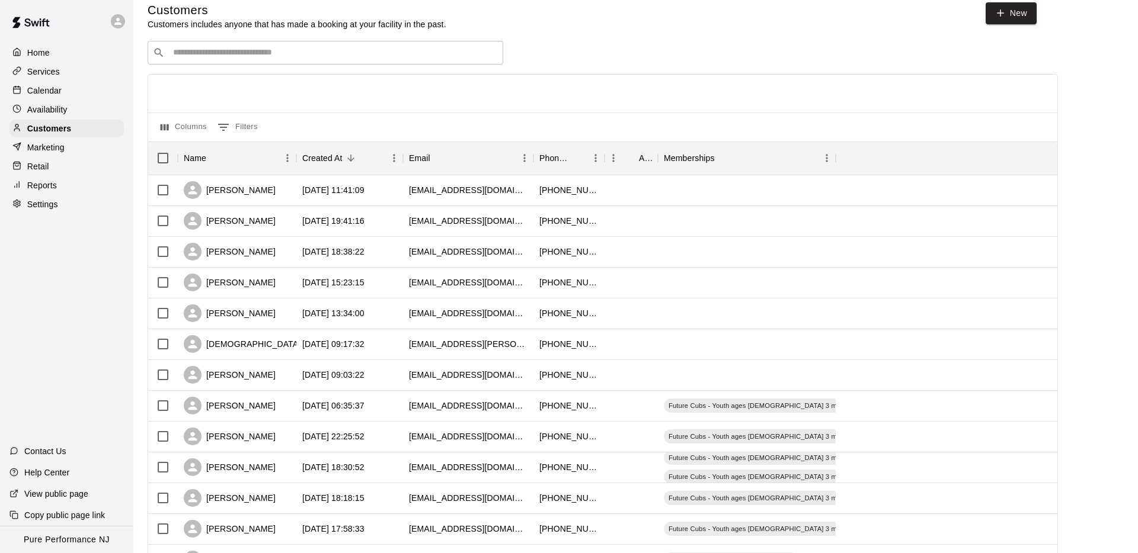
scroll to position [11, 0]
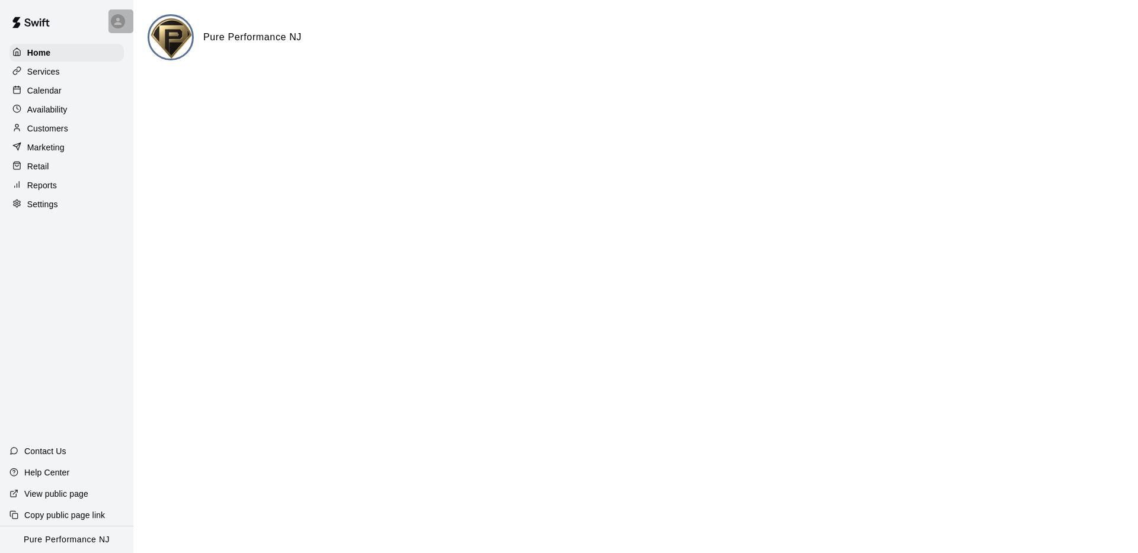
click at [120, 27] on div at bounding box center [118, 21] width 14 height 14
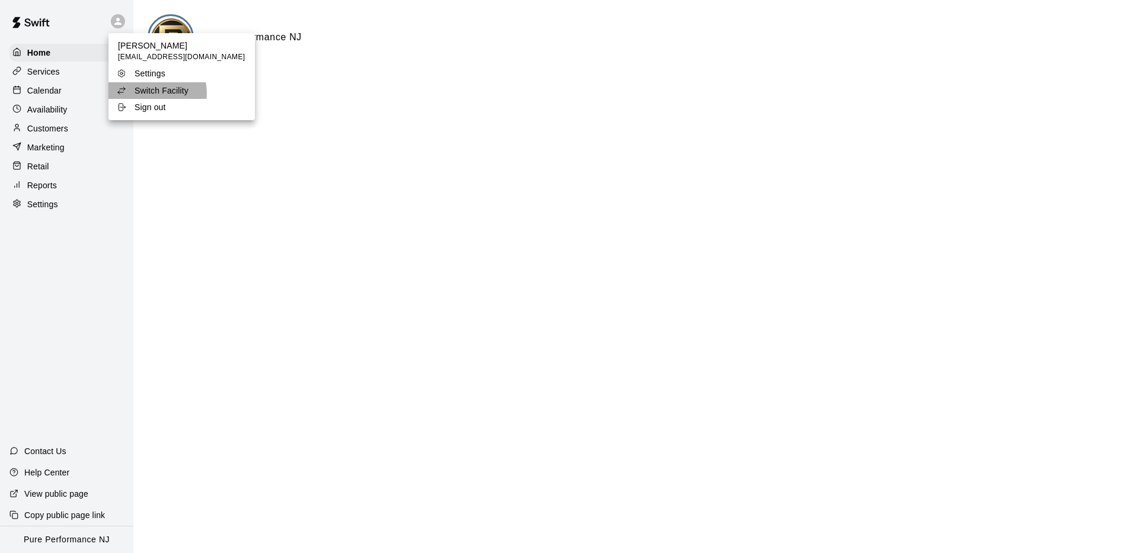
click at [150, 93] on p "Switch Facility" at bounding box center [162, 91] width 54 height 12
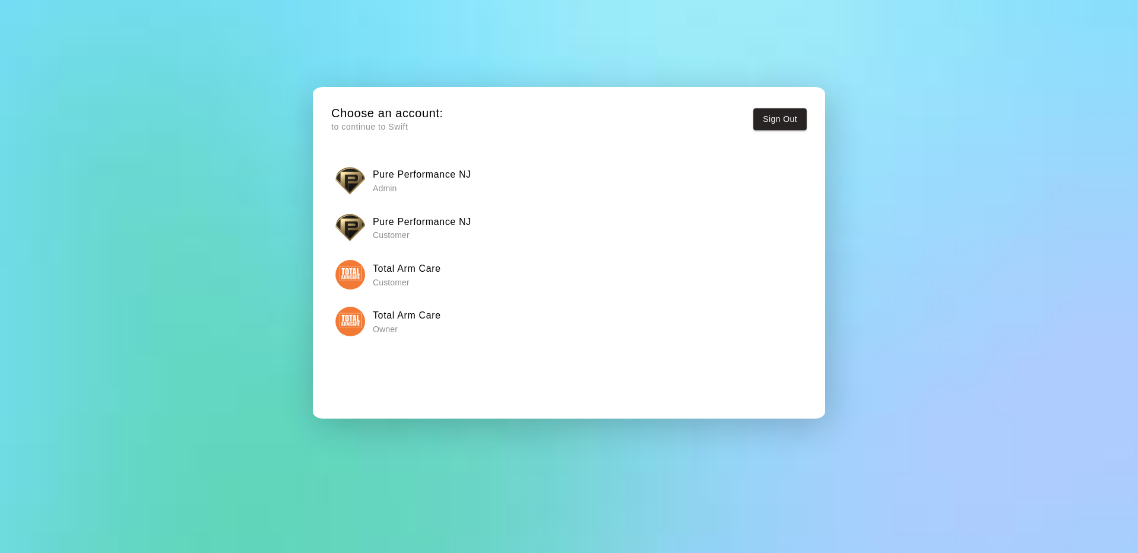
click at [353, 322] on img "button" at bounding box center [350, 322] width 30 height 30
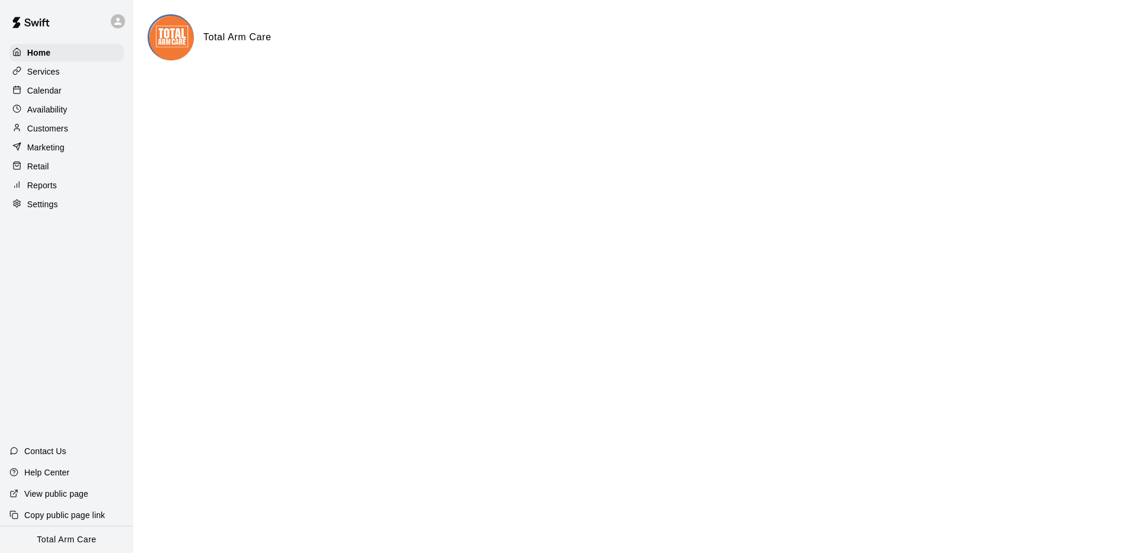
click at [44, 88] on p "Calendar" at bounding box center [44, 91] width 34 height 12
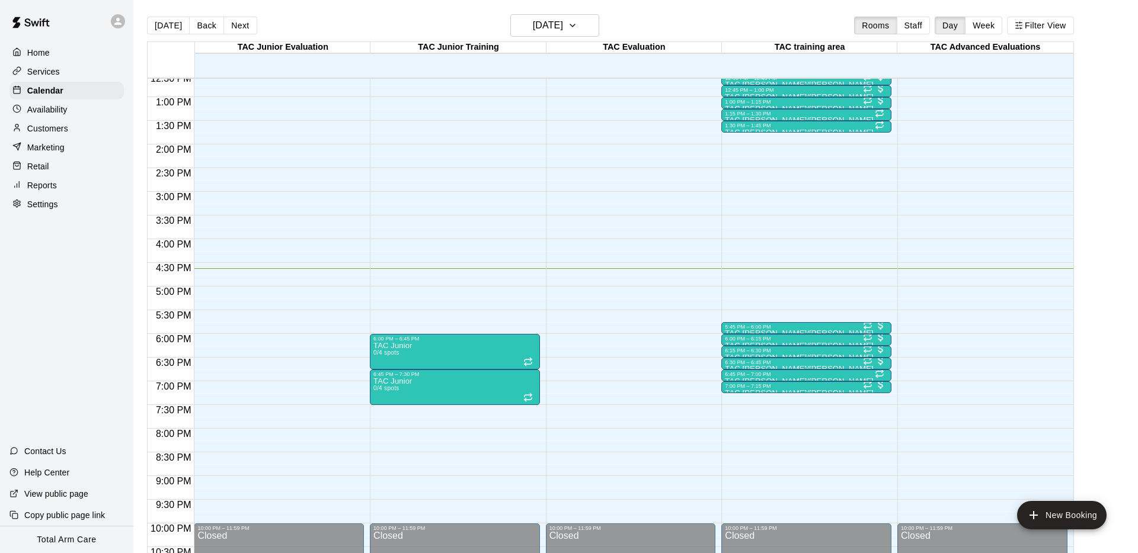
scroll to position [597, 0]
click at [805, 389] on div "7:00 PM – 7:15 PM" at bounding box center [806, 387] width 163 height 6
click at [737, 424] on img "edit" at bounding box center [738, 424] width 14 height 14
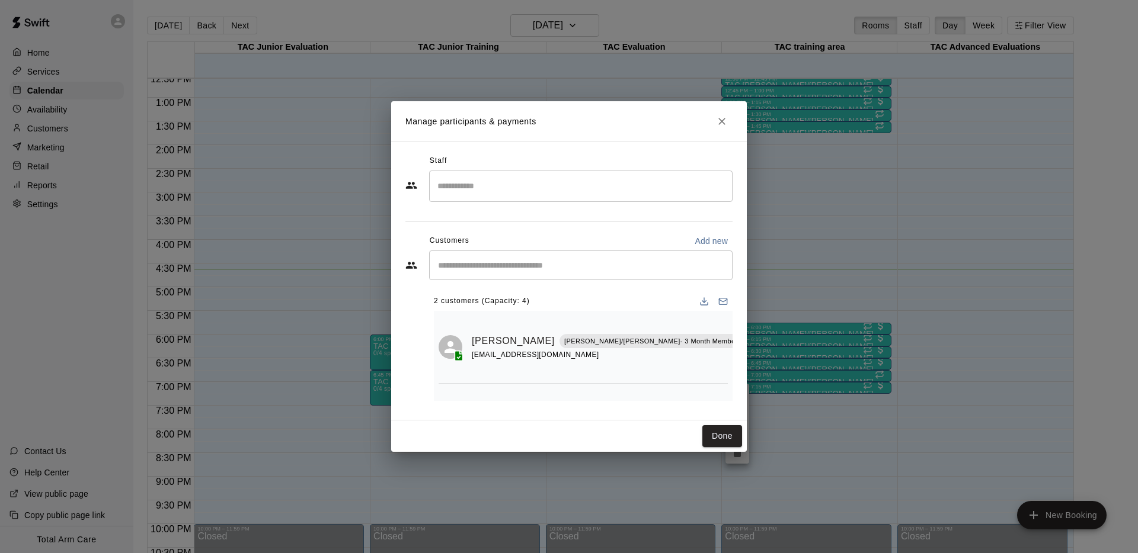
scroll to position [21, 0]
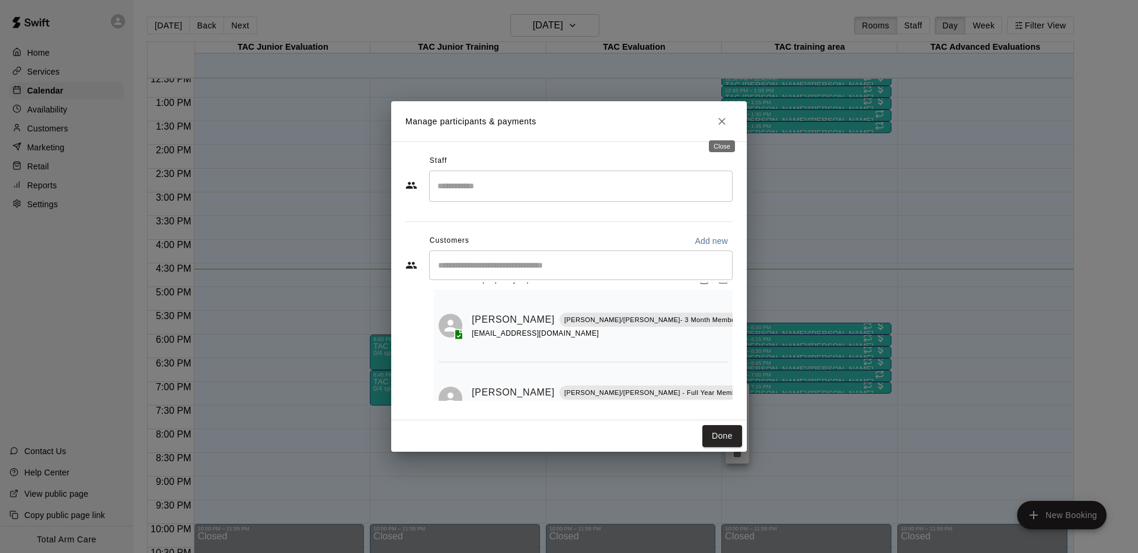
click at [724, 121] on icon "Close" at bounding box center [722, 122] width 12 height 12
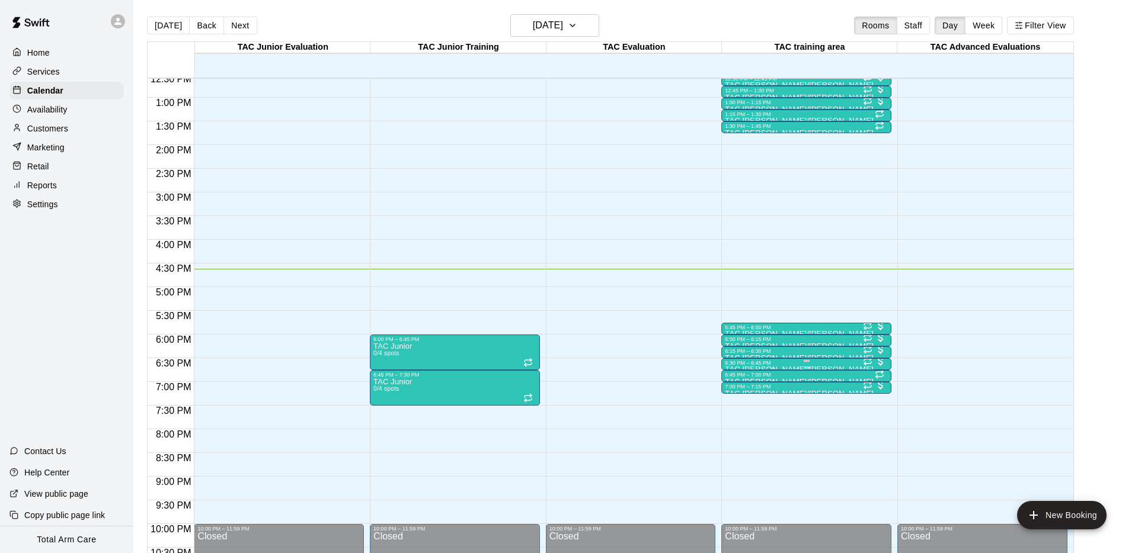
click at [824, 364] on div "6:30 PM – 6:45 PM" at bounding box center [806, 363] width 163 height 6
click at [734, 404] on img "edit" at bounding box center [738, 400] width 14 height 14
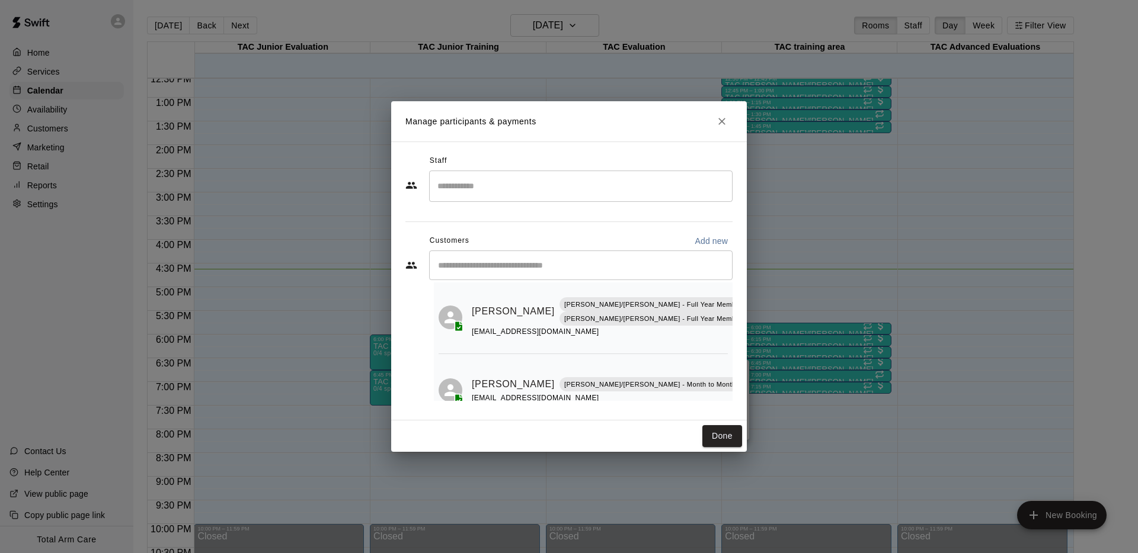
scroll to position [0, 0]
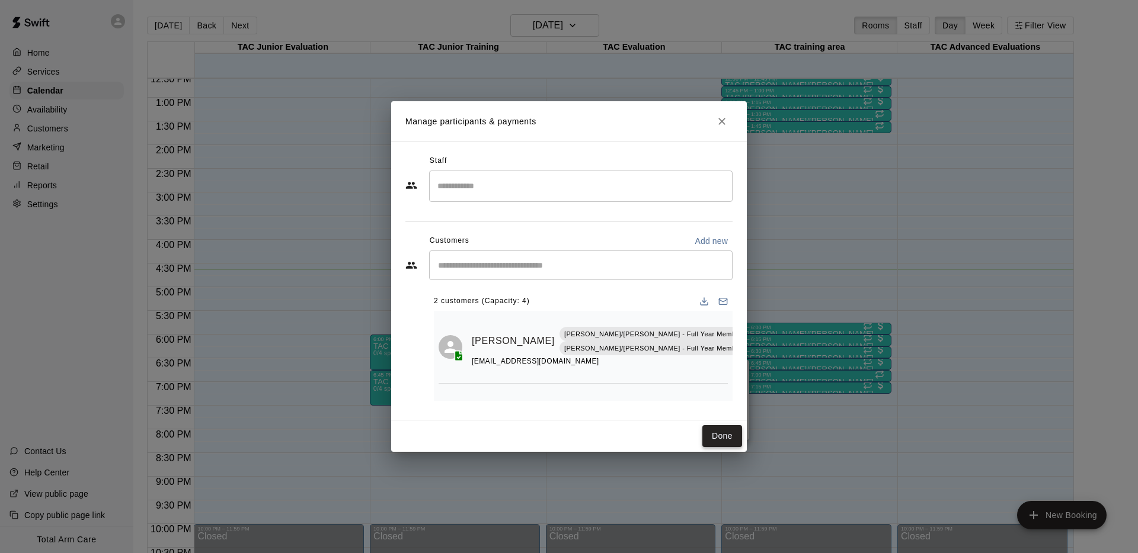
click at [719, 440] on button "Done" at bounding box center [722, 436] width 40 height 22
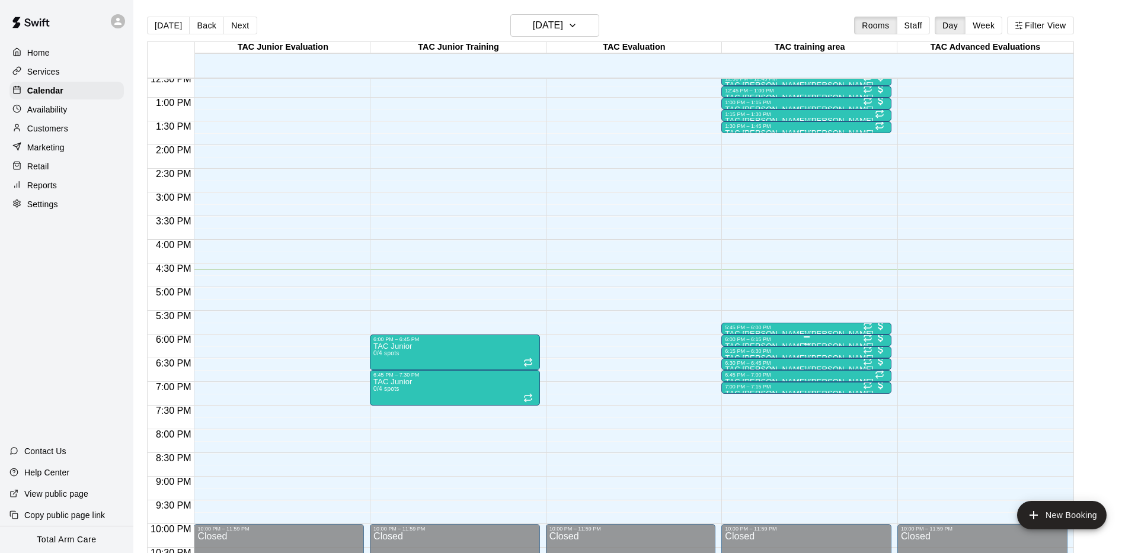
click at [747, 339] on div "6:00 PM – 6:15 PM" at bounding box center [806, 340] width 163 height 6
click at [738, 372] on img "edit" at bounding box center [738, 377] width 14 height 14
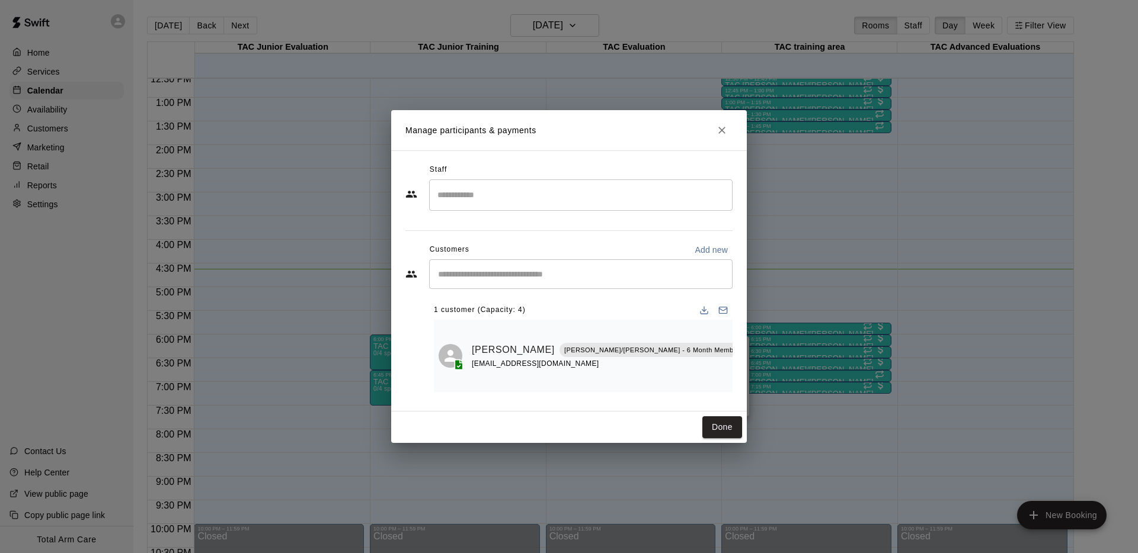
click at [716, 136] on icon "Close" at bounding box center [722, 130] width 12 height 12
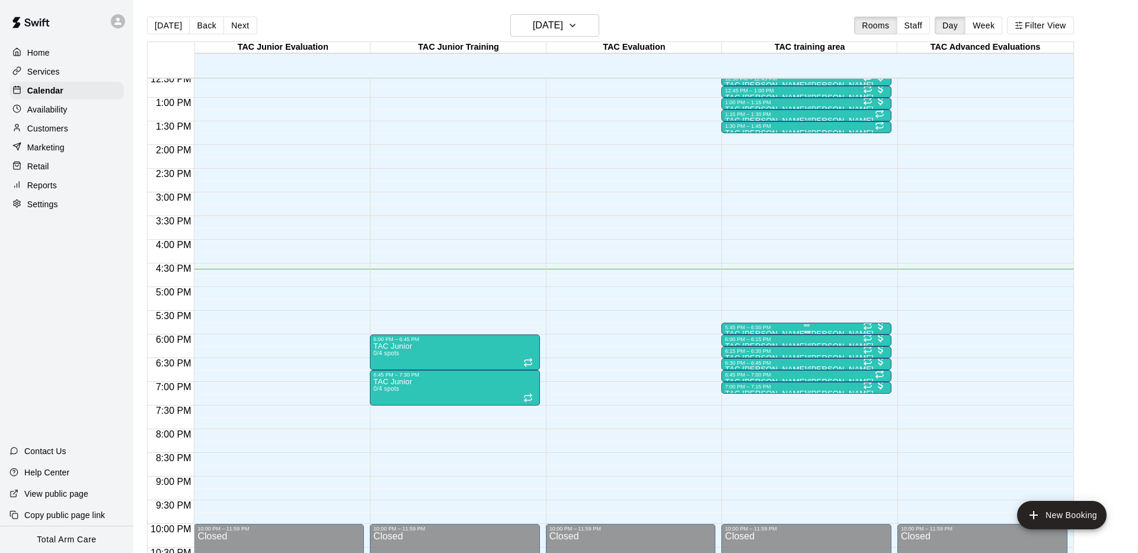
click at [766, 327] on div "5:45 PM – 6:00 PM" at bounding box center [806, 328] width 163 height 6
click at [733, 373] on button "edit" at bounding box center [737, 364] width 24 height 23
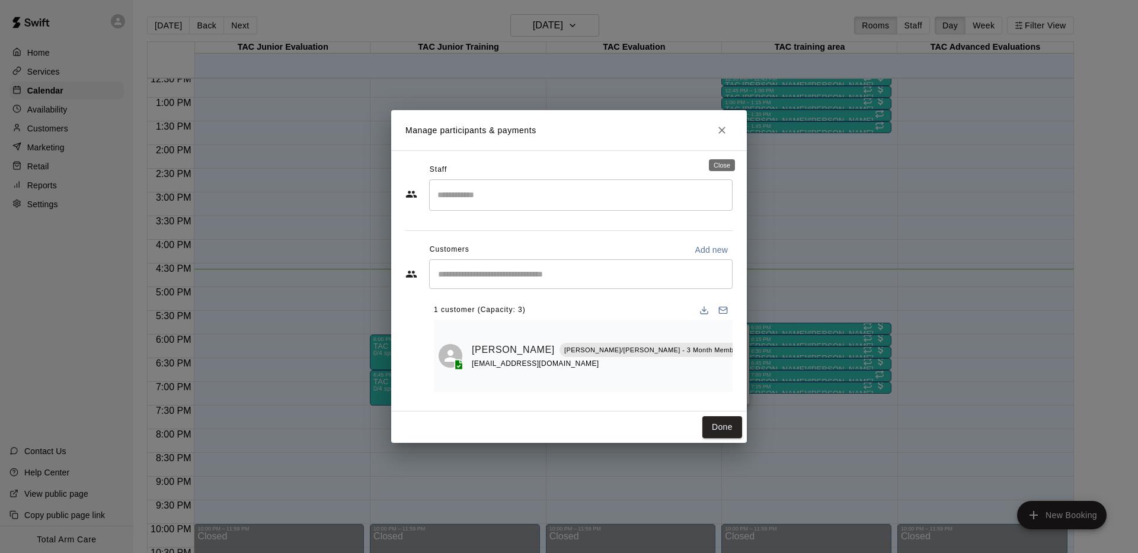
click at [717, 136] on icon "Close" at bounding box center [722, 130] width 12 height 12
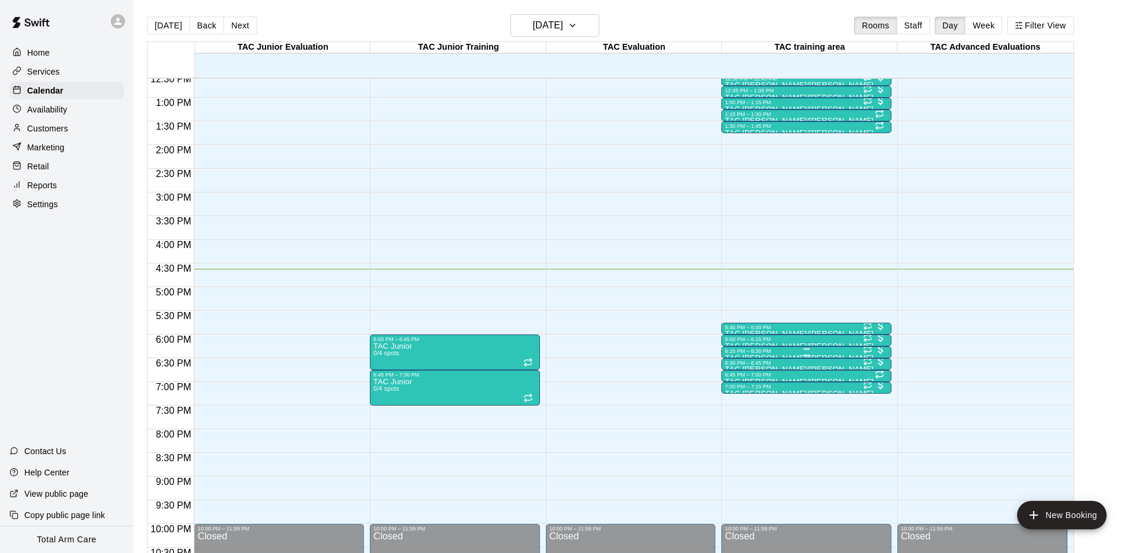
click at [764, 353] on div "6:15 PM – 6:30 PM" at bounding box center [806, 351] width 163 height 6
click at [740, 388] on img "edit" at bounding box center [738, 389] width 14 height 14
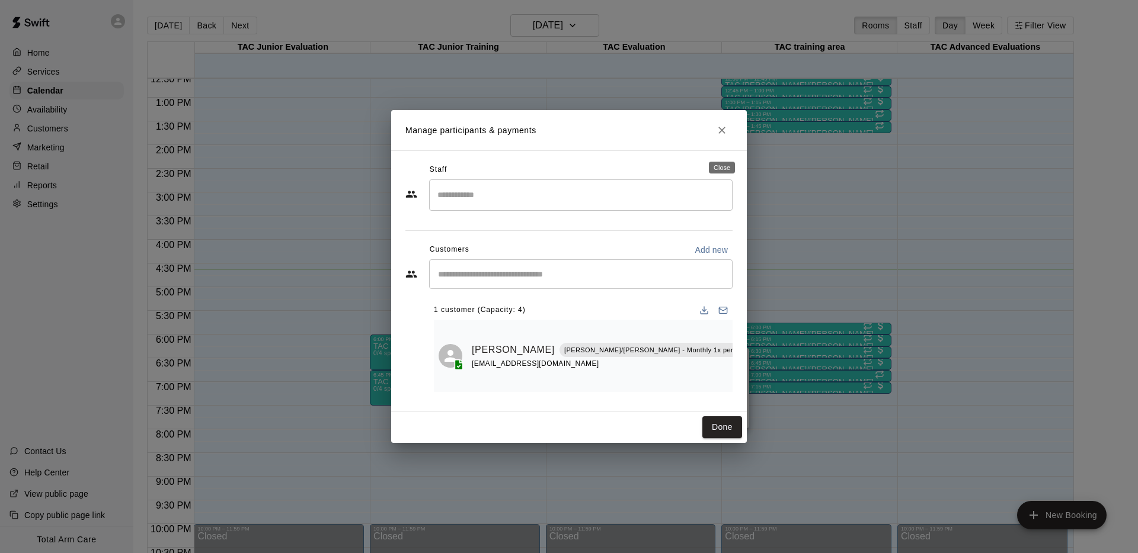
click at [717, 136] on icon "Close" at bounding box center [722, 130] width 12 height 12
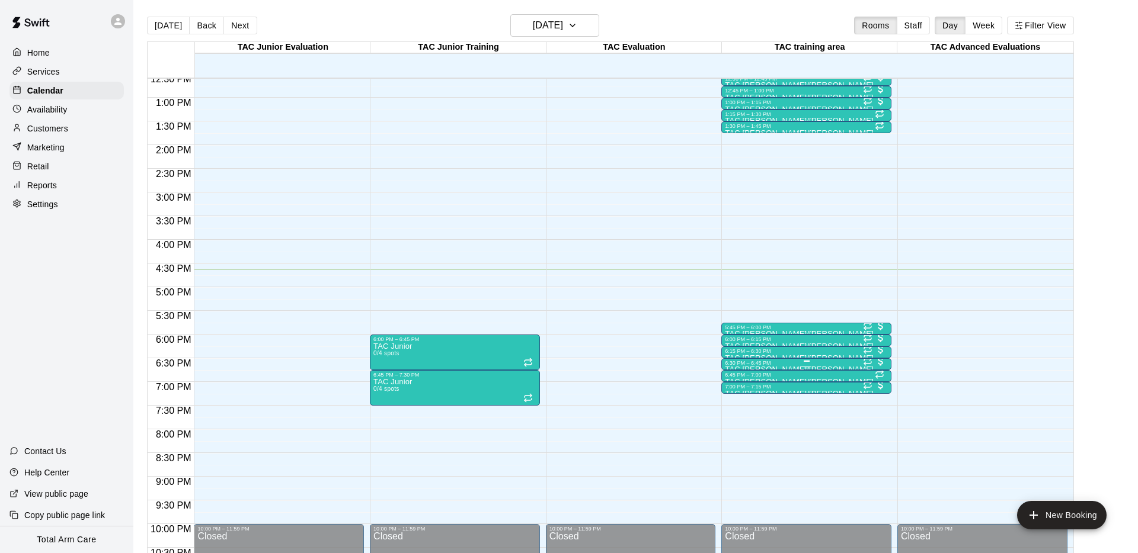
click at [774, 362] on div "6:30 PM – 6:45 PM" at bounding box center [806, 363] width 163 height 6
click at [740, 405] on img "edit" at bounding box center [738, 400] width 14 height 14
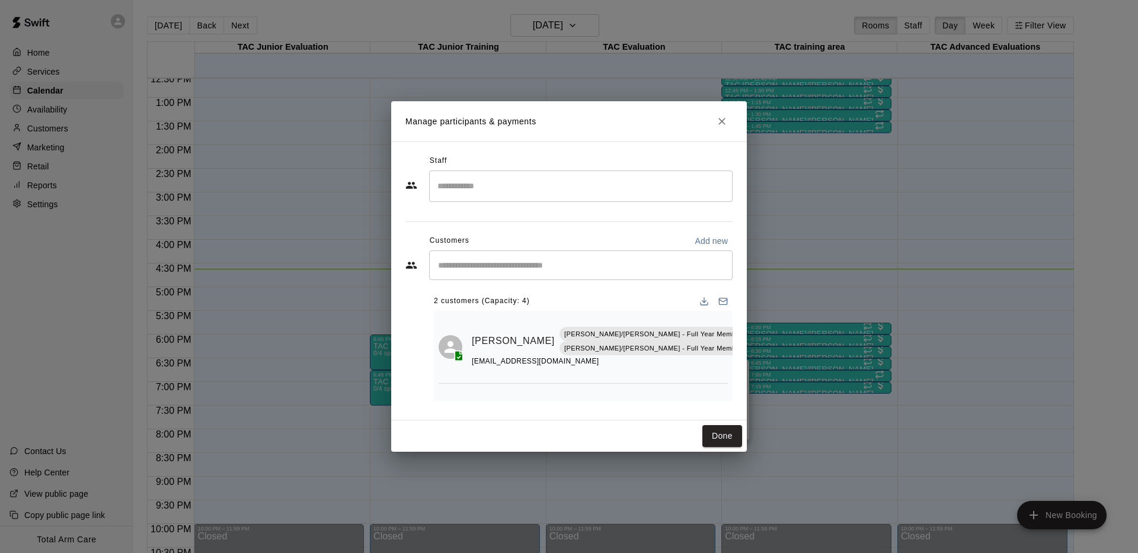
scroll to position [60, 0]
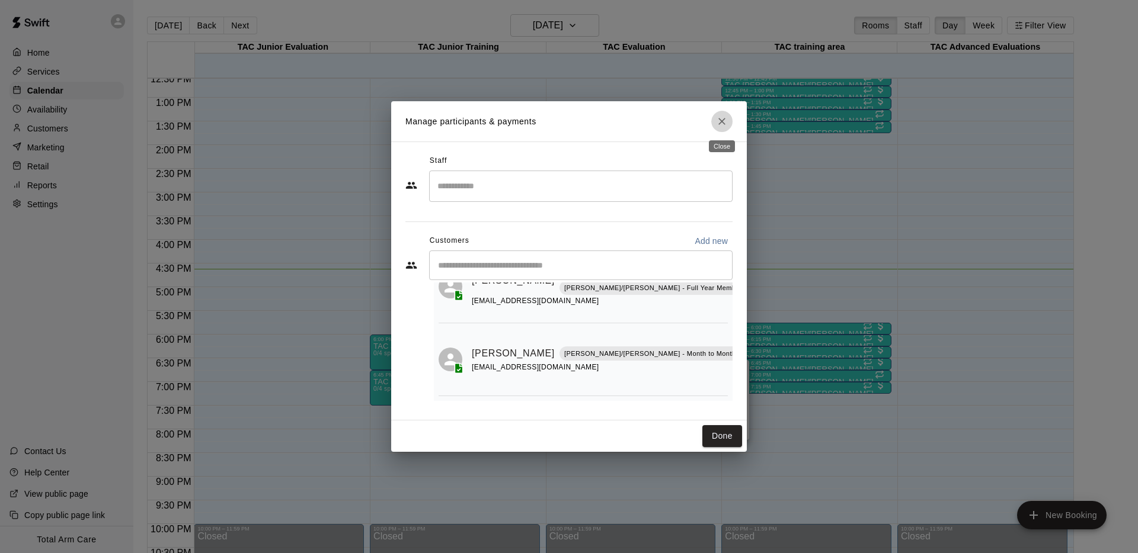
click at [716, 121] on icon "Close" at bounding box center [722, 122] width 12 height 12
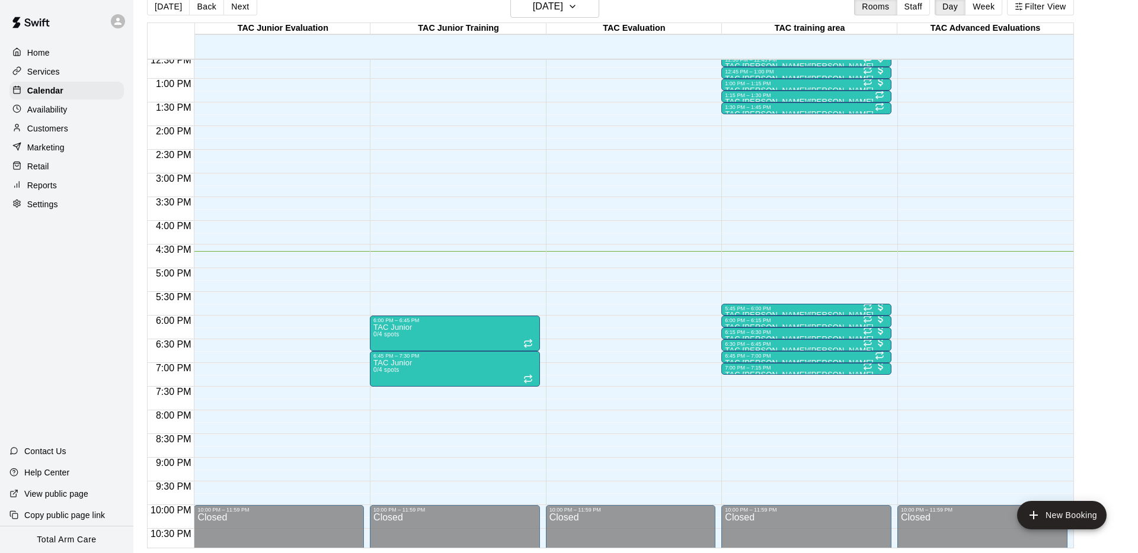
scroll to position [600, 0]
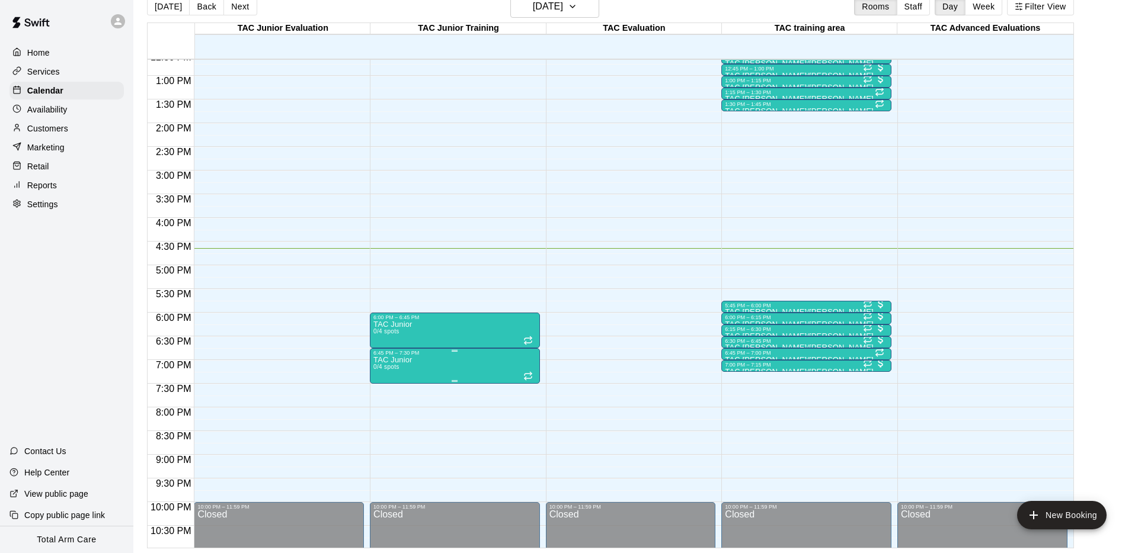
click at [410, 360] on p "TAC Junior" at bounding box center [392, 360] width 39 height 0
click at [382, 424] on icon "delete" at bounding box center [386, 429] width 8 height 11
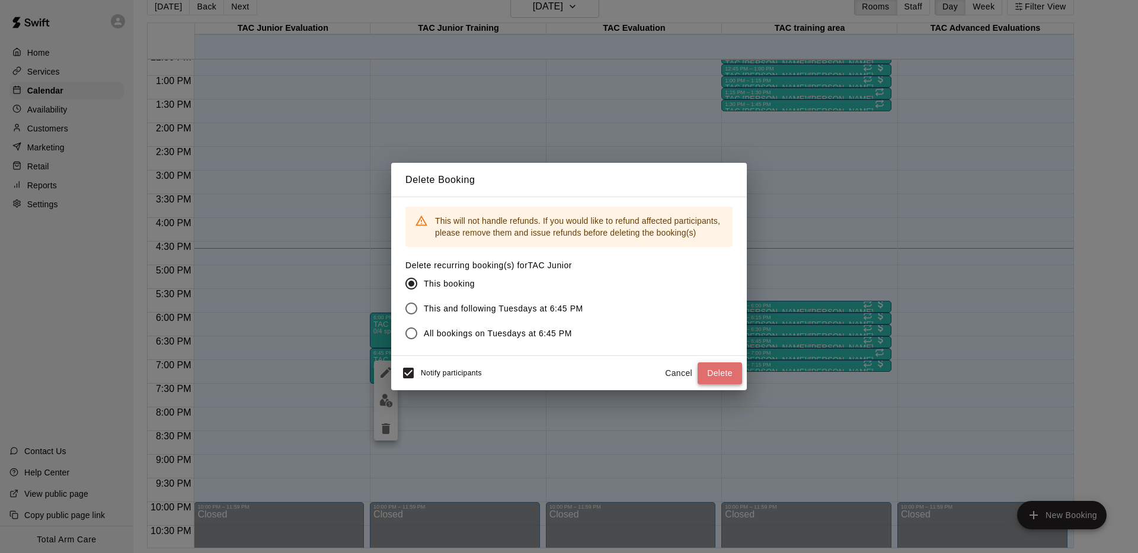
click at [720, 368] on button "Delete" at bounding box center [719, 374] width 44 height 22
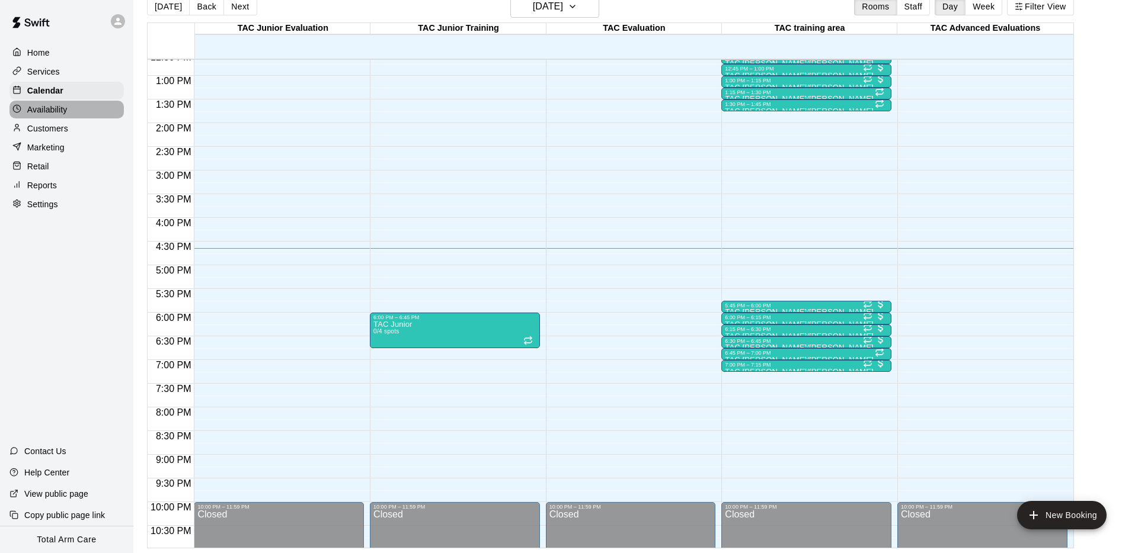
click at [28, 106] on p "Availability" at bounding box center [47, 110] width 40 height 12
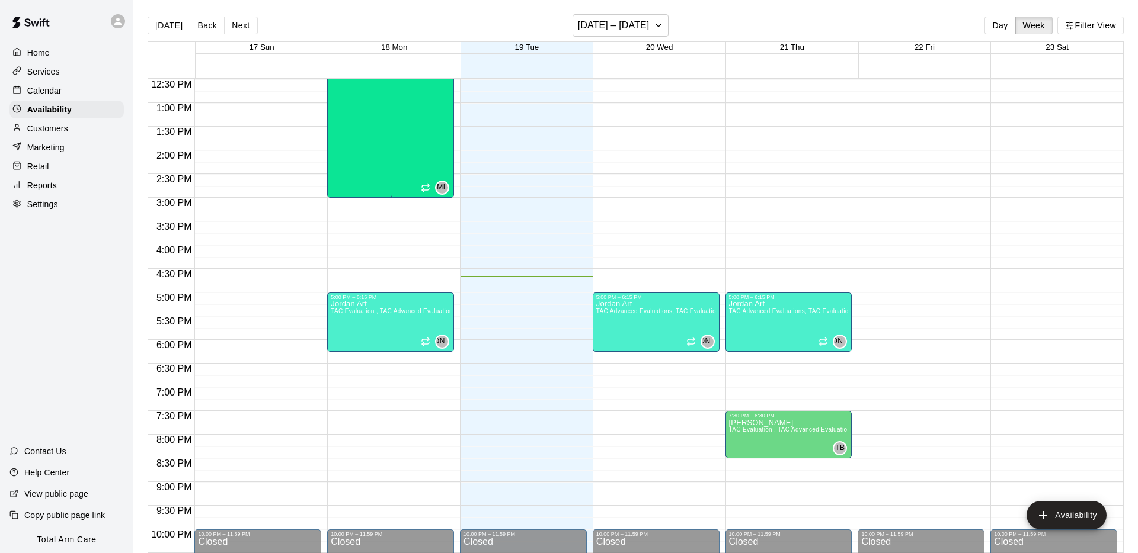
scroll to position [598, 0]
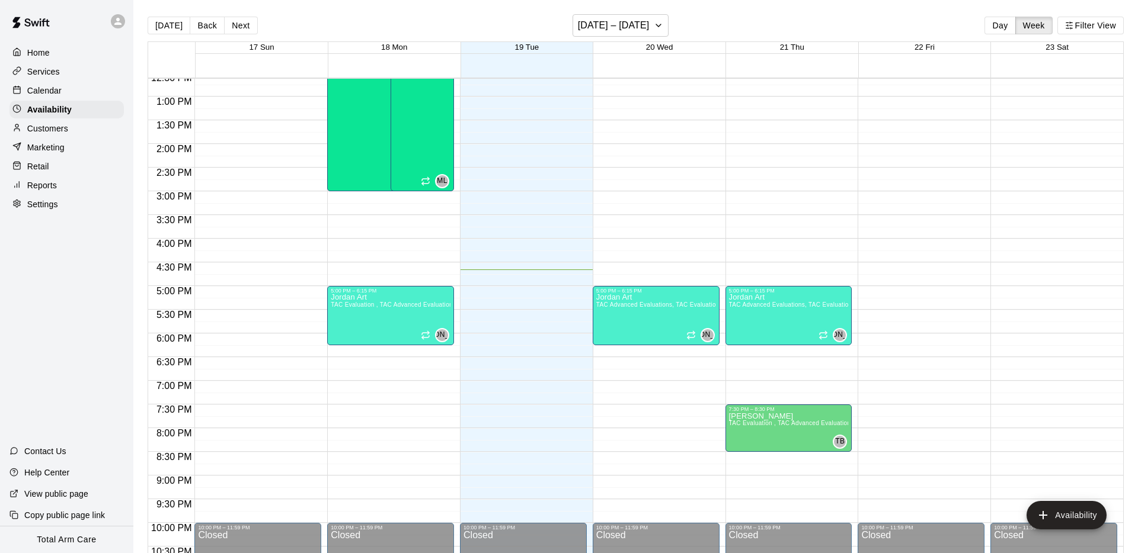
click at [460, 392] on div "12:00 AM – 9:00 AM Closed 10:00 PM – 11:59 PM Closed" at bounding box center [523, 49] width 127 height 1138
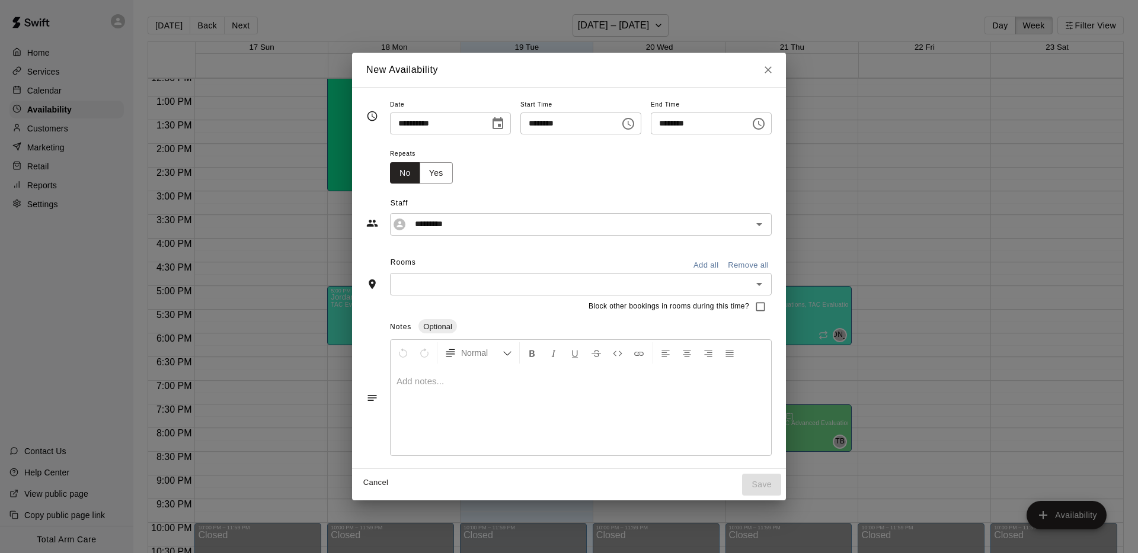
click at [543, 123] on input "********" at bounding box center [565, 124] width 91 height 22
type input "********"
click at [658, 121] on input "********" at bounding box center [696, 124] width 91 height 22
type input "********"
drag, startPoint x: 604, startPoint y: 183, endPoint x: 594, endPoint y: 187, distance: 11.2
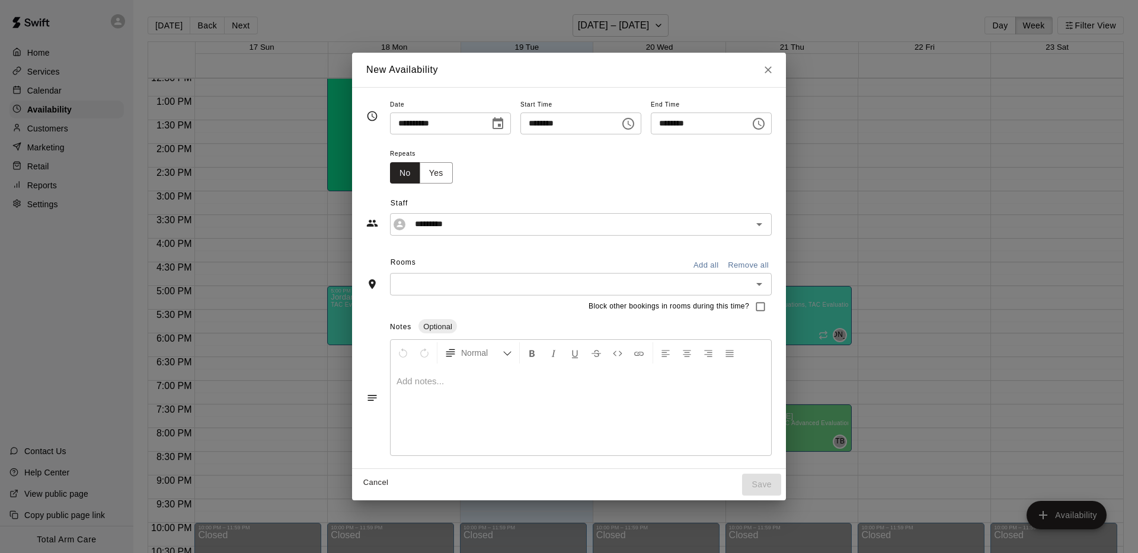
click at [603, 184] on div "Staff ********* ​" at bounding box center [568, 210] width 405 height 52
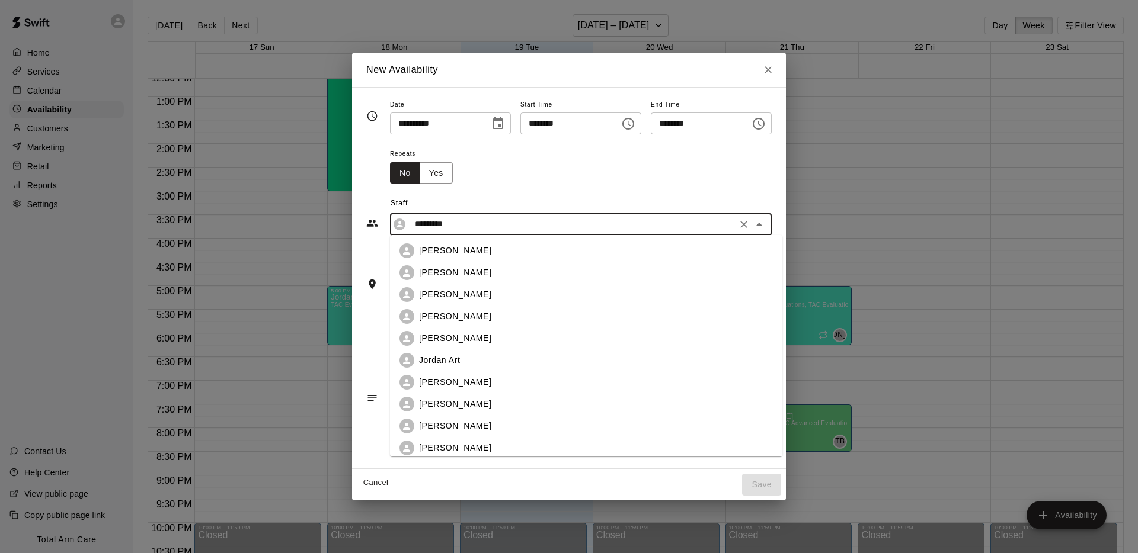
click at [472, 224] on input "*********" at bounding box center [571, 224] width 323 height 15
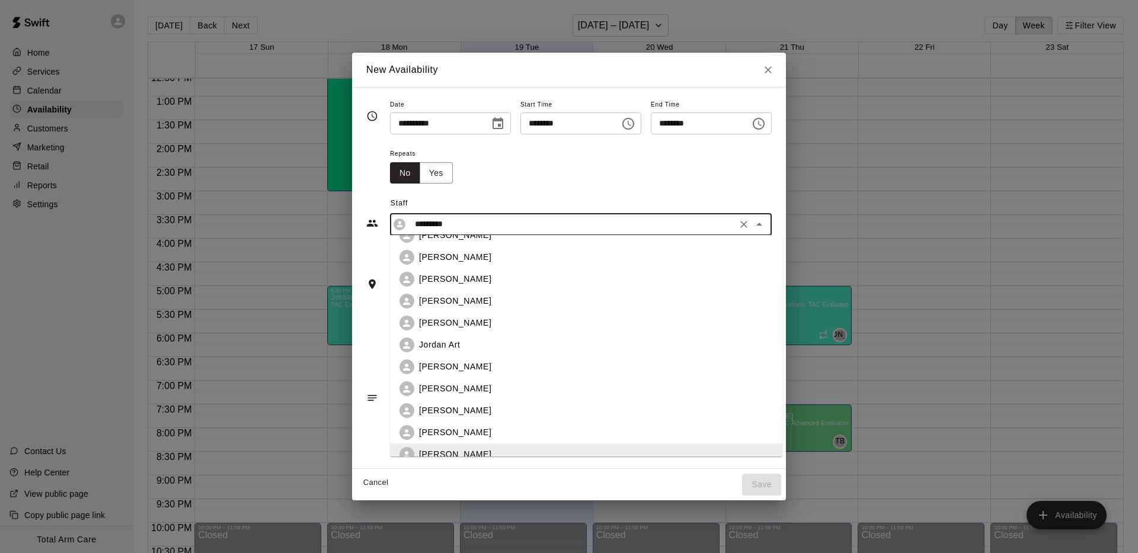
scroll to position [0, 0]
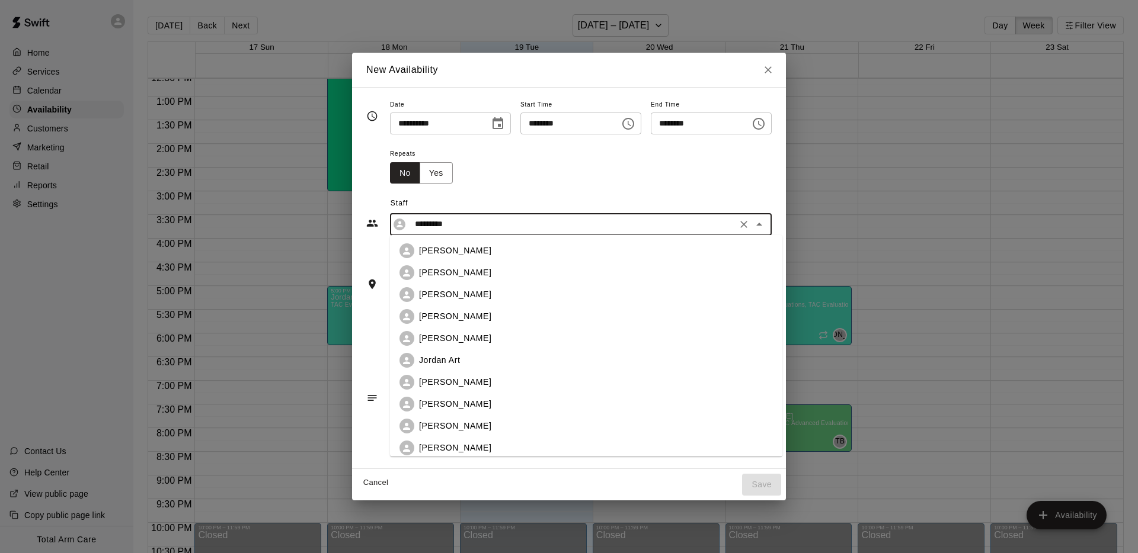
click at [441, 361] on p "Jordan Art" at bounding box center [439, 360] width 41 height 12
type input "**********"
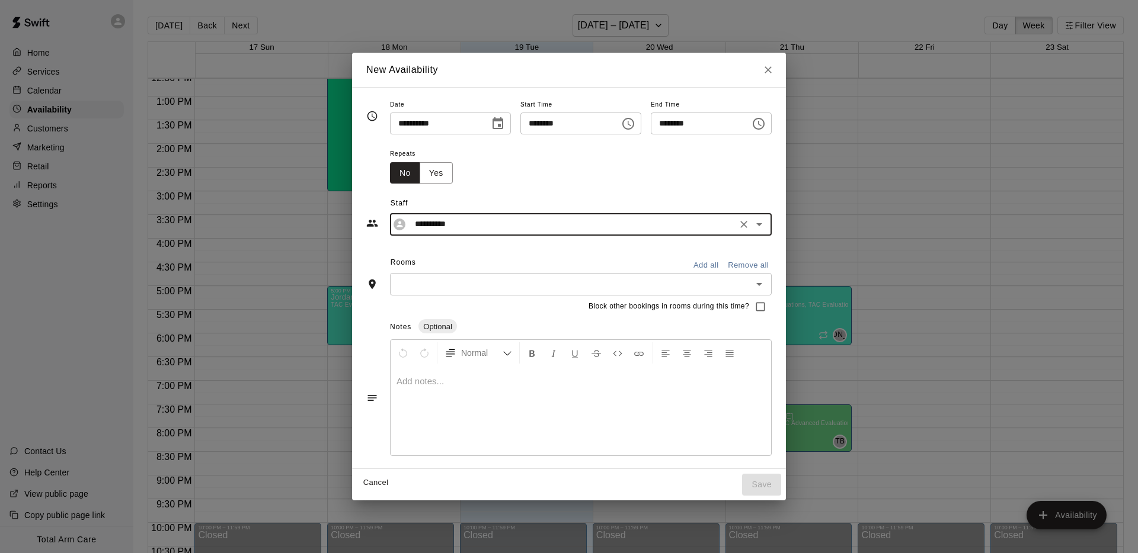
click at [525, 171] on div "Repeats No Yes" at bounding box center [581, 164] width 382 height 37
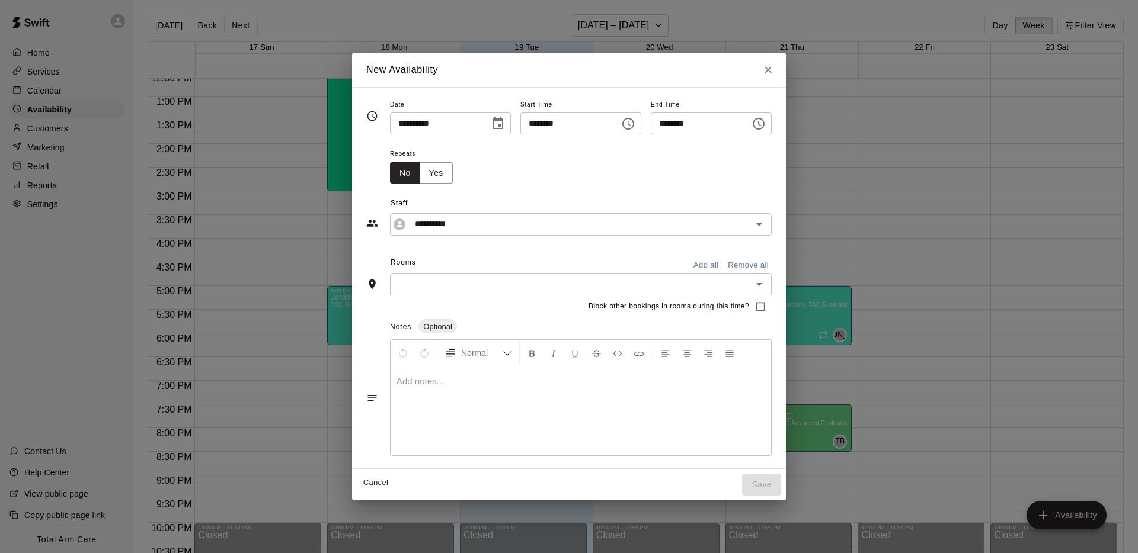
click at [438, 293] on div "​" at bounding box center [581, 284] width 382 height 22
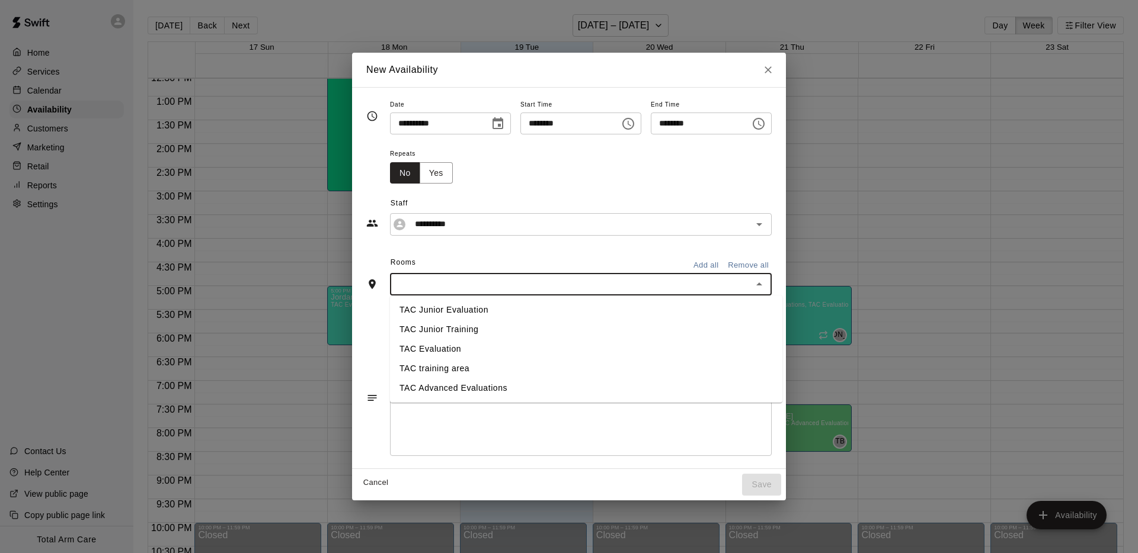
click at [476, 390] on li "TAC Advanced Evaluations" at bounding box center [586, 389] width 392 height 20
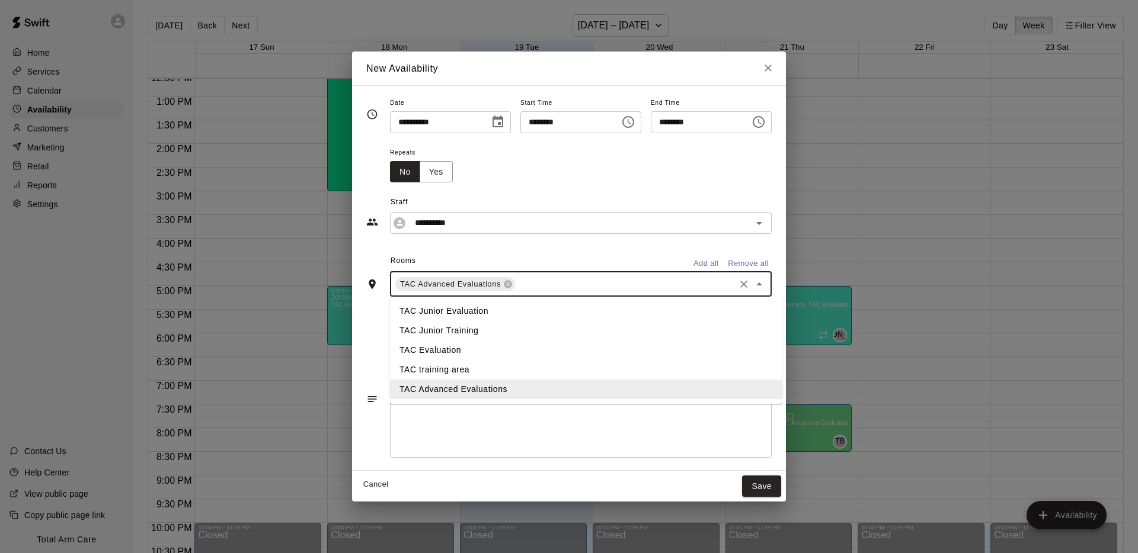
click at [537, 284] on input "text" at bounding box center [625, 284] width 216 height 15
click at [496, 370] on li "TAC training area" at bounding box center [586, 370] width 392 height 20
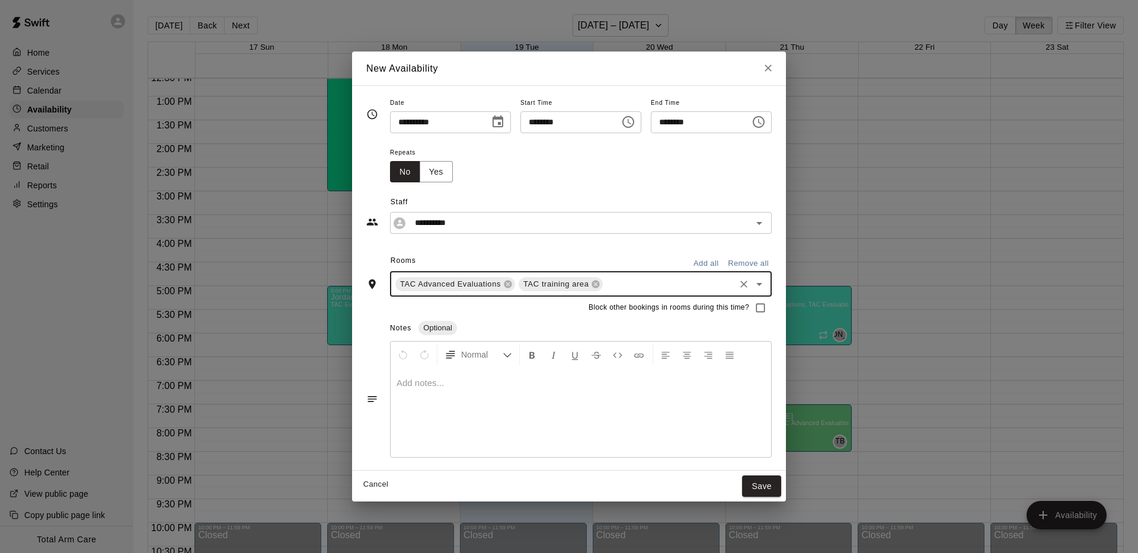
click at [449, 256] on div "Rooms Add all Remove all" at bounding box center [568, 262] width 405 height 20
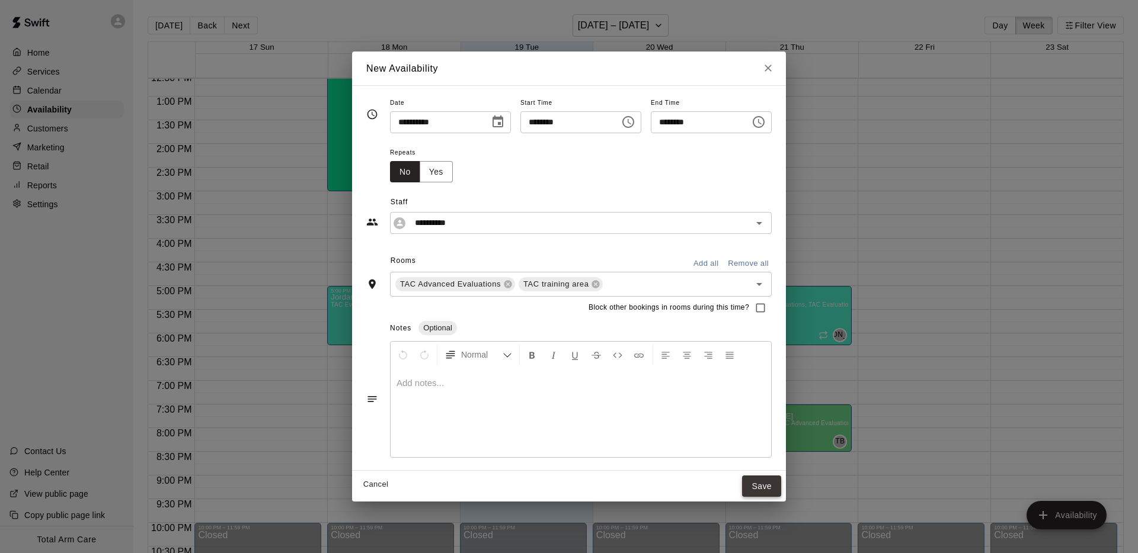
click at [766, 493] on button "Save" at bounding box center [761, 487] width 39 height 22
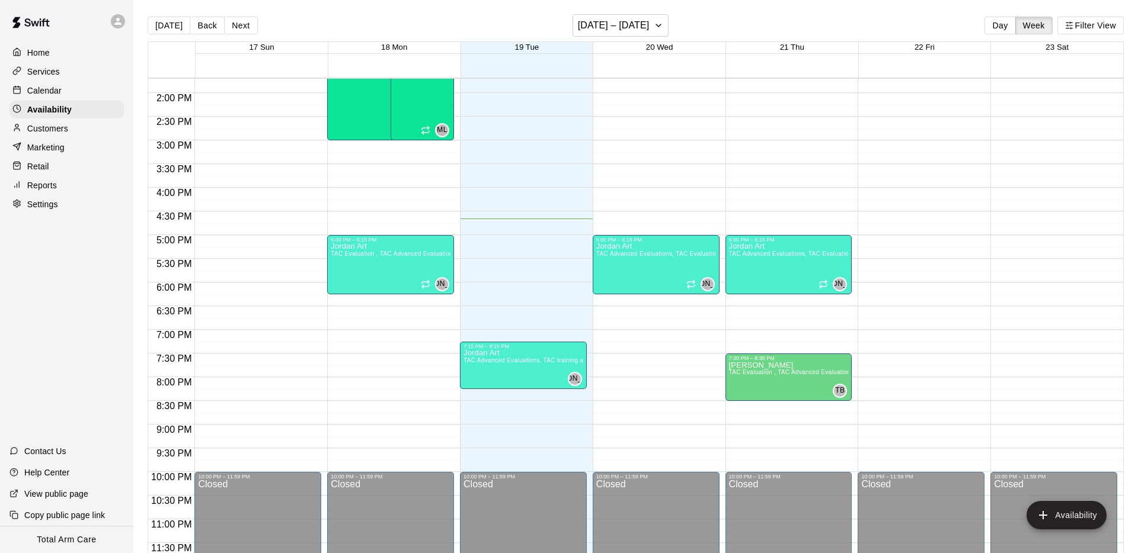
scroll to position [19, 0]
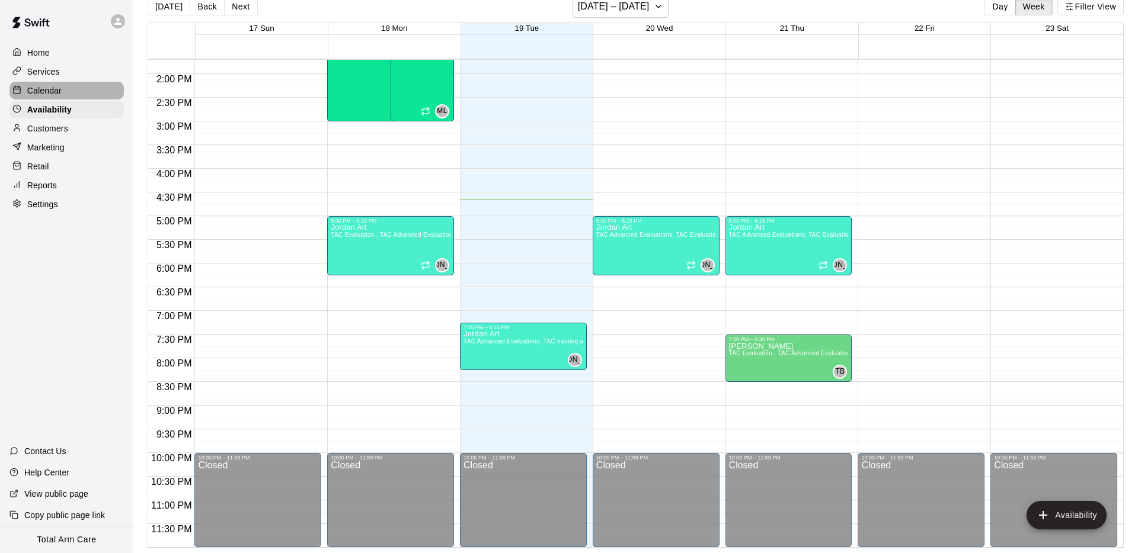
click at [44, 88] on p "Calendar" at bounding box center [44, 91] width 34 height 12
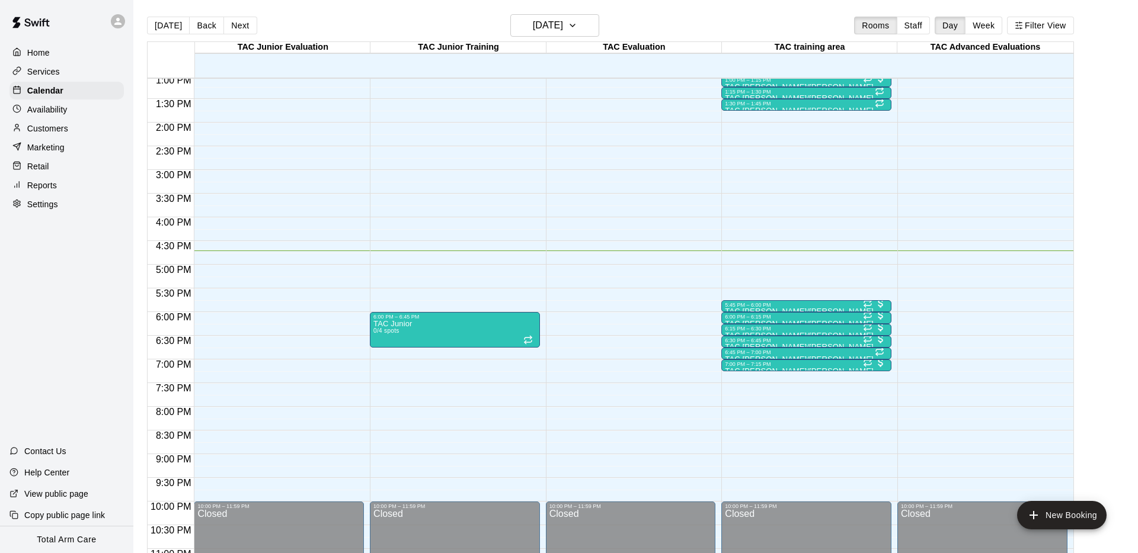
scroll to position [616, 0]
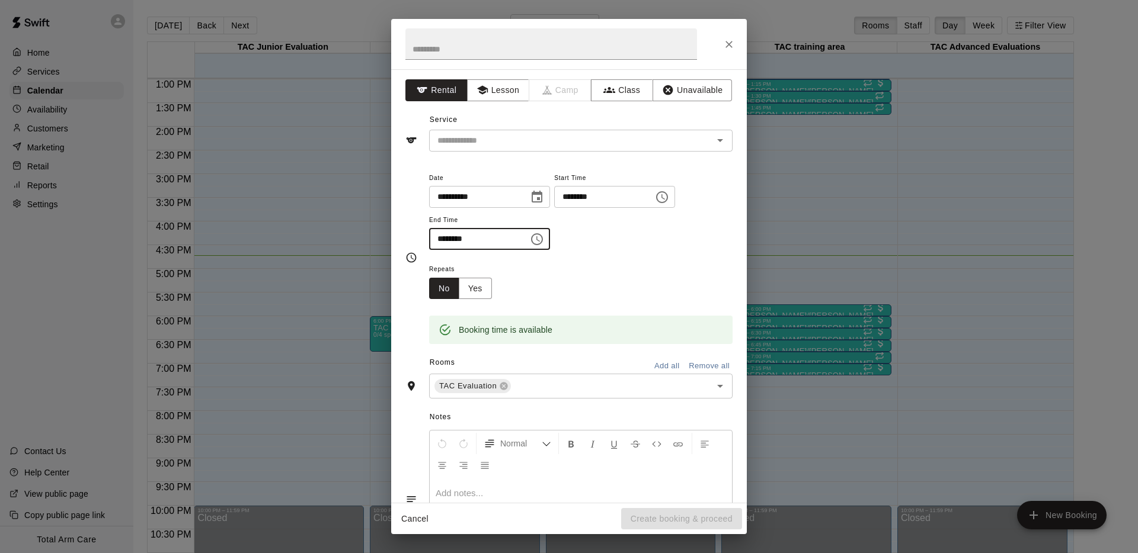
click at [441, 241] on input "********" at bounding box center [474, 239] width 91 height 22
click at [443, 239] on input "********" at bounding box center [474, 239] width 91 height 22
type input "********"
click at [488, 91] on button "Lesson" at bounding box center [498, 90] width 62 height 22
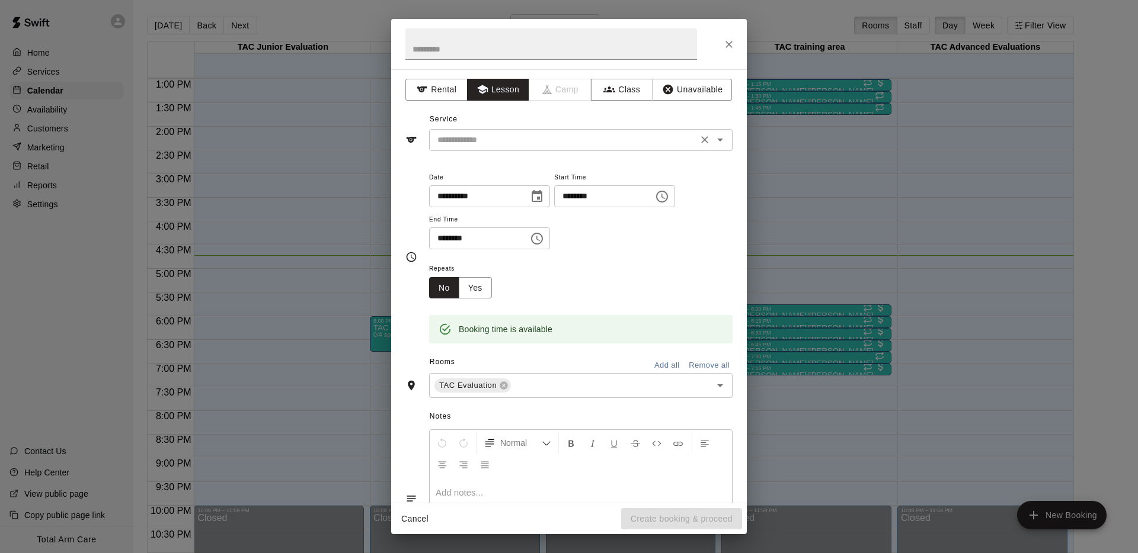
click at [492, 143] on input "text" at bounding box center [563, 140] width 261 height 15
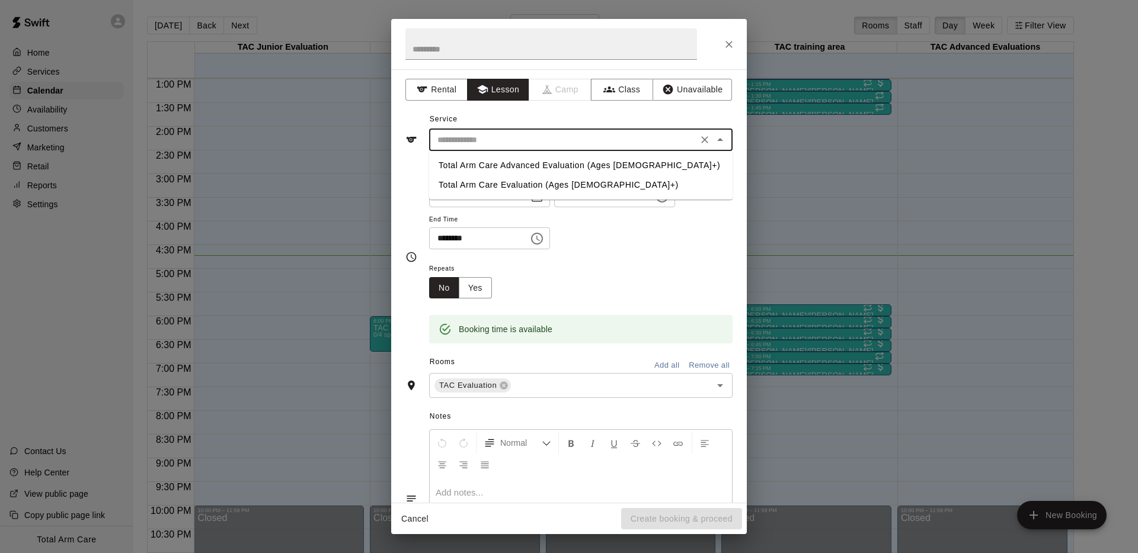
drag, startPoint x: 502, startPoint y: 186, endPoint x: 485, endPoint y: 181, distance: 17.3
click at [498, 185] on li "Total Arm Care Evaluation (Ages [DEMOGRAPHIC_DATA]+)" at bounding box center [580, 185] width 303 height 20
type input "**********"
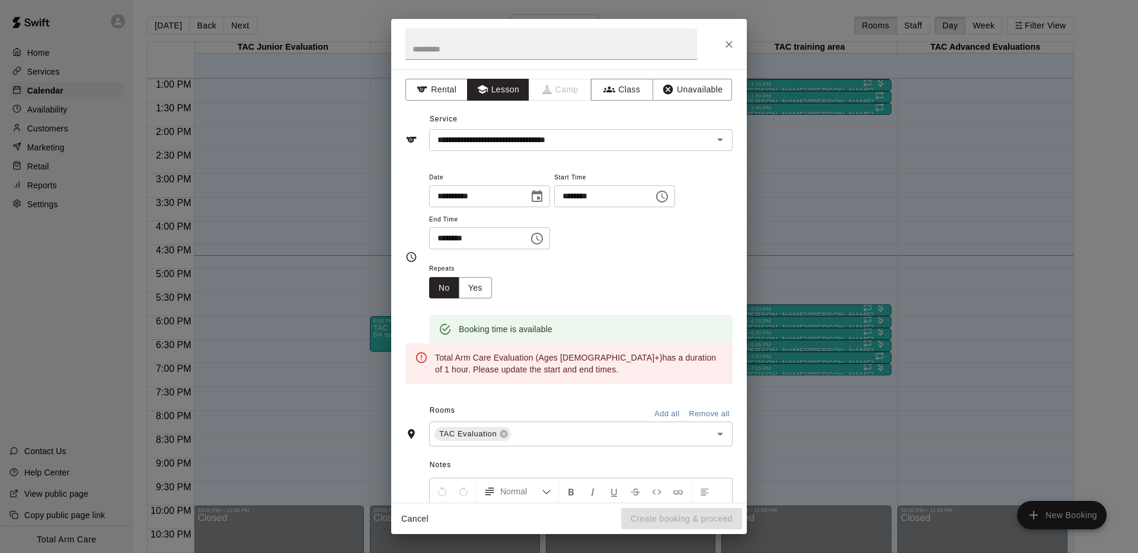
drag, startPoint x: 707, startPoint y: 277, endPoint x: 696, endPoint y: 273, distance: 12.0
click at [707, 277] on div "Repeats No Yes" at bounding box center [580, 279] width 303 height 37
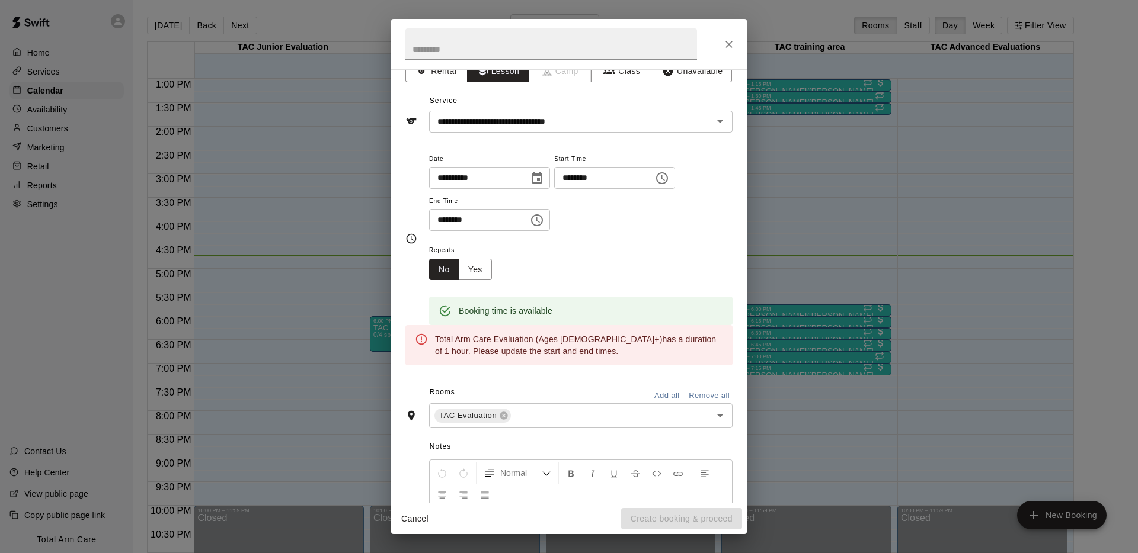
scroll to position [4, 0]
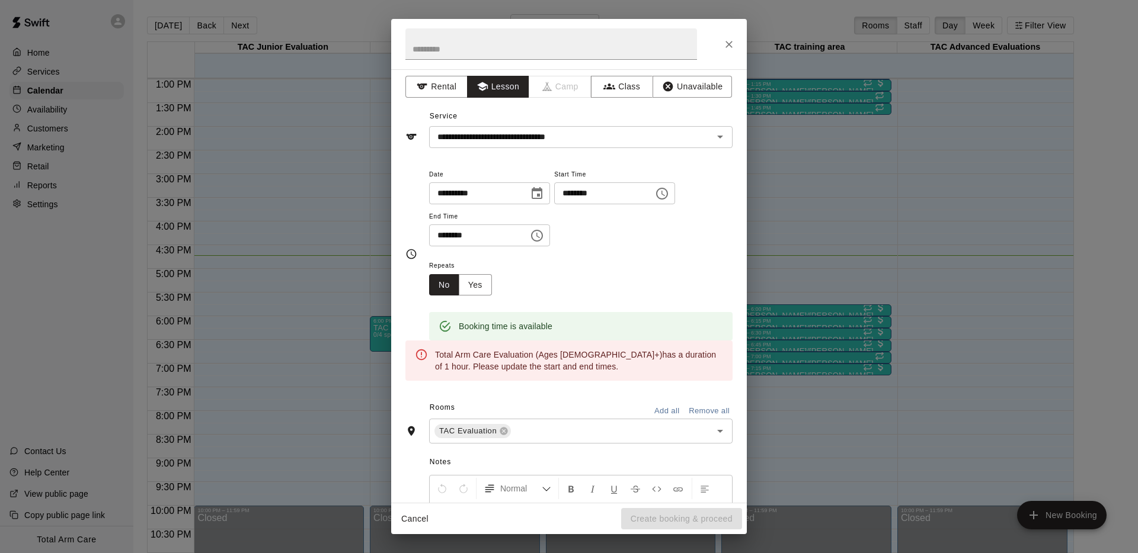
click at [452, 238] on input "********" at bounding box center [474, 236] width 91 height 22
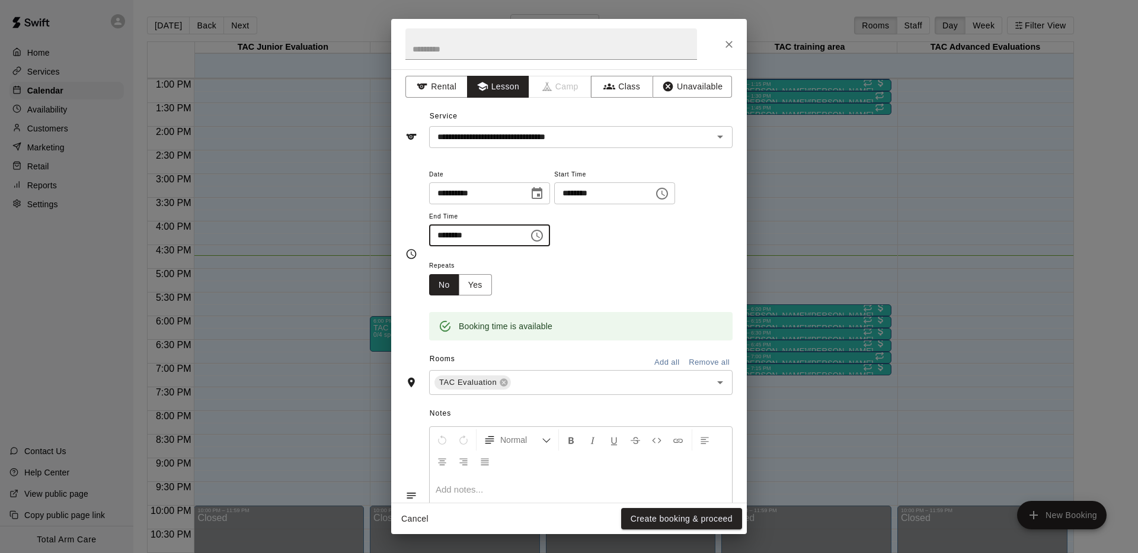
type input "********"
click at [580, 246] on div "**********" at bounding box center [580, 207] width 303 height 80
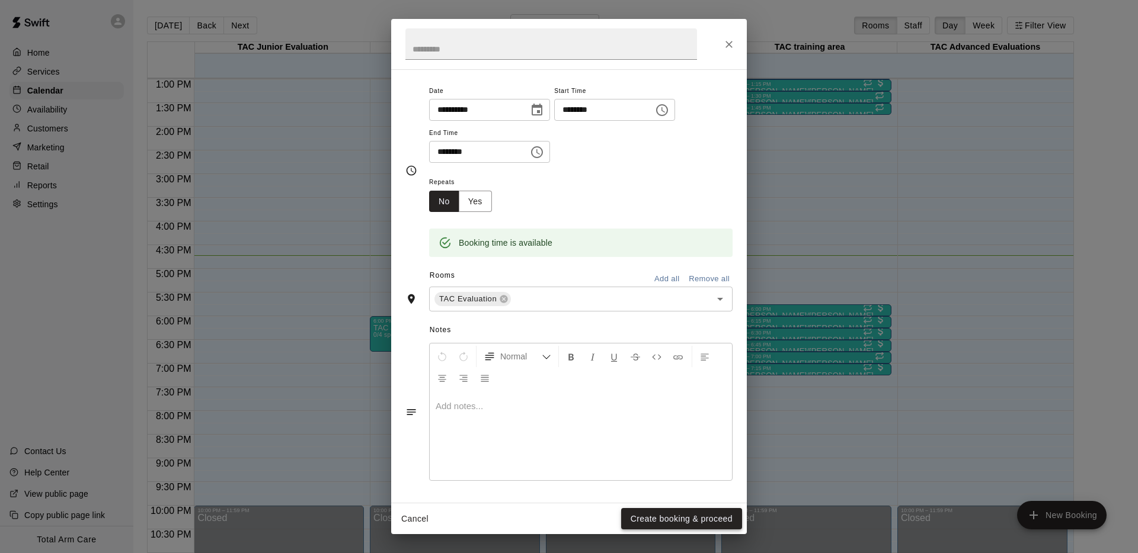
click at [673, 516] on button "Create booking & proceed" at bounding box center [681, 519] width 121 height 22
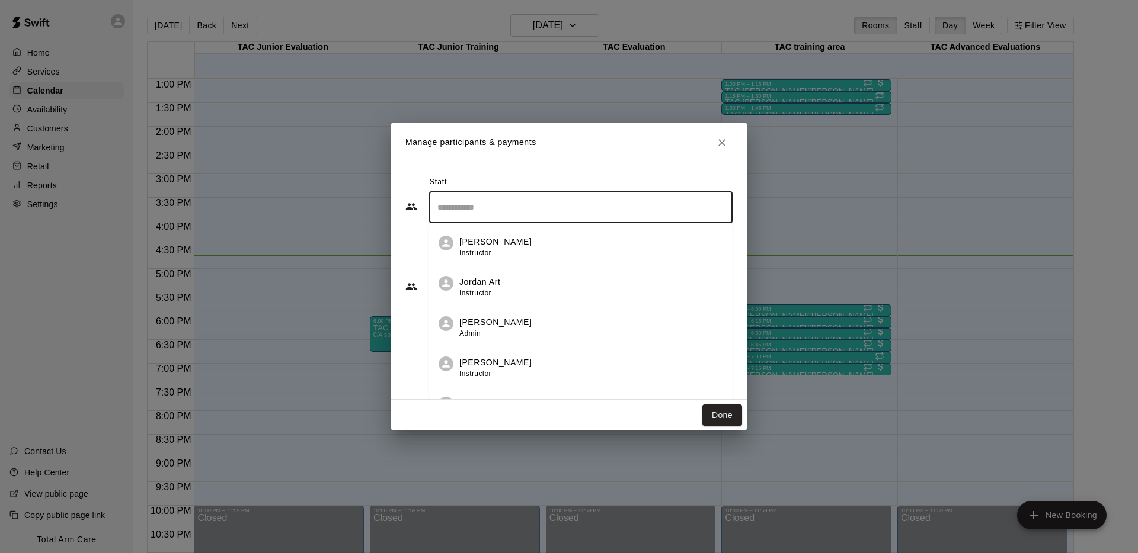
click at [527, 201] on input "Search staff" at bounding box center [580, 207] width 293 height 21
click at [540, 239] on div "Jordan Art Instructor" at bounding box center [591, 247] width 264 height 23
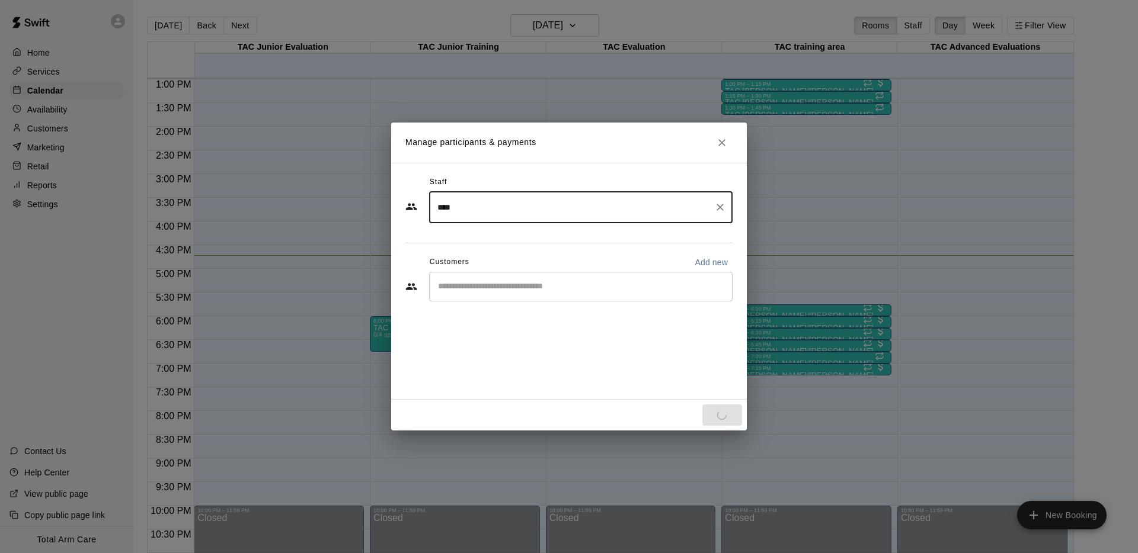
click at [480, 206] on input "****" at bounding box center [571, 207] width 275 height 21
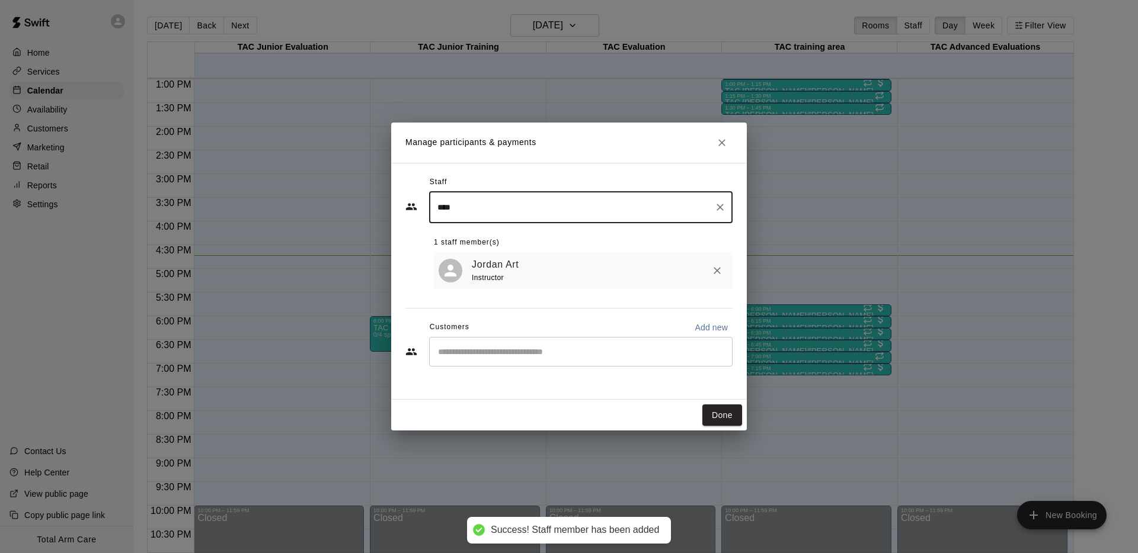
type input "****"
click at [497, 357] on input "Start typing to search customers..." at bounding box center [580, 352] width 293 height 12
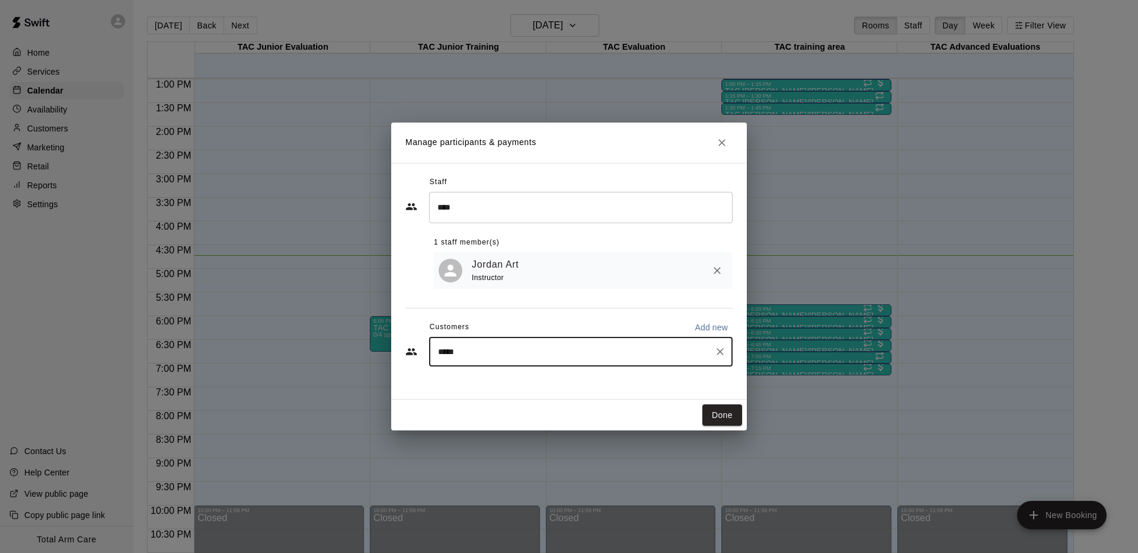
type input "******"
click at [483, 384] on p "[PERSON_NAME]" at bounding box center [498, 380] width 72 height 12
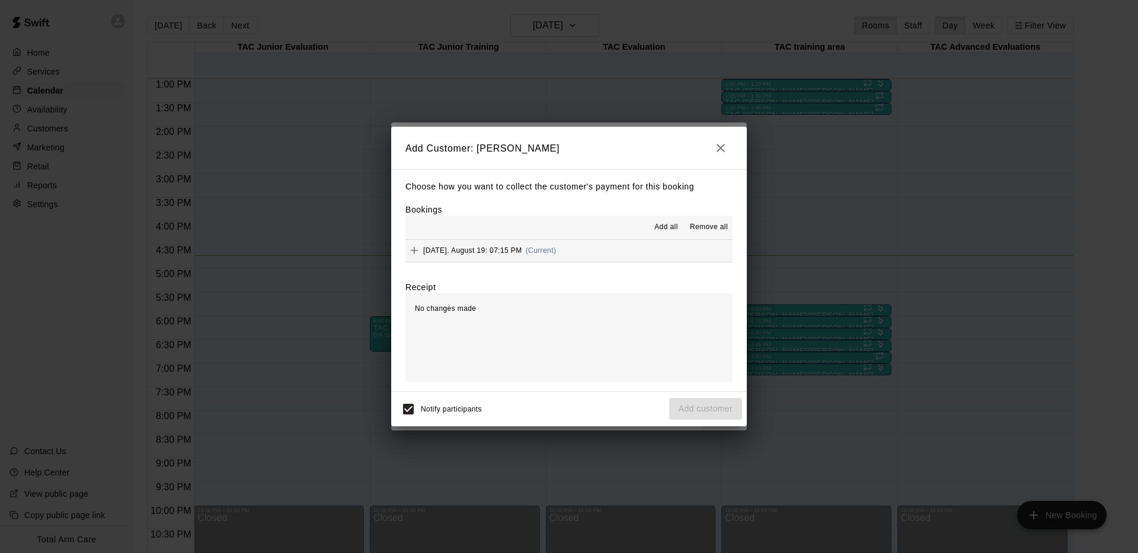
click at [565, 252] on button "[DATE], August 19: 07:15 PM (Current)" at bounding box center [568, 251] width 327 height 22
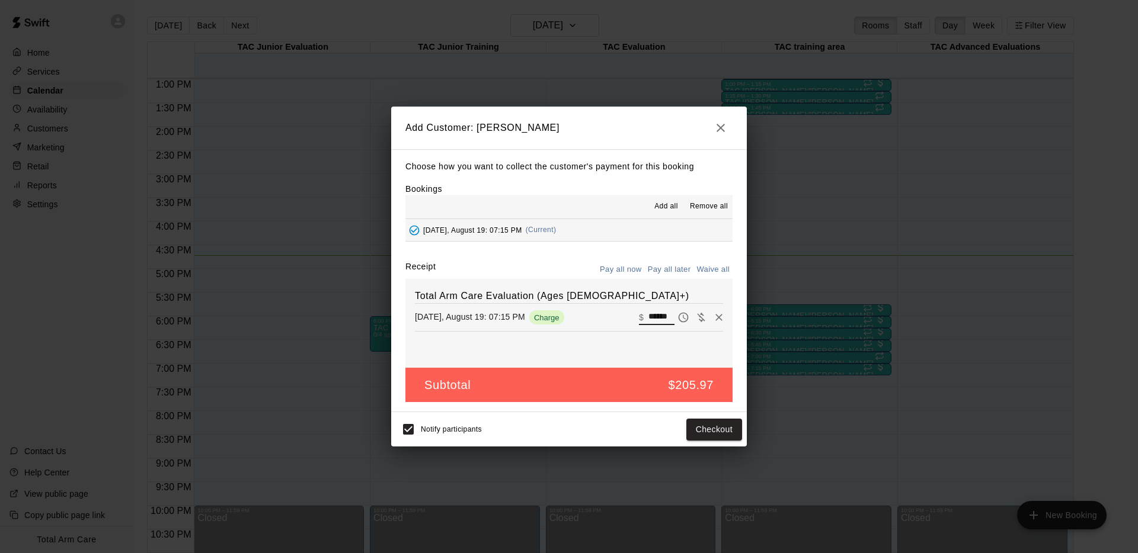
click at [658, 314] on input "******" at bounding box center [661, 317] width 26 height 15
click at [668, 316] on input "******" at bounding box center [661, 317] width 26 height 15
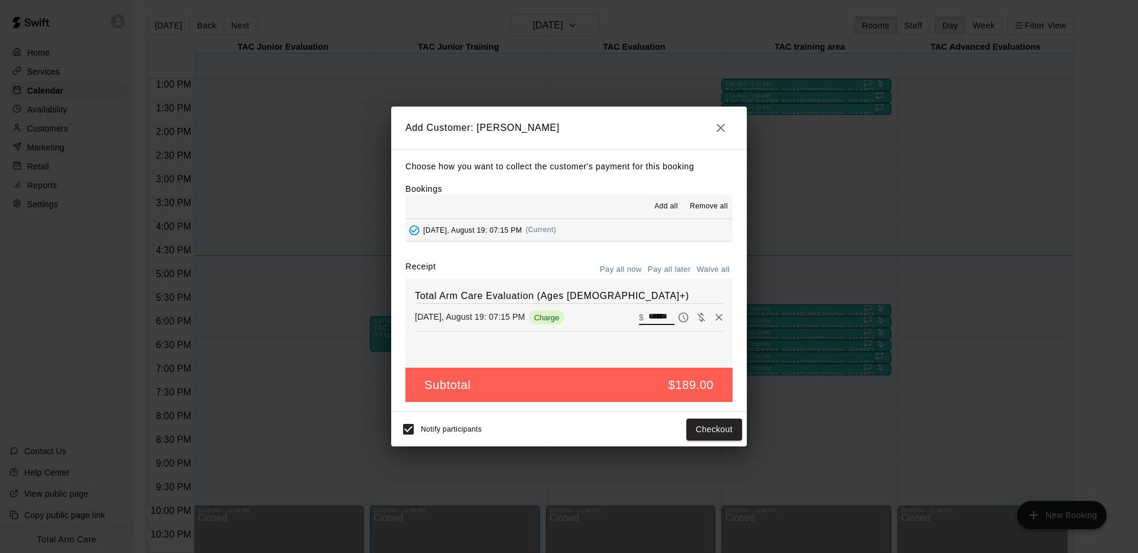
type input "******"
click at [652, 354] on div "Total Arm Care Evaluation (Ages [DEMOGRAPHIC_DATA]+) [DATE], August 19: 07:15 P…" at bounding box center [568, 323] width 327 height 89
click at [710, 434] on button "Checkout" at bounding box center [714, 430] width 56 height 22
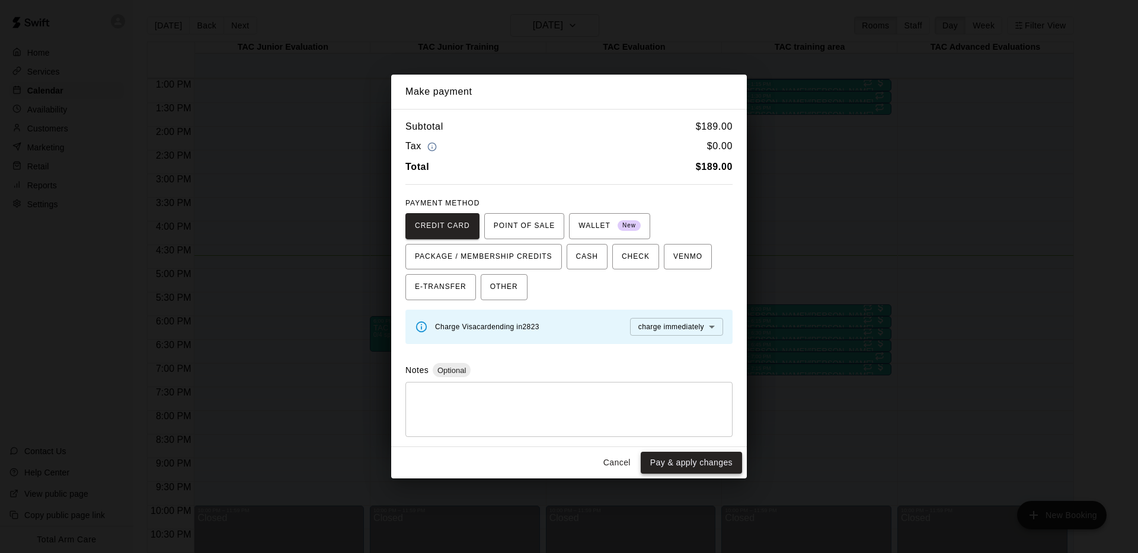
click at [697, 466] on button "Pay & apply changes" at bounding box center [691, 463] width 101 height 22
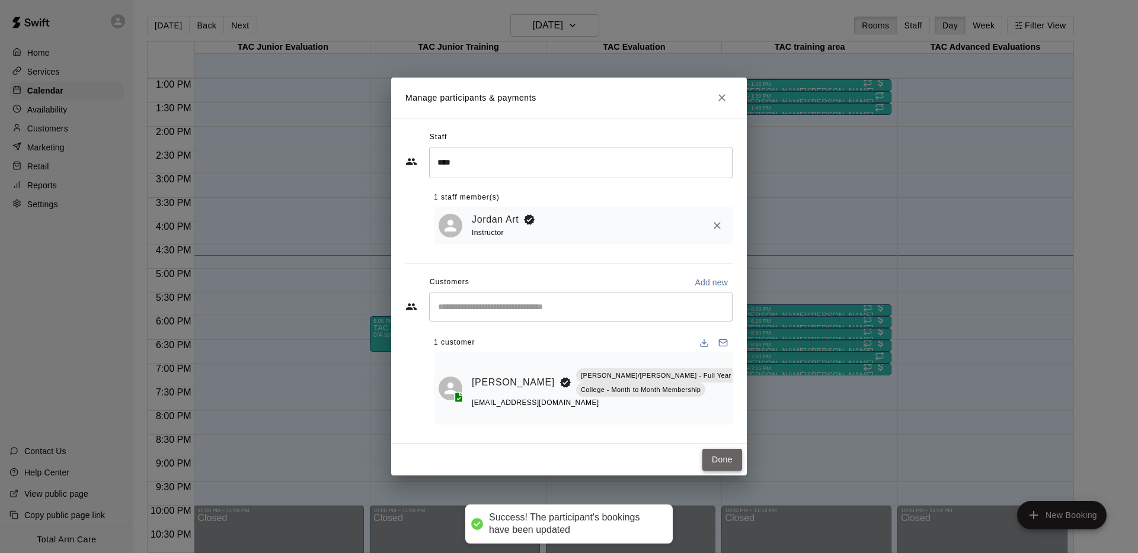
click at [721, 459] on button "Done" at bounding box center [722, 460] width 40 height 22
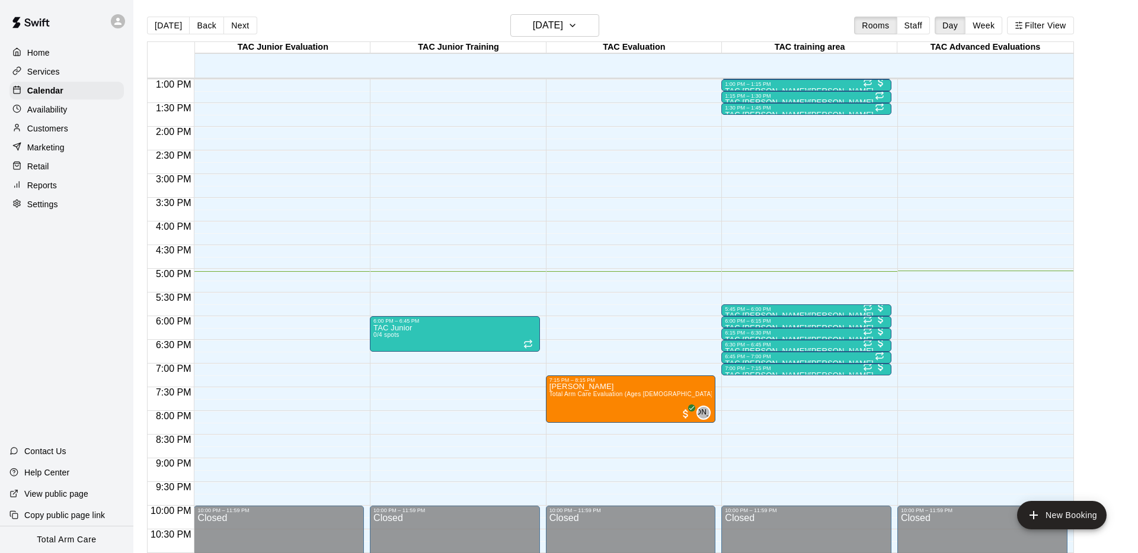
scroll to position [616, 0]
click at [70, 78] on div "Services" at bounding box center [66, 72] width 114 height 18
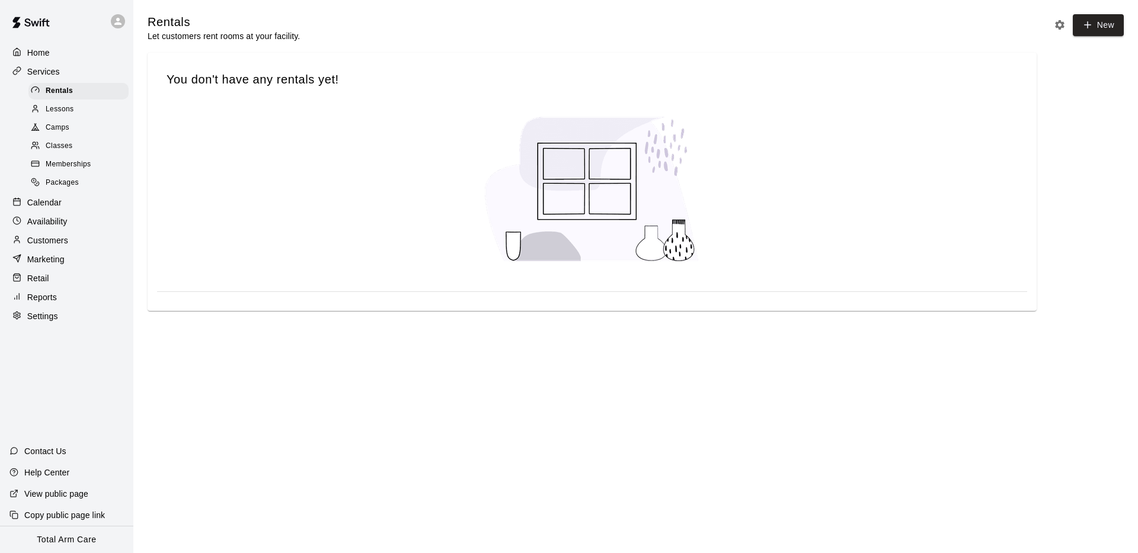
click at [40, 204] on p "Calendar" at bounding box center [44, 203] width 34 height 12
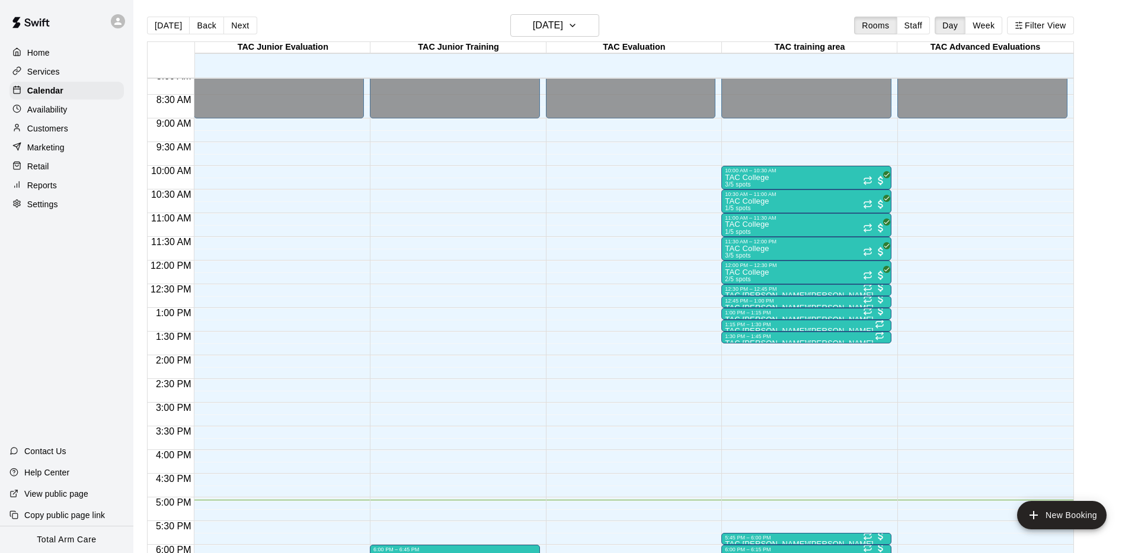
scroll to position [356, 0]
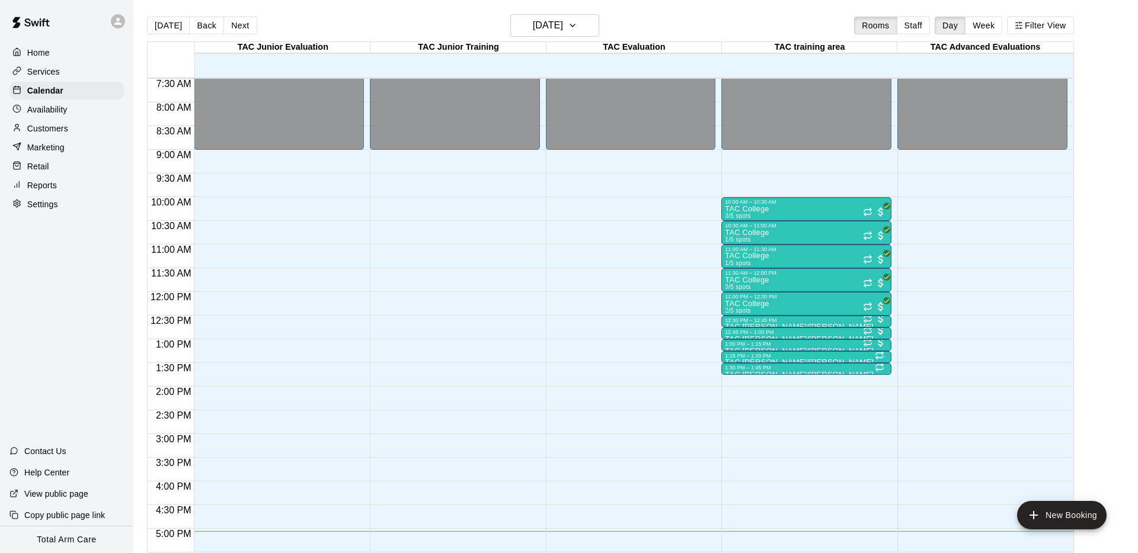
click at [200, 28] on button "Back" at bounding box center [206, 26] width 35 height 18
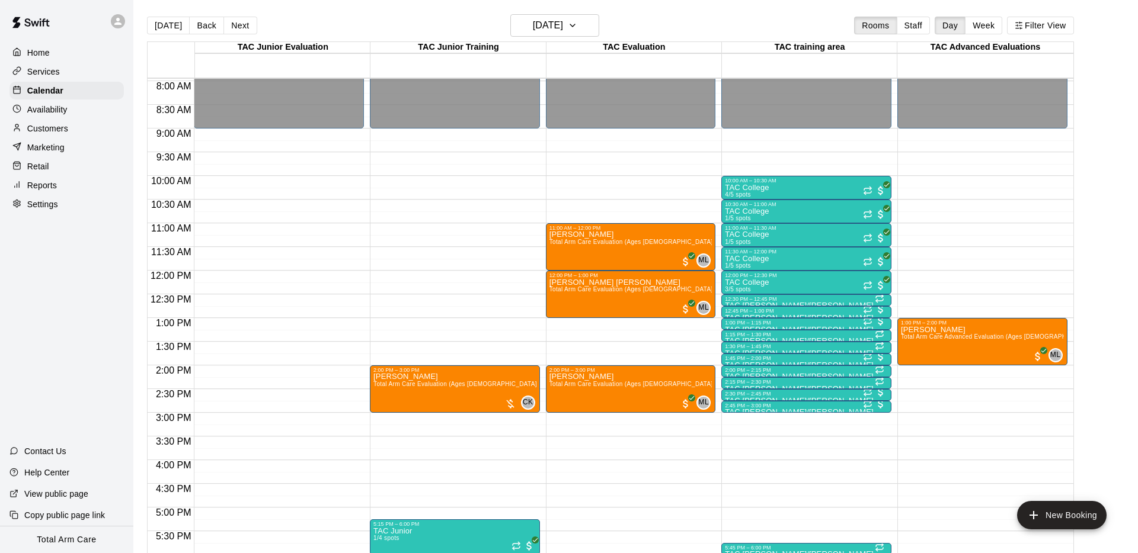
scroll to position [376, 0]
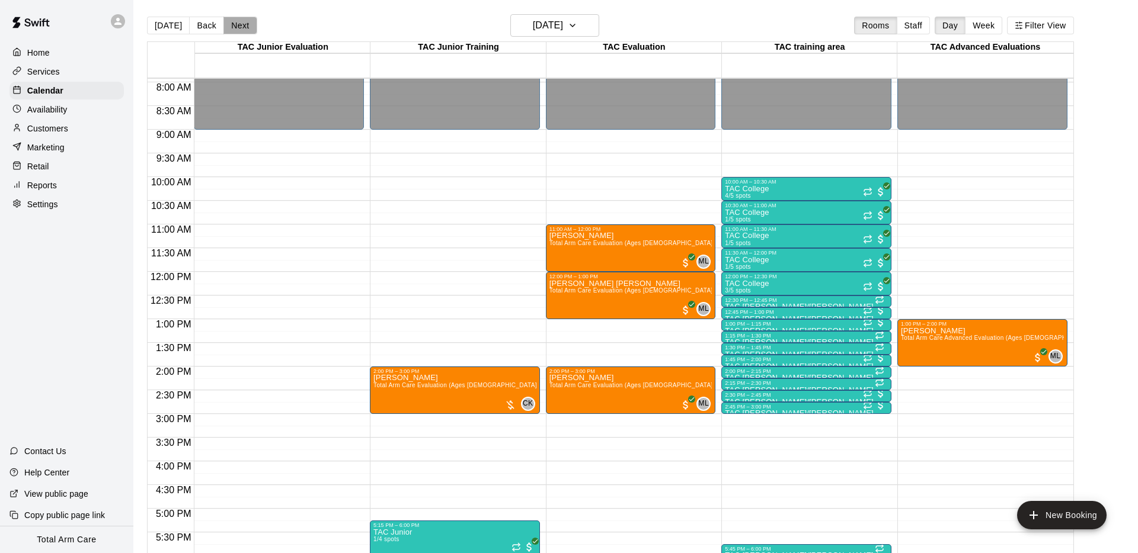
click at [238, 24] on button "Next" at bounding box center [239, 26] width 33 height 18
